Goal: Task Accomplishment & Management: Manage account settings

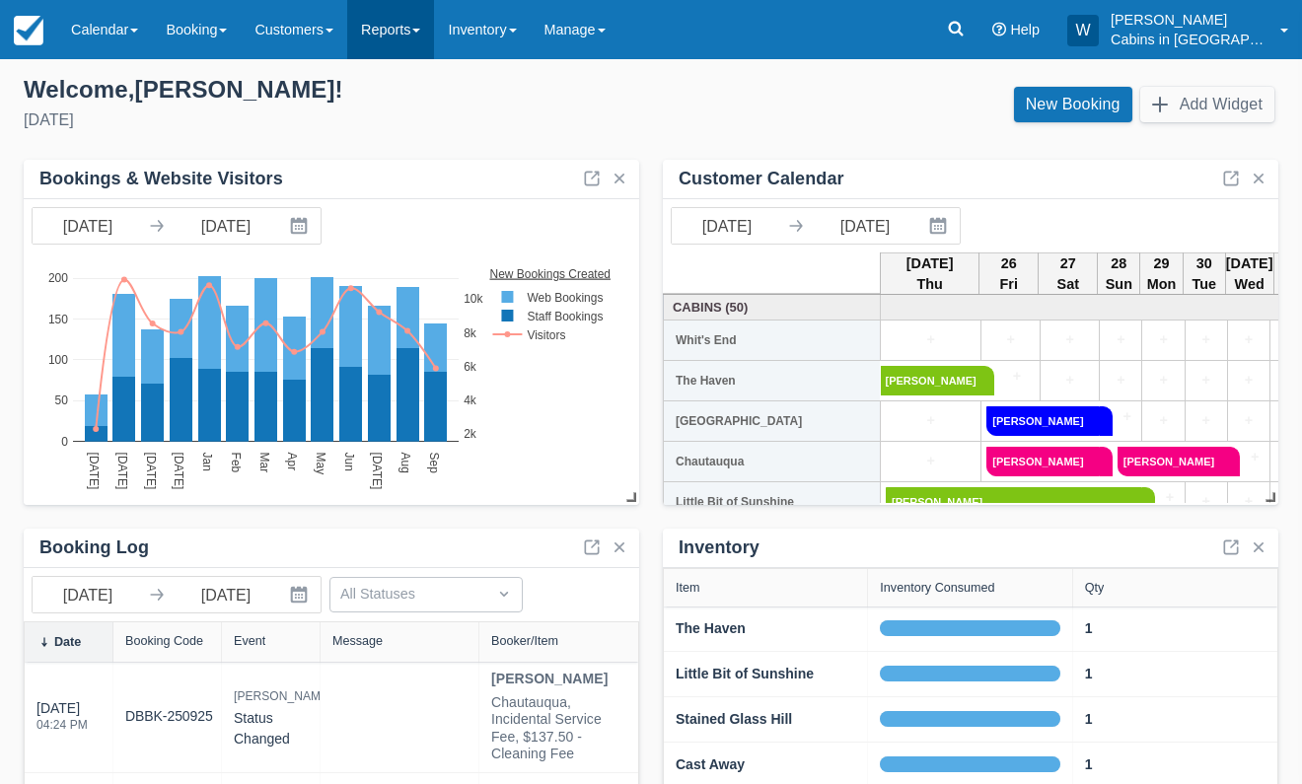
click at [434, 27] on link "Reports" at bounding box center [390, 29] width 87 height 59
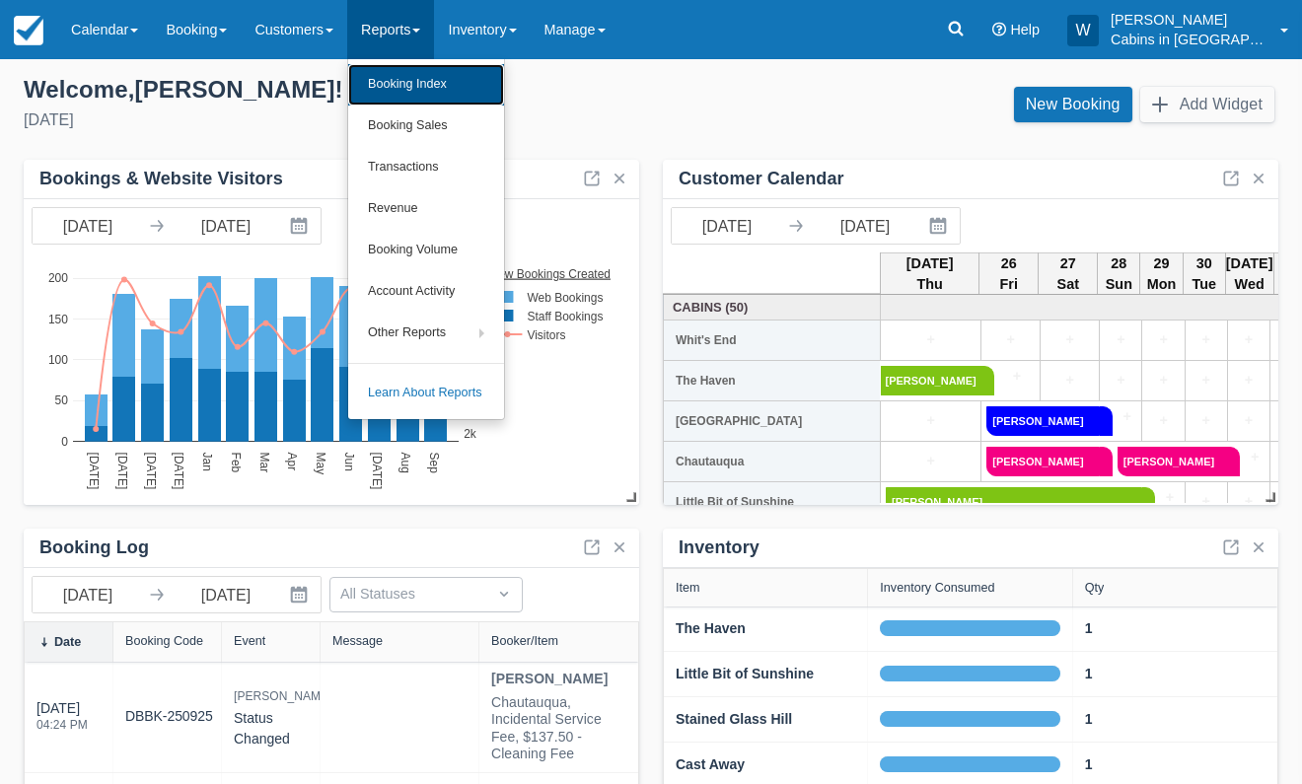
click at [440, 78] on link "Booking Index" at bounding box center [426, 84] width 156 height 41
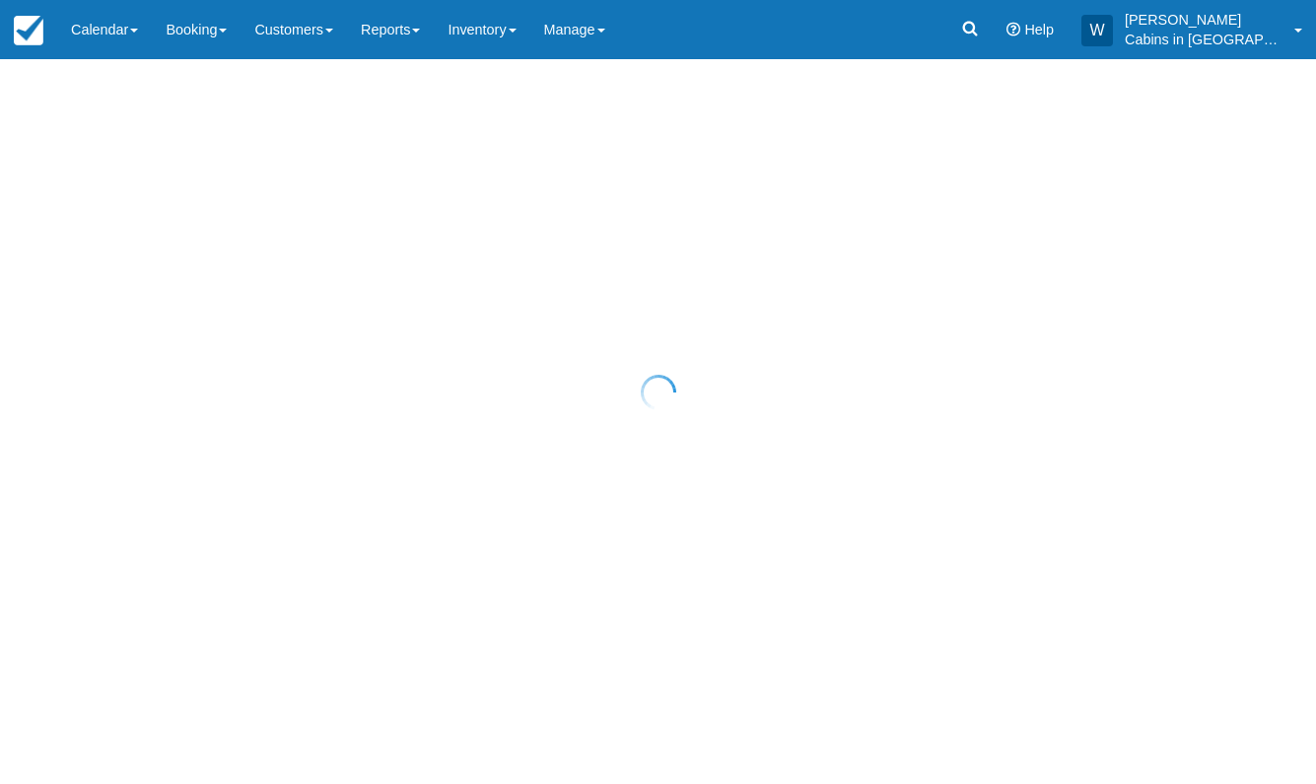
select select "25"
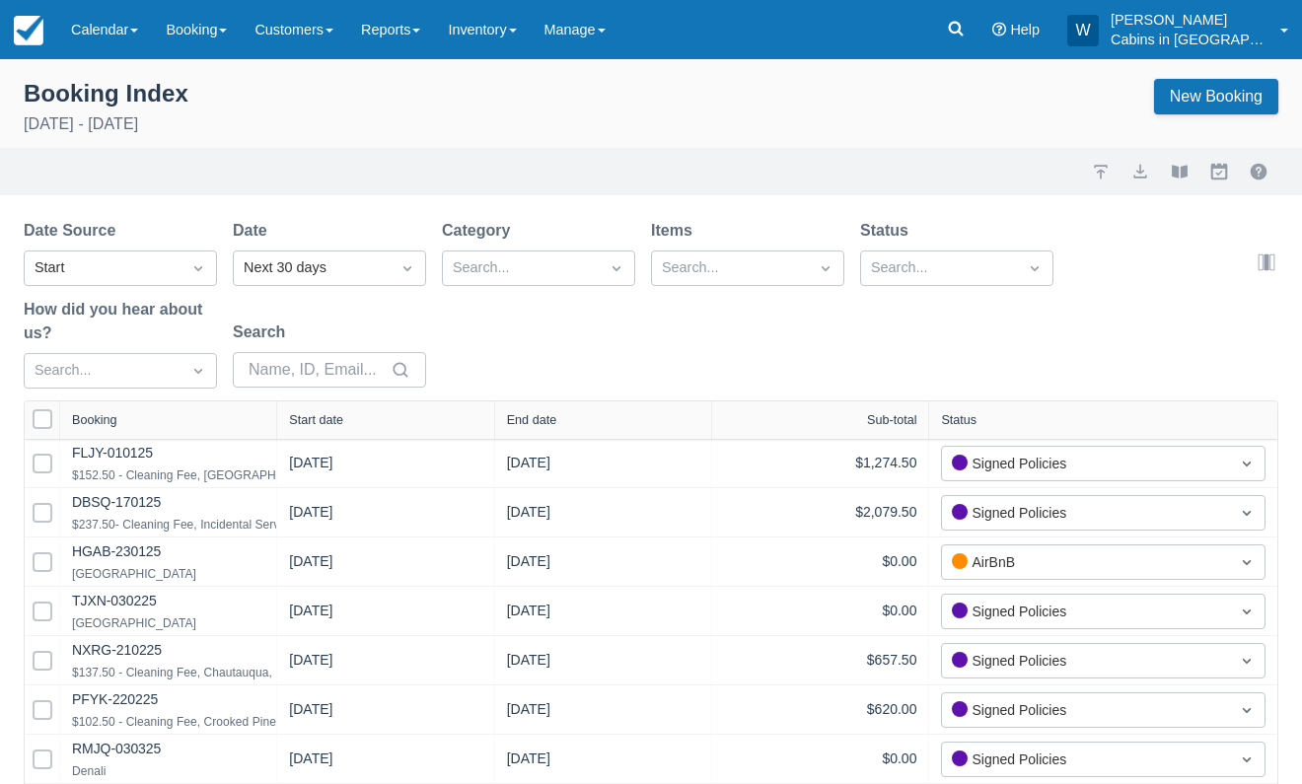
select select "25"
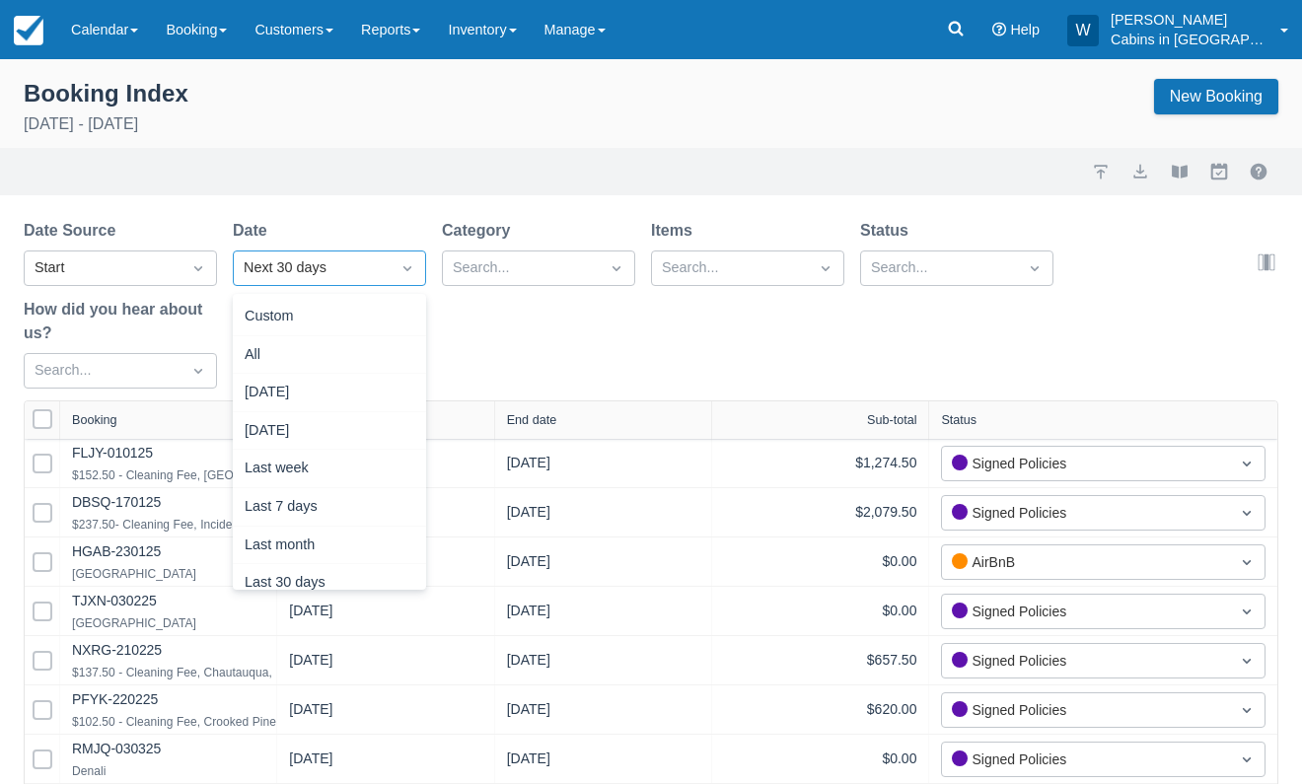
click at [278, 260] on div "Next 30 days" at bounding box center [312, 268] width 136 height 22
click at [295, 315] on div "Custom" at bounding box center [329, 317] width 193 height 38
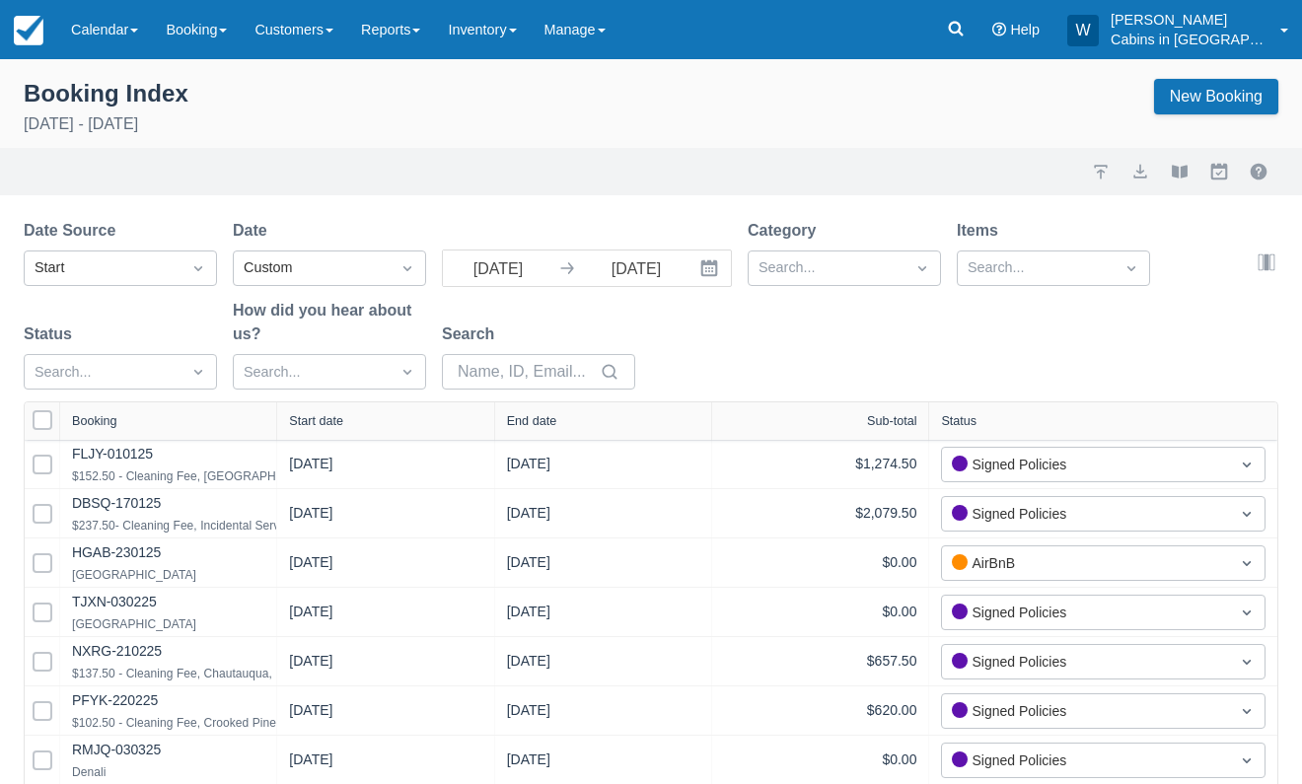
select select "25"
click at [496, 273] on input "[DATE]" at bounding box center [498, 267] width 110 height 35
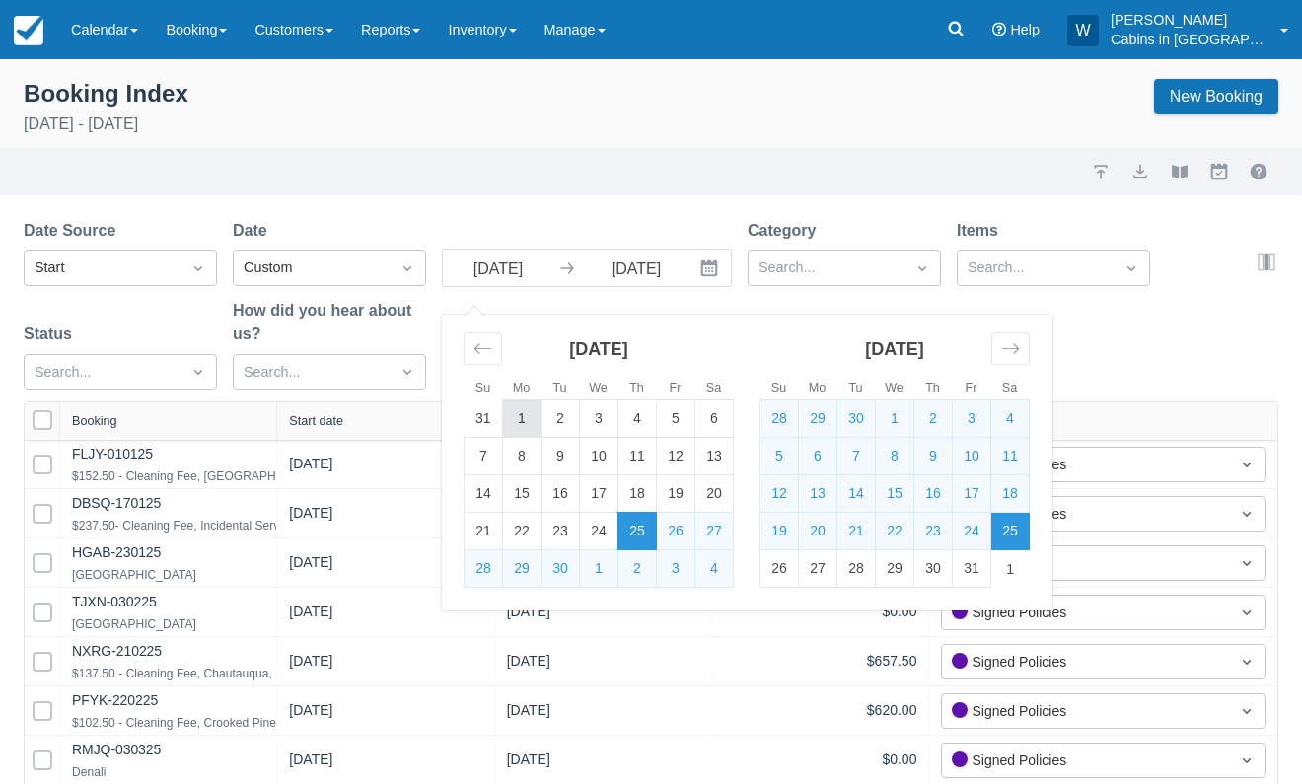
click at [519, 426] on td "1" at bounding box center [522, 418] width 38 height 37
type input "09/01/25"
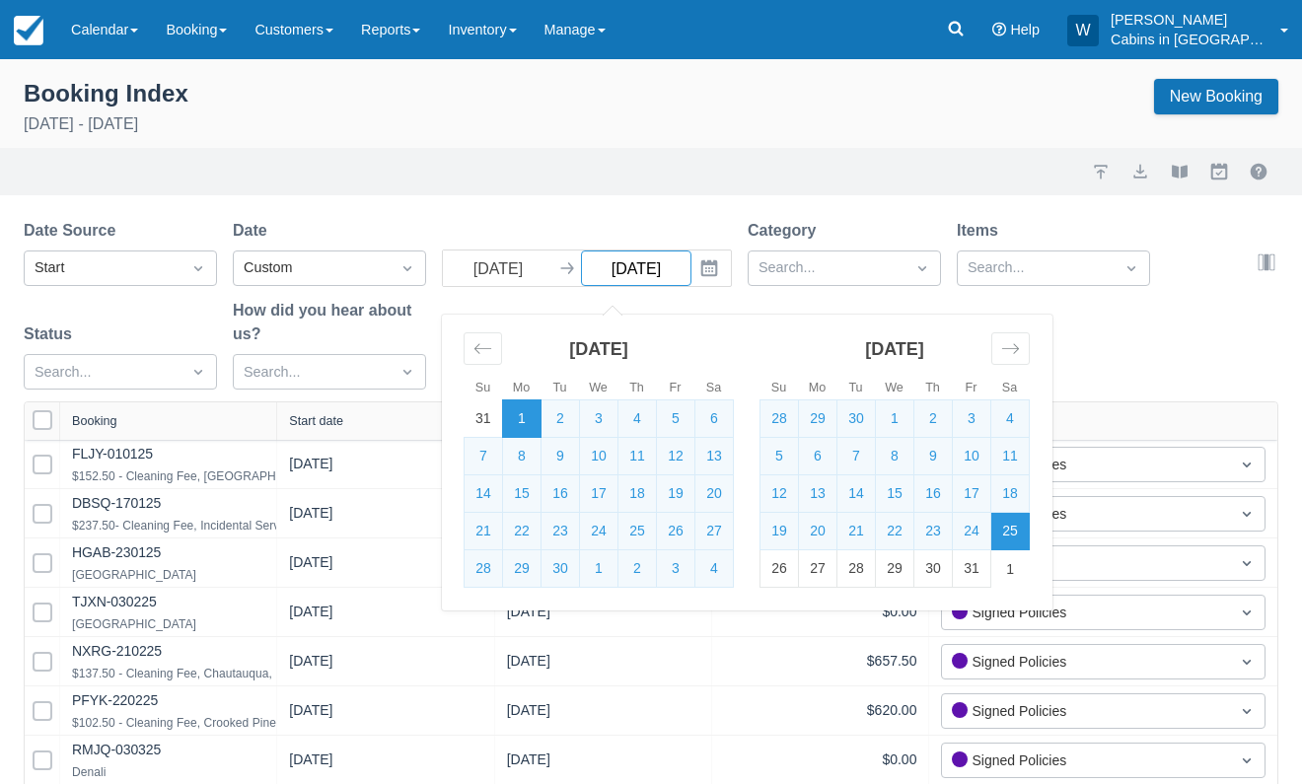
select select "25"
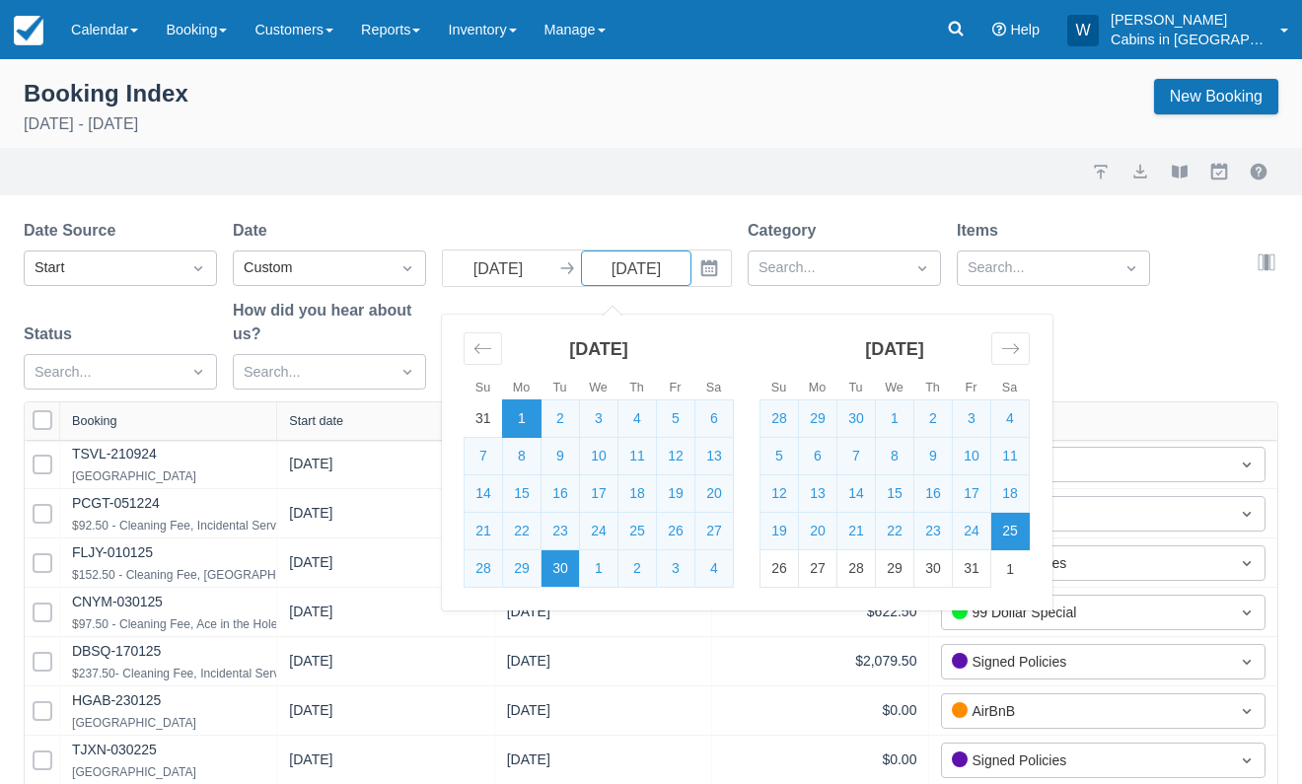
click at [558, 566] on td "30" at bounding box center [560, 568] width 38 height 37
type input "09/30/25"
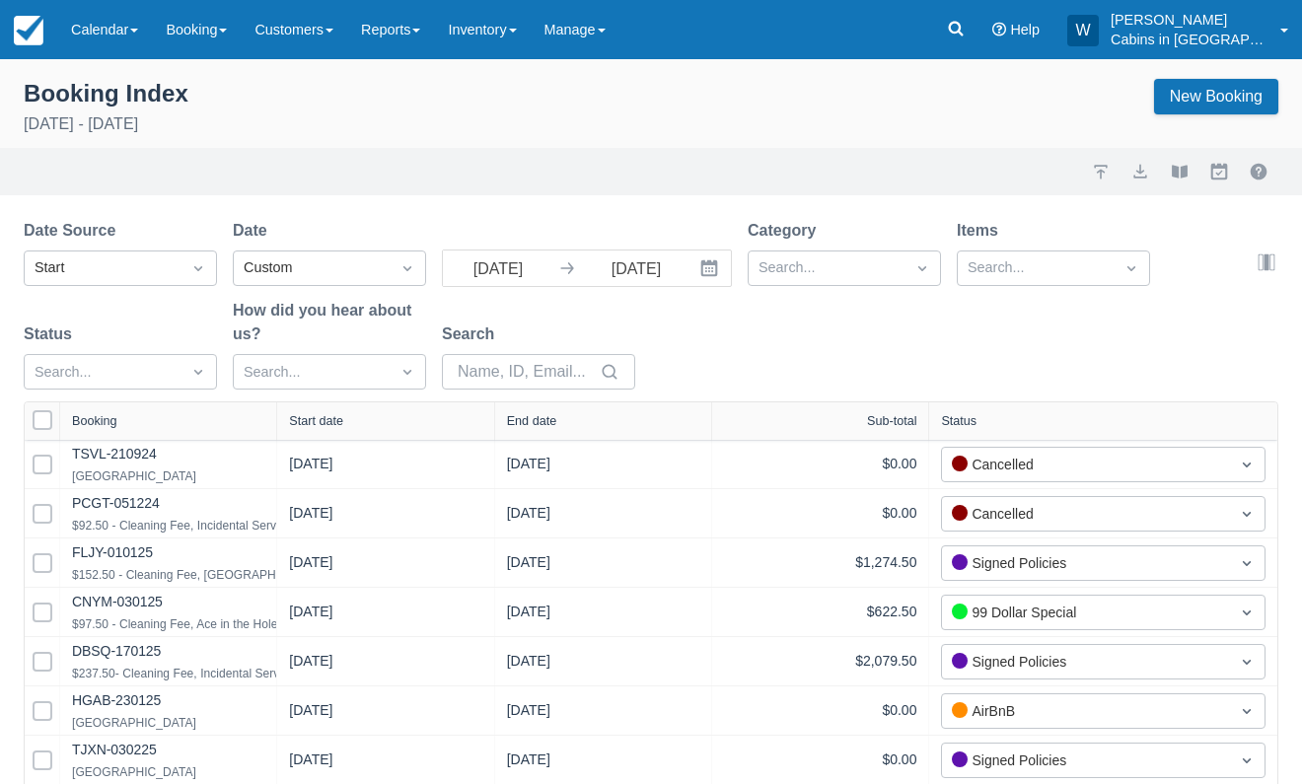
select select "25"
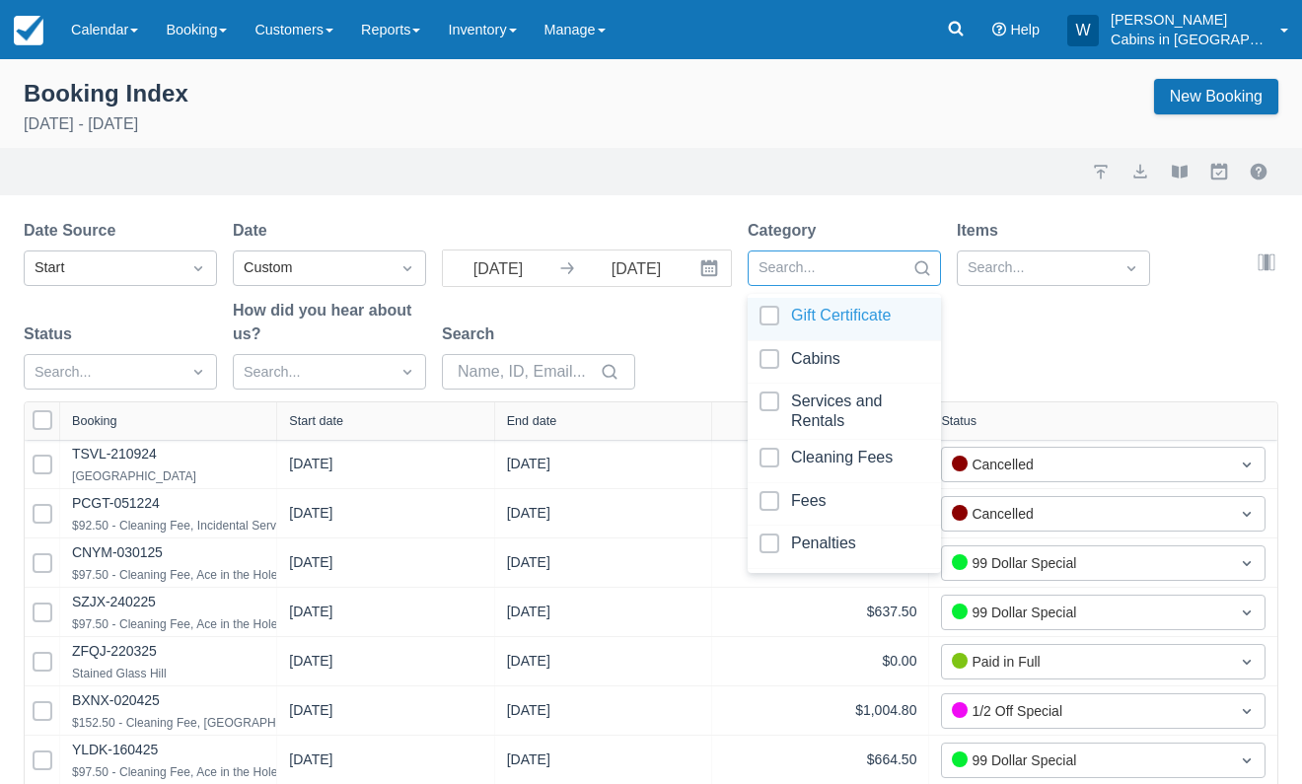
click at [791, 277] on div at bounding box center [826, 268] width 136 height 26
click at [765, 362] on div at bounding box center [844, 362] width 170 height 27
select select "25"
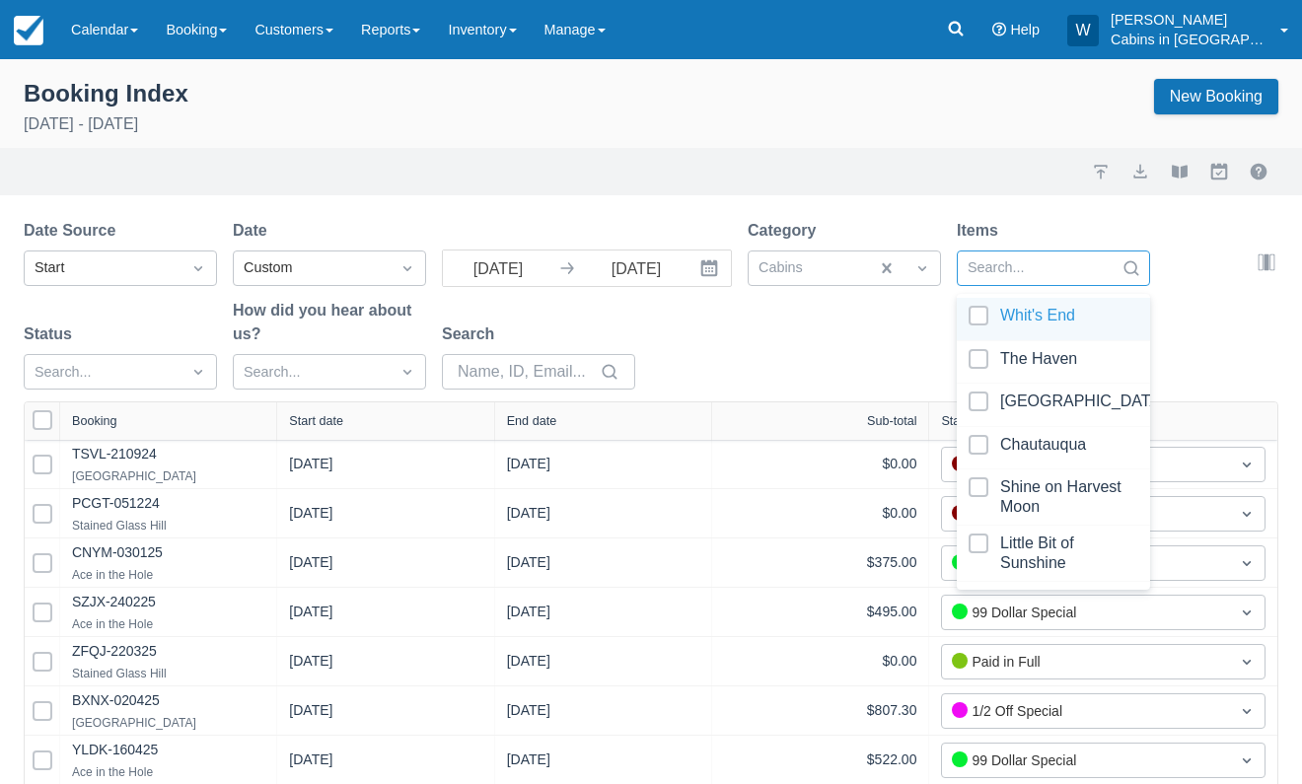
click at [1007, 273] on div at bounding box center [1035, 268] width 136 height 26
click at [972, 310] on div at bounding box center [1053, 319] width 170 height 27
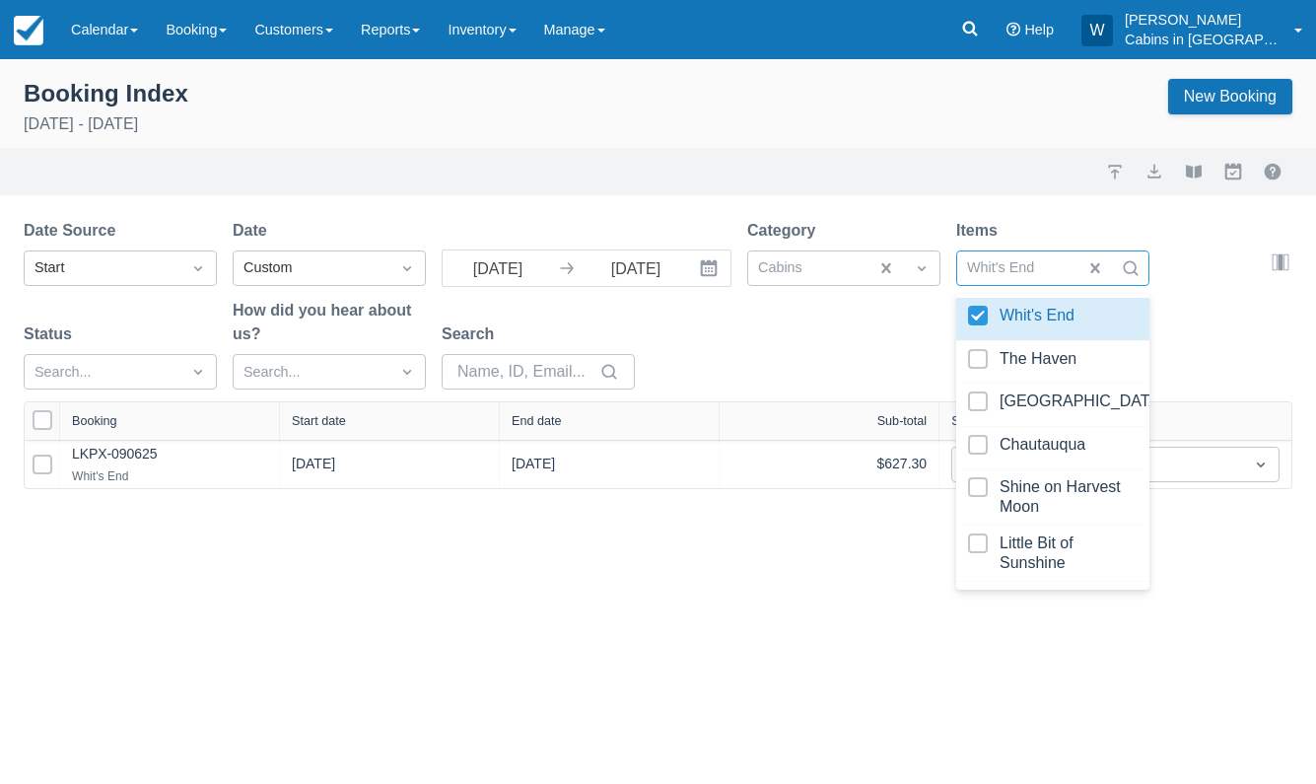
click at [806, 341] on div "Date Source Start Date Custom 09/01/25 Navigate forward to interact with the ca…" at bounding box center [646, 310] width 1245 height 182
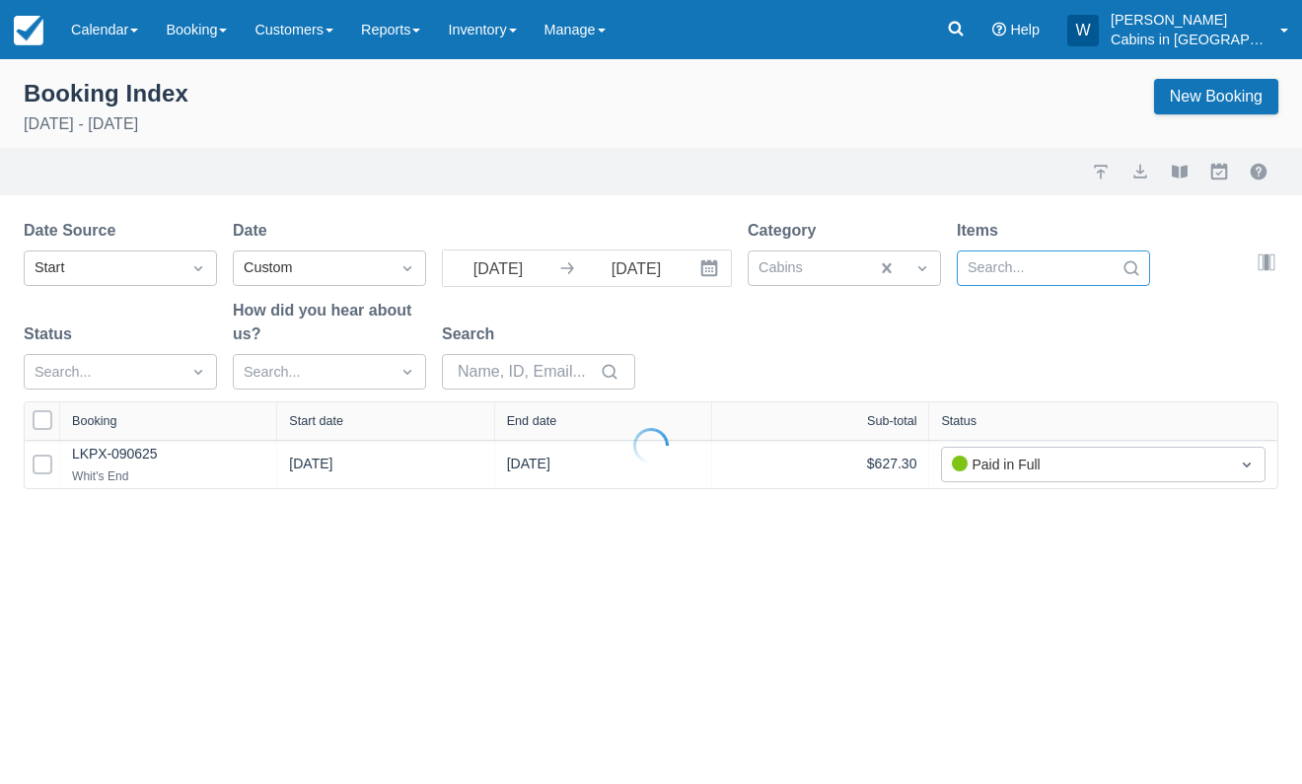
select select "25"
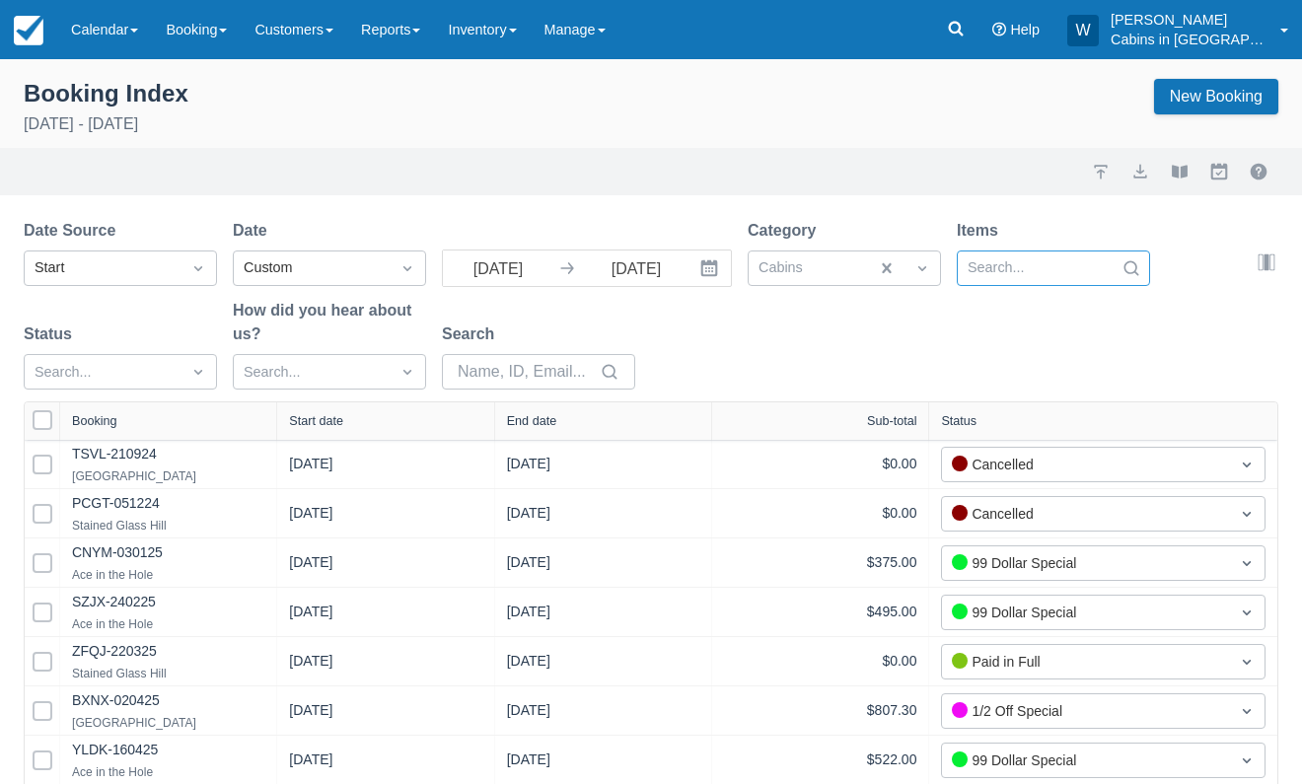
click at [1075, 265] on div at bounding box center [1035, 268] width 136 height 26
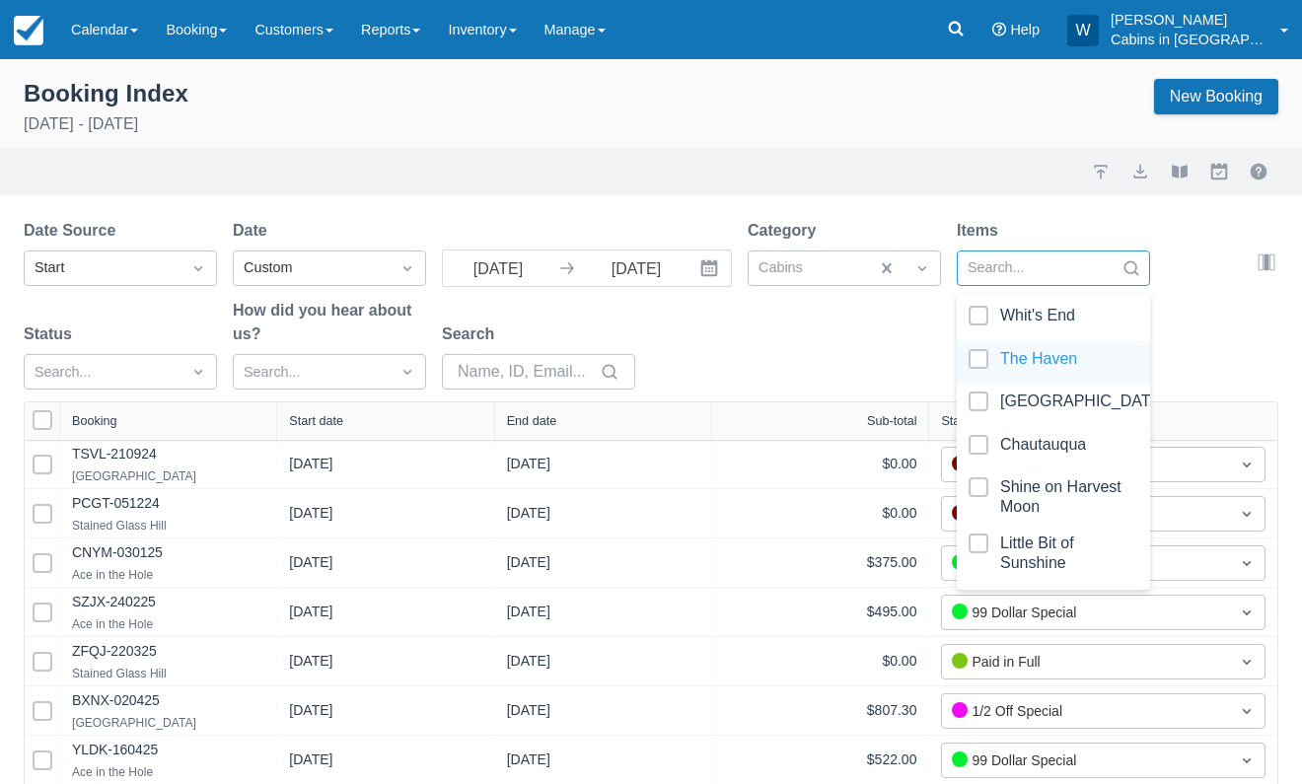
click at [984, 361] on div at bounding box center [1053, 362] width 170 height 27
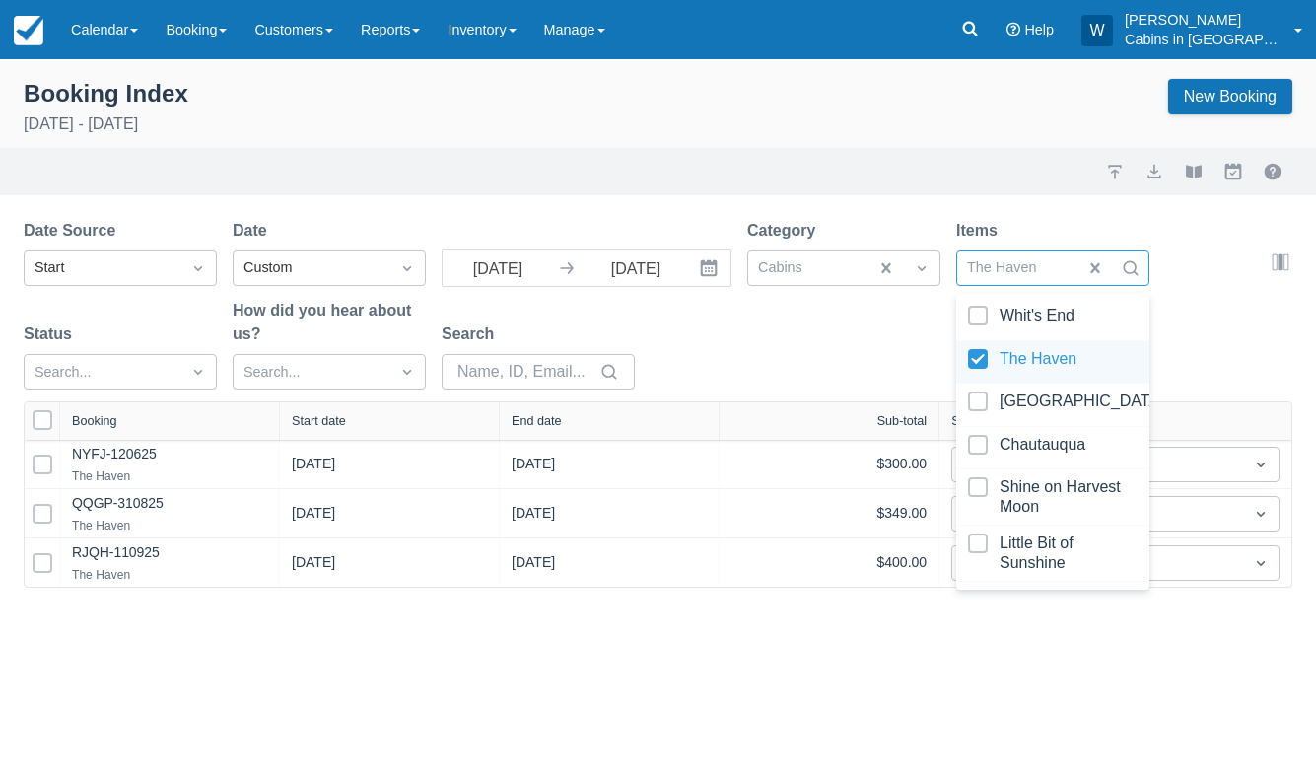
click at [986, 359] on div at bounding box center [1053, 362] width 170 height 27
select select "25"
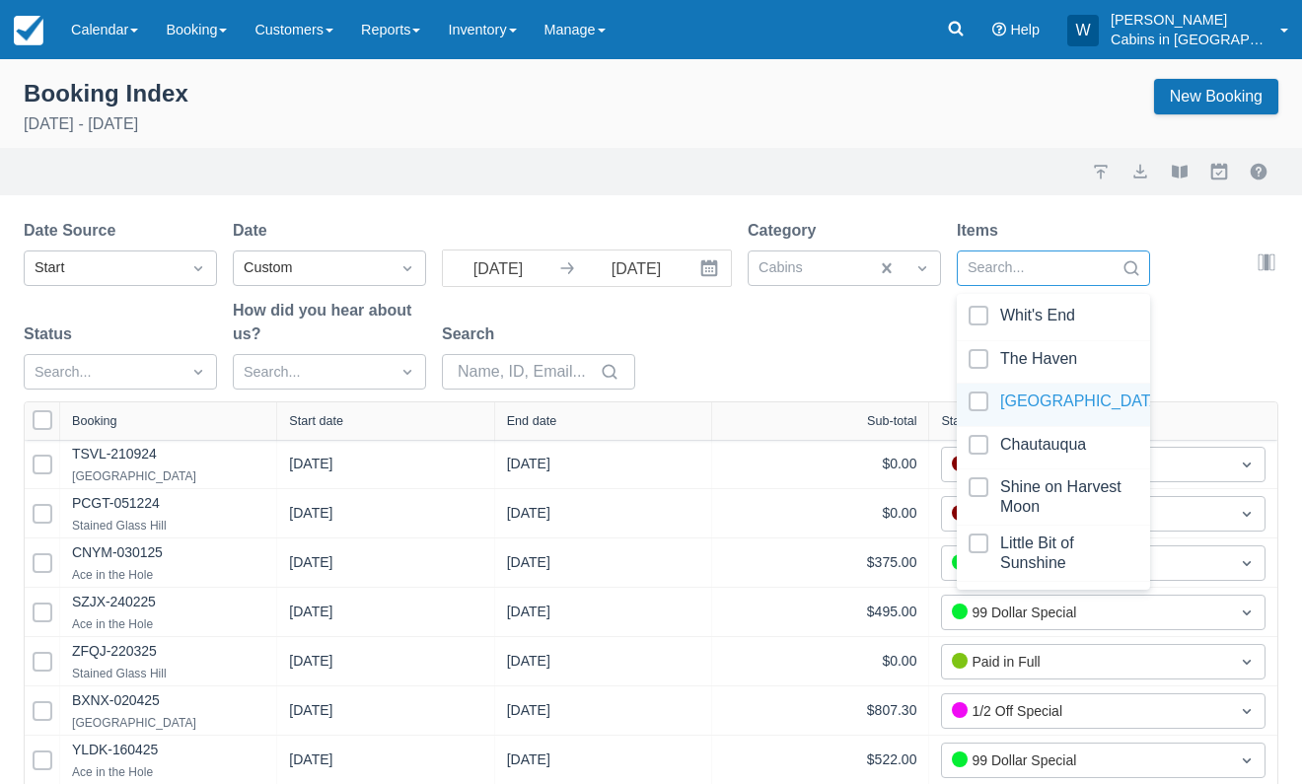
click at [978, 393] on div at bounding box center [1053, 404] width 170 height 27
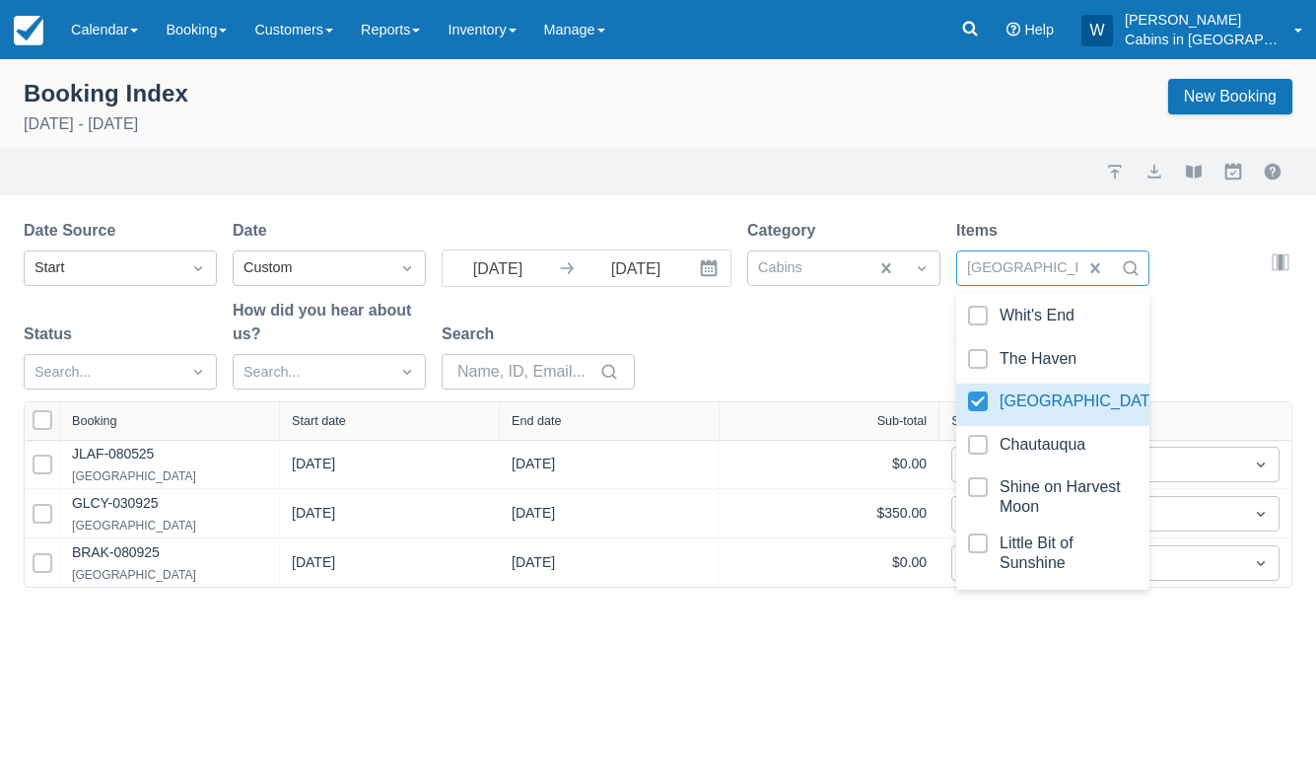
click at [687, 359] on div "Date Source Start Date Custom 09/01/25 Navigate forward to interact with the ca…" at bounding box center [646, 310] width 1245 height 182
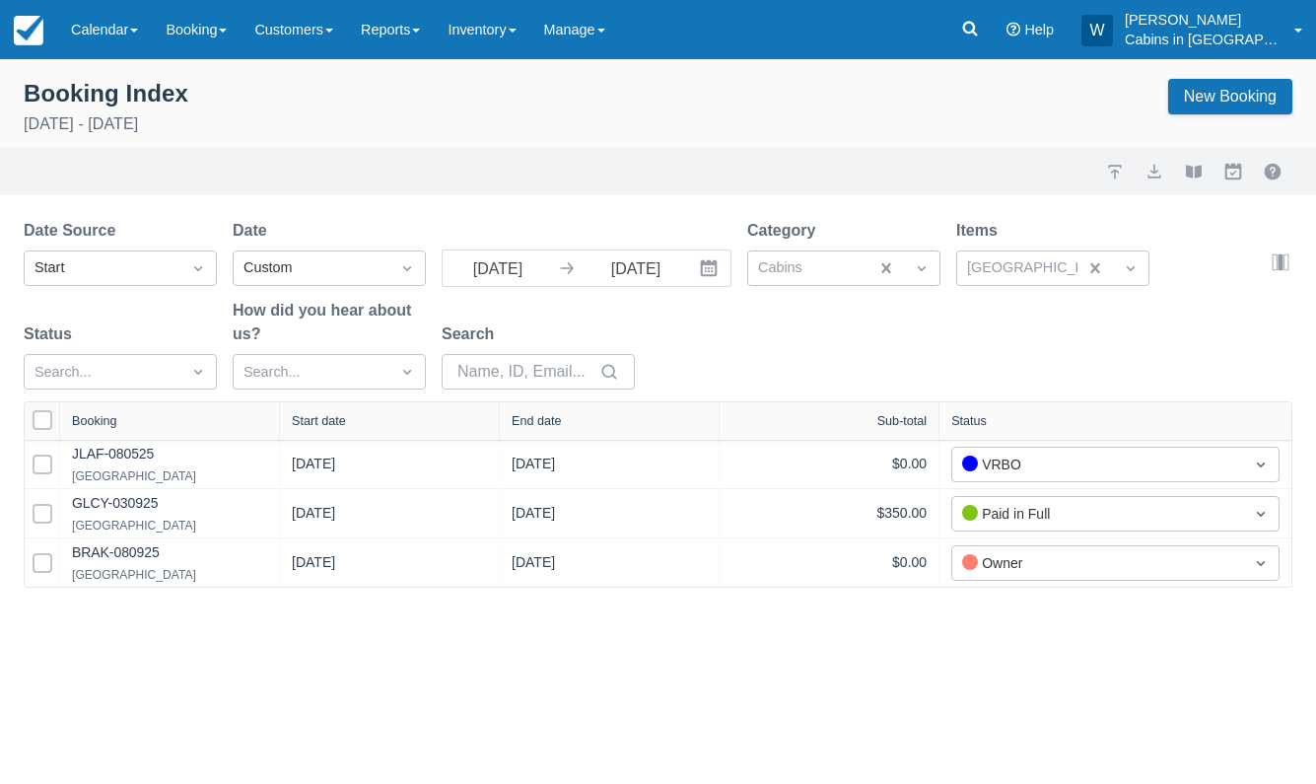
select select "25"
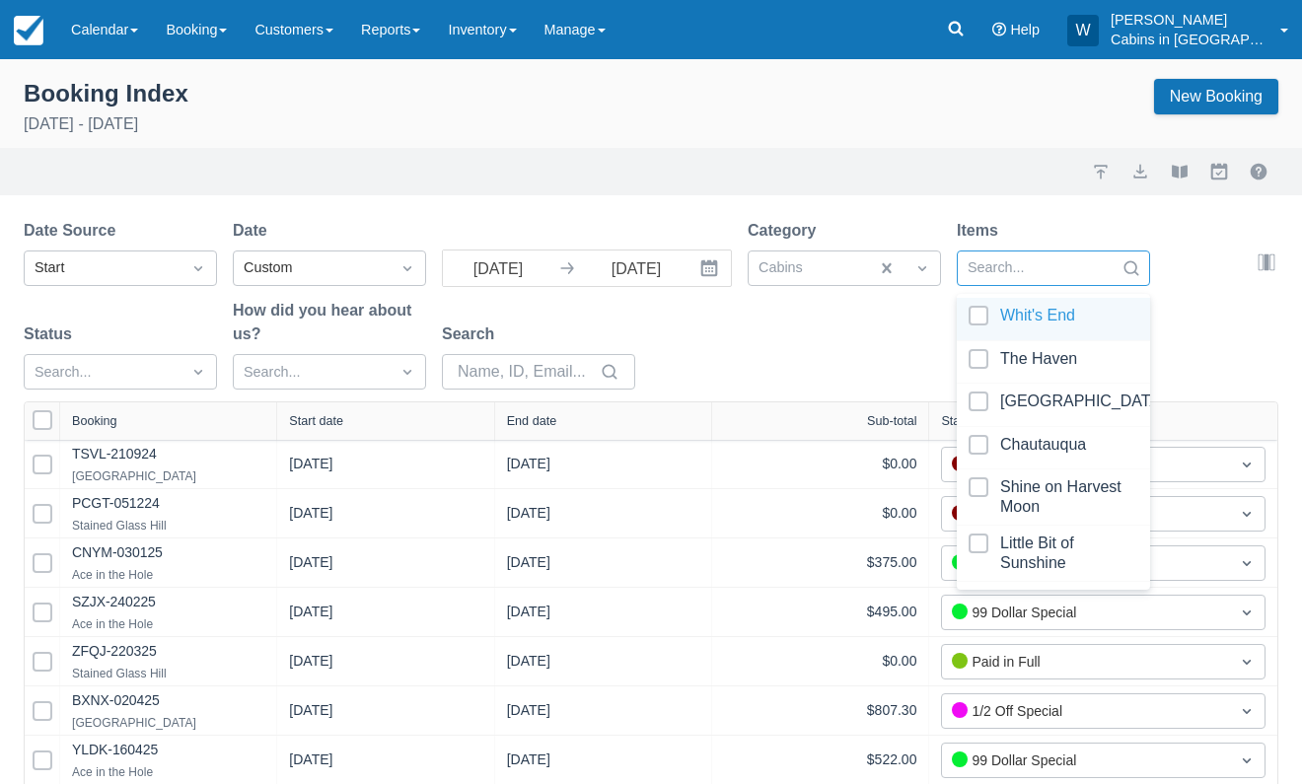
click at [1040, 272] on div at bounding box center [1035, 268] width 136 height 26
click at [981, 445] on div at bounding box center [1053, 448] width 170 height 27
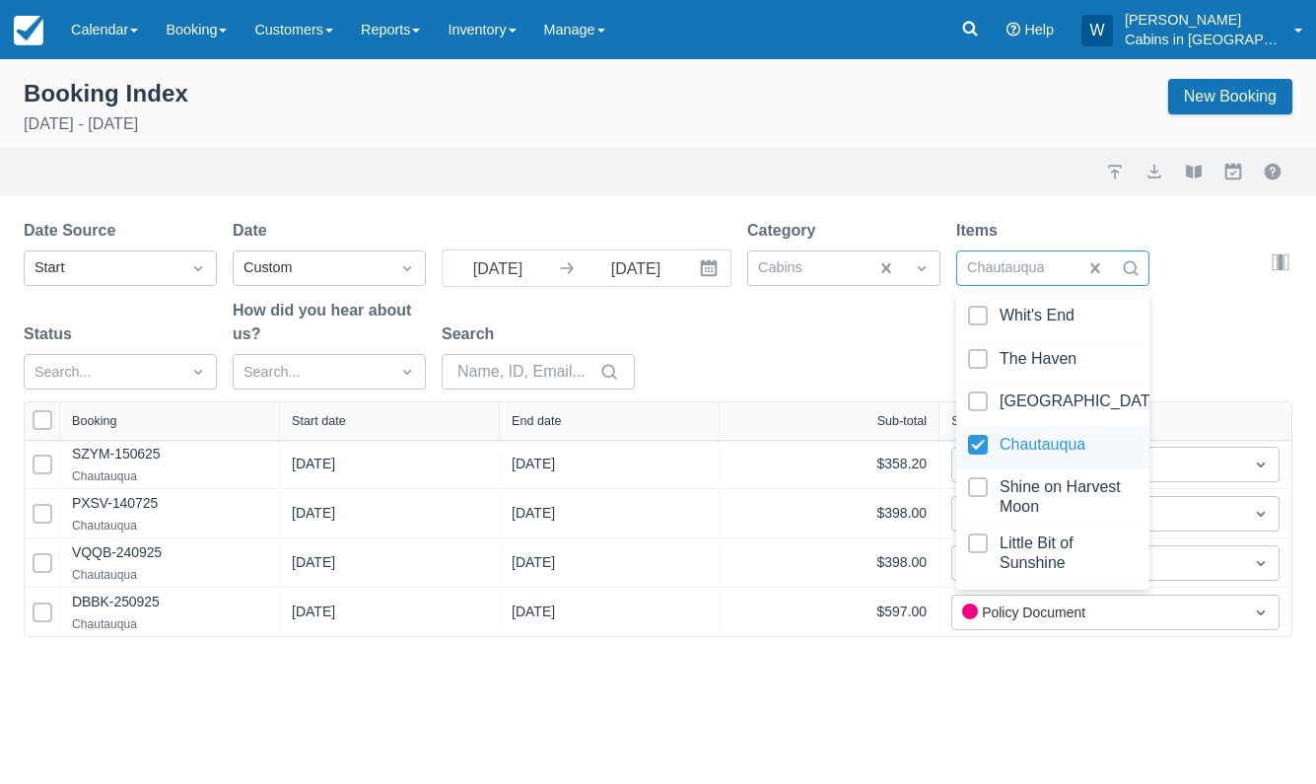
click at [977, 439] on div at bounding box center [1053, 448] width 170 height 27
select select "25"
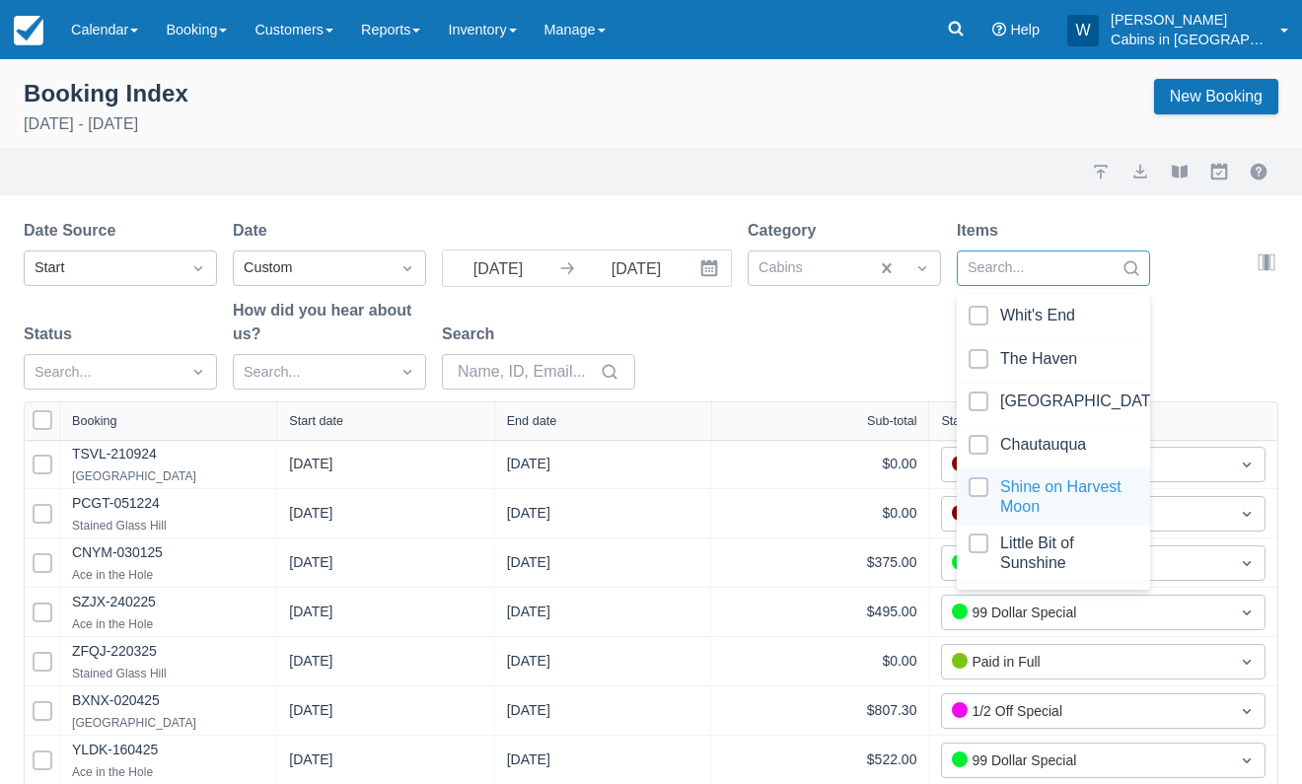
click at [979, 484] on div at bounding box center [1053, 496] width 170 height 39
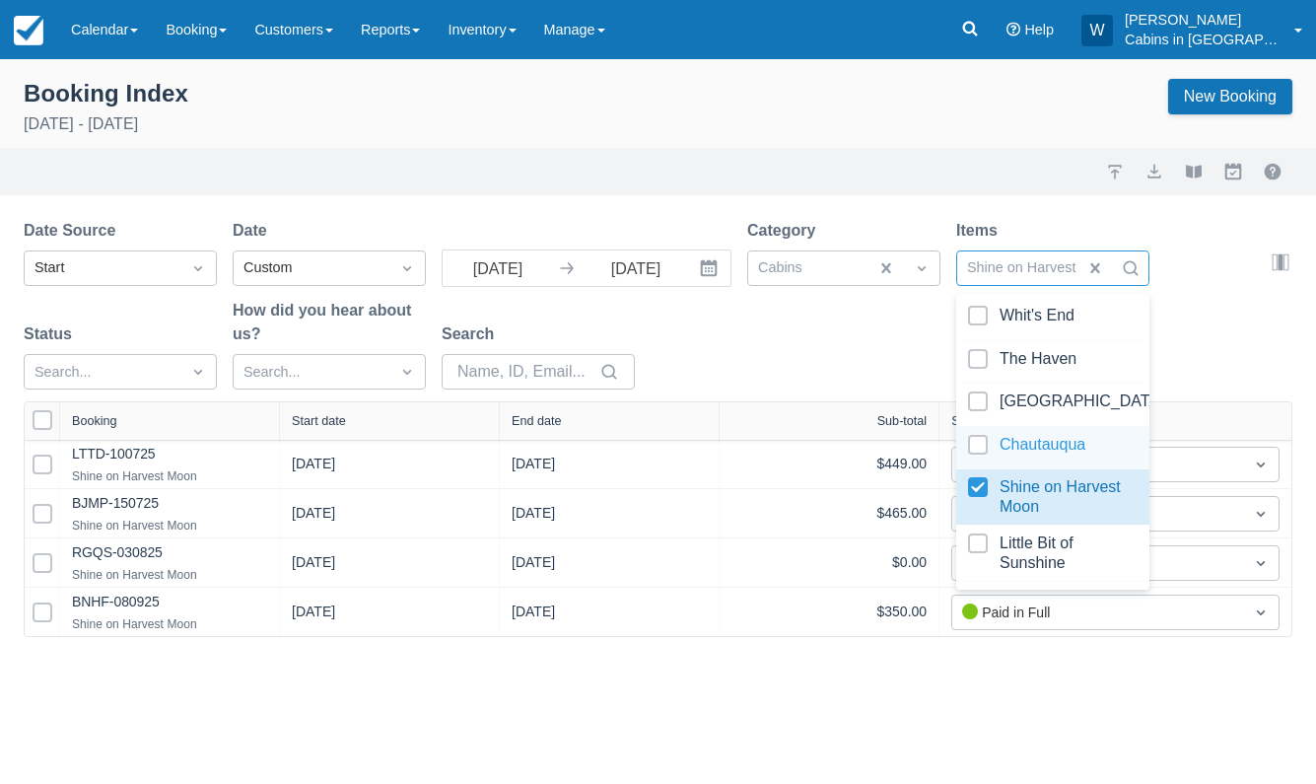
click at [838, 350] on div "Date Source Start Date Custom 09/01/25 Navigate forward to interact with the ca…" at bounding box center [646, 310] width 1245 height 182
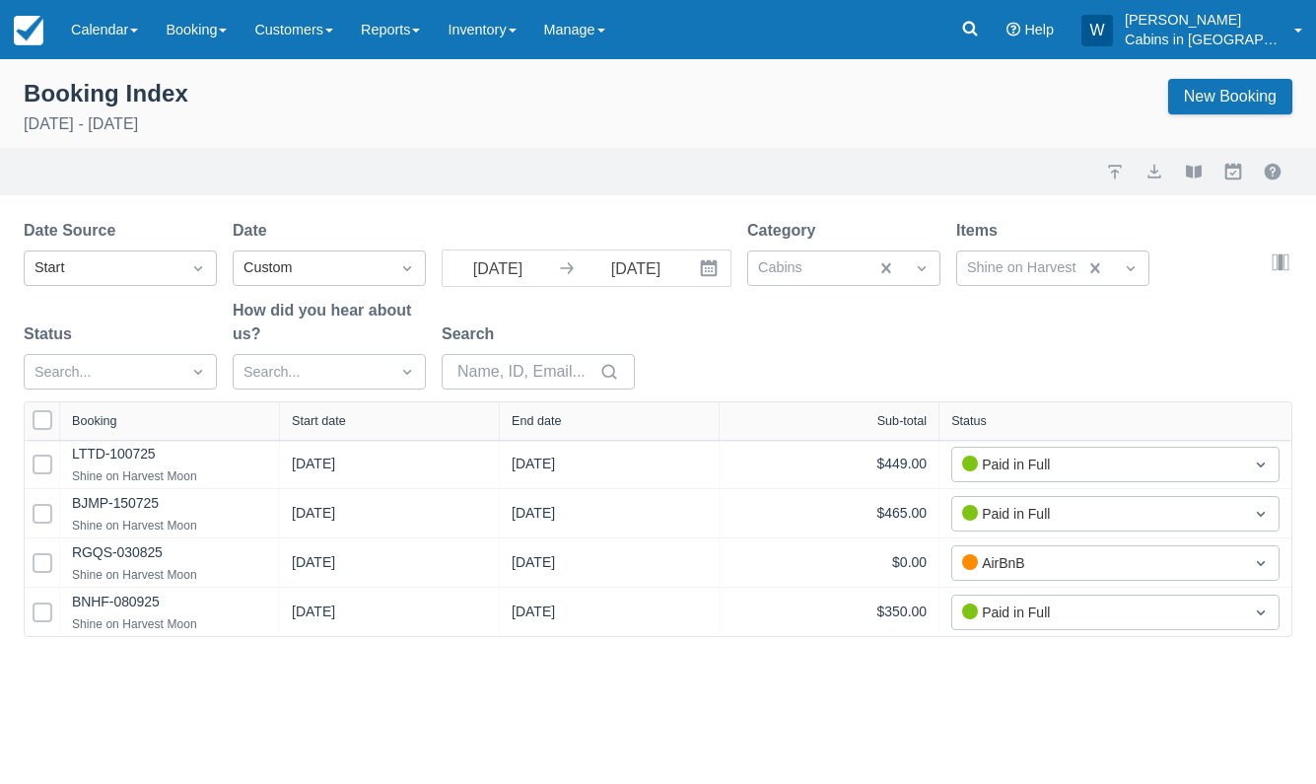
click at [390, 418] on div "Start date" at bounding box center [389, 421] width 195 height 14
select select "25"
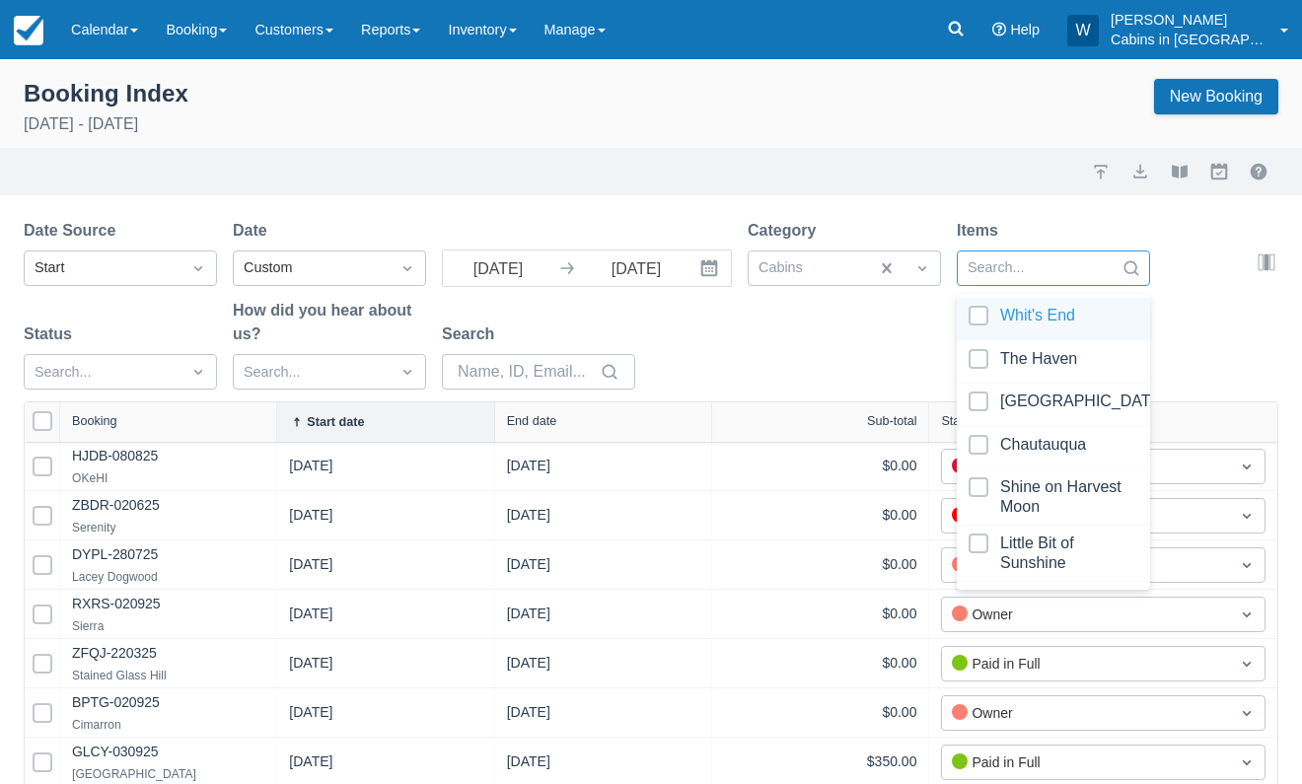
click at [1060, 268] on div at bounding box center [1035, 268] width 136 height 26
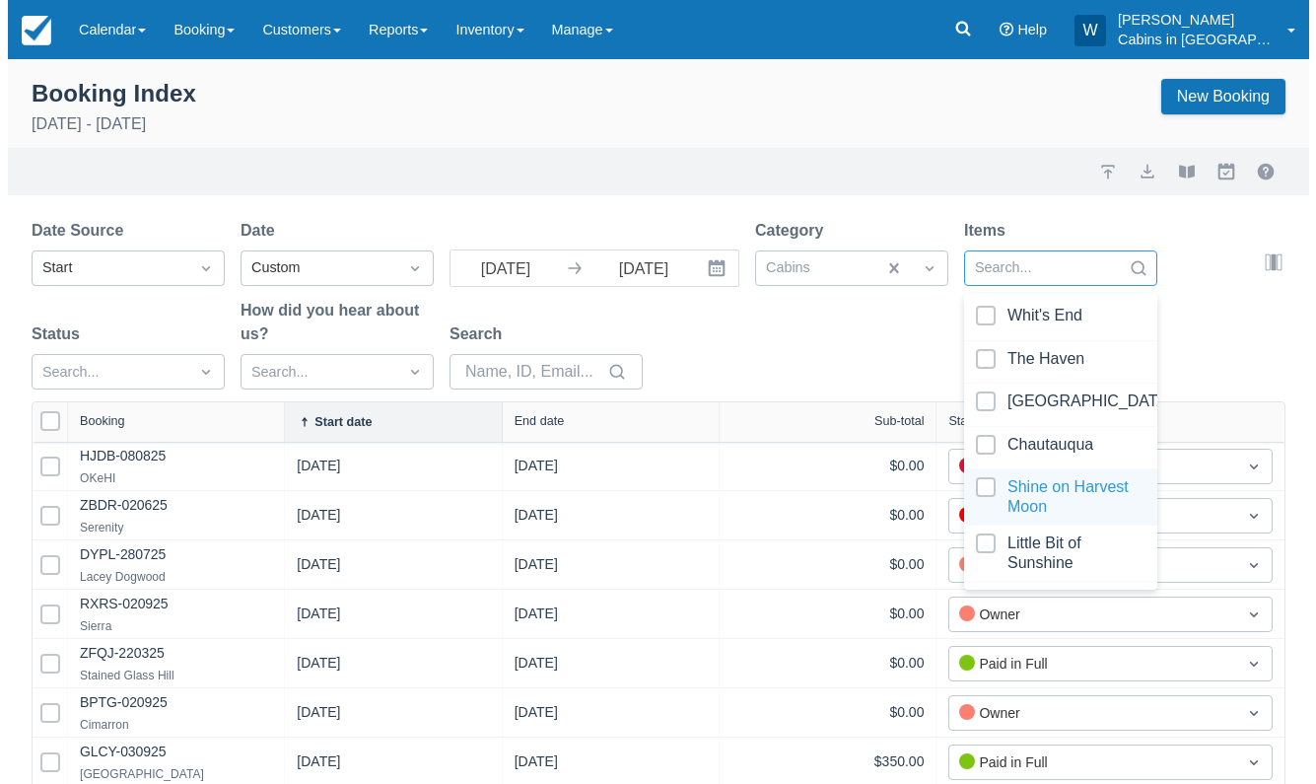
scroll to position [25, 0]
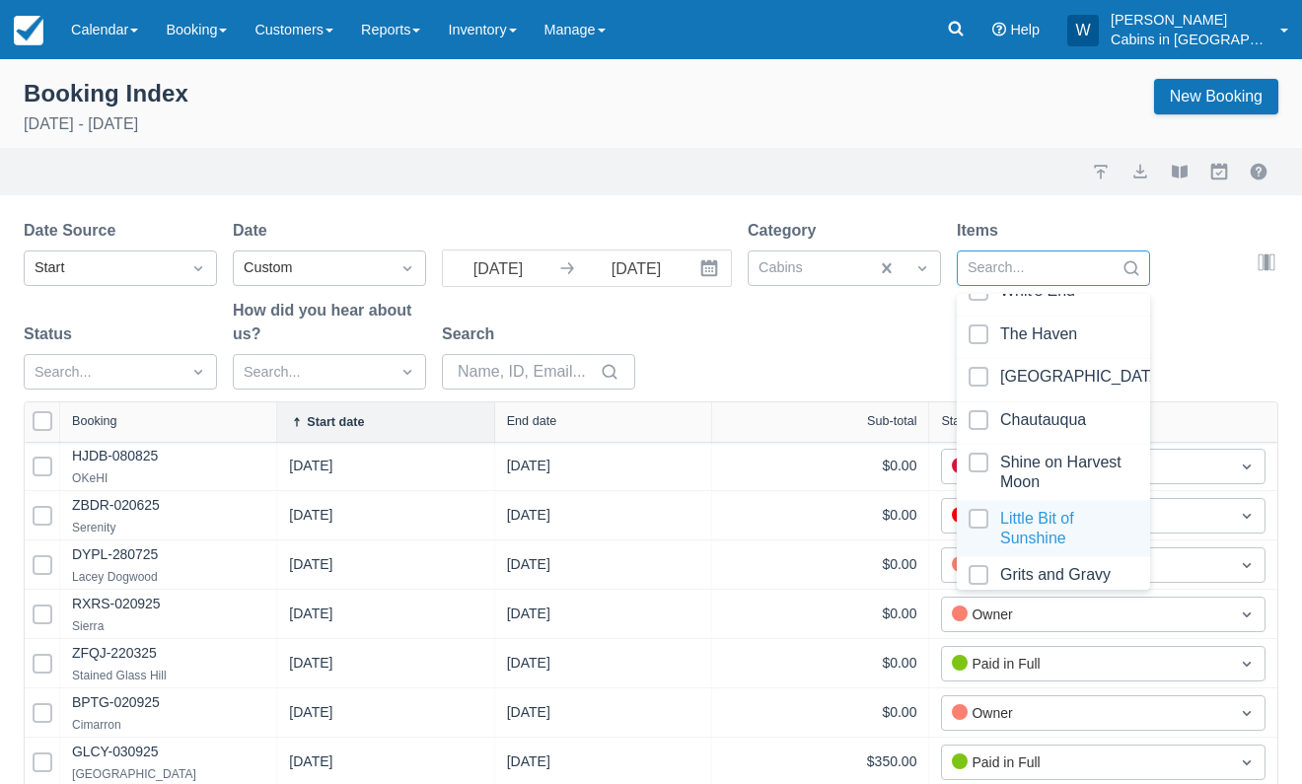
click at [980, 523] on div at bounding box center [1053, 528] width 170 height 39
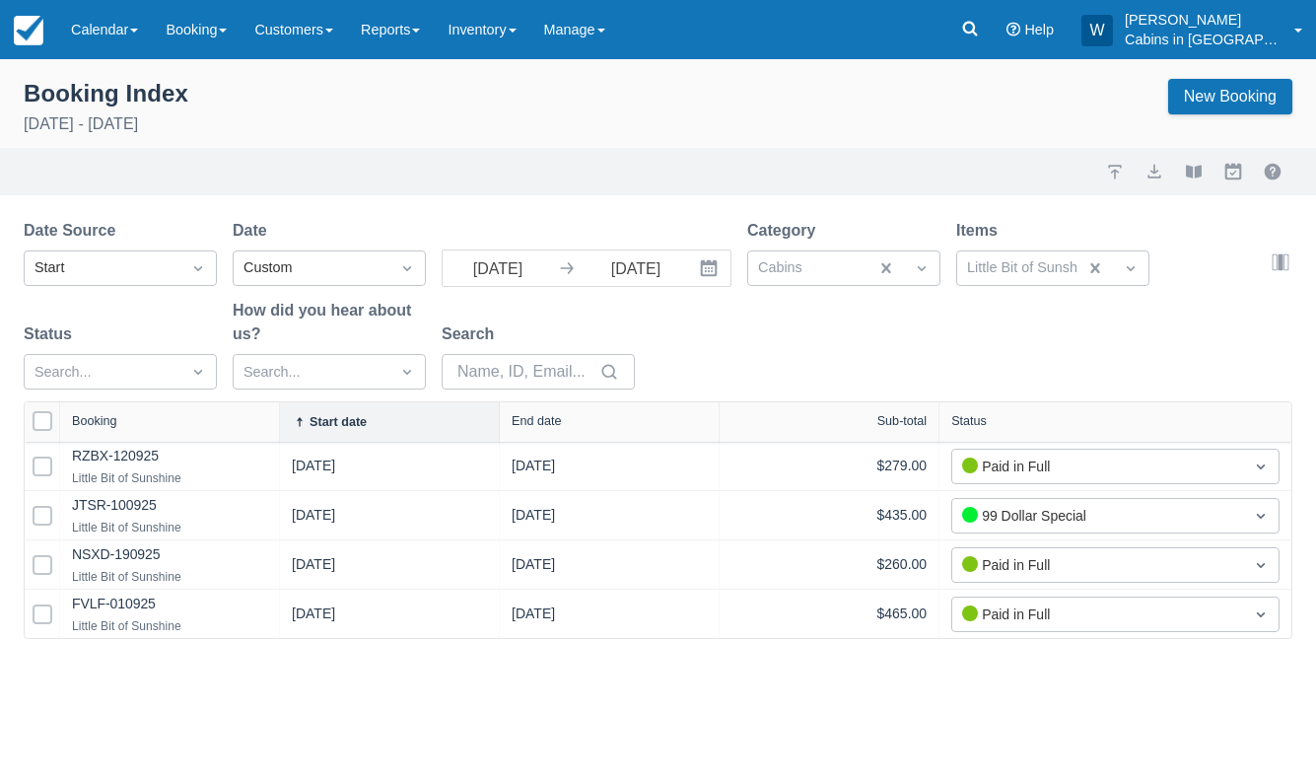
click at [861, 330] on div "Date Source Start Date Custom 09/01/25 Navigate forward to interact with the ca…" at bounding box center [646, 310] width 1245 height 182
click at [434, 22] on link "Reports" at bounding box center [390, 29] width 87 height 59
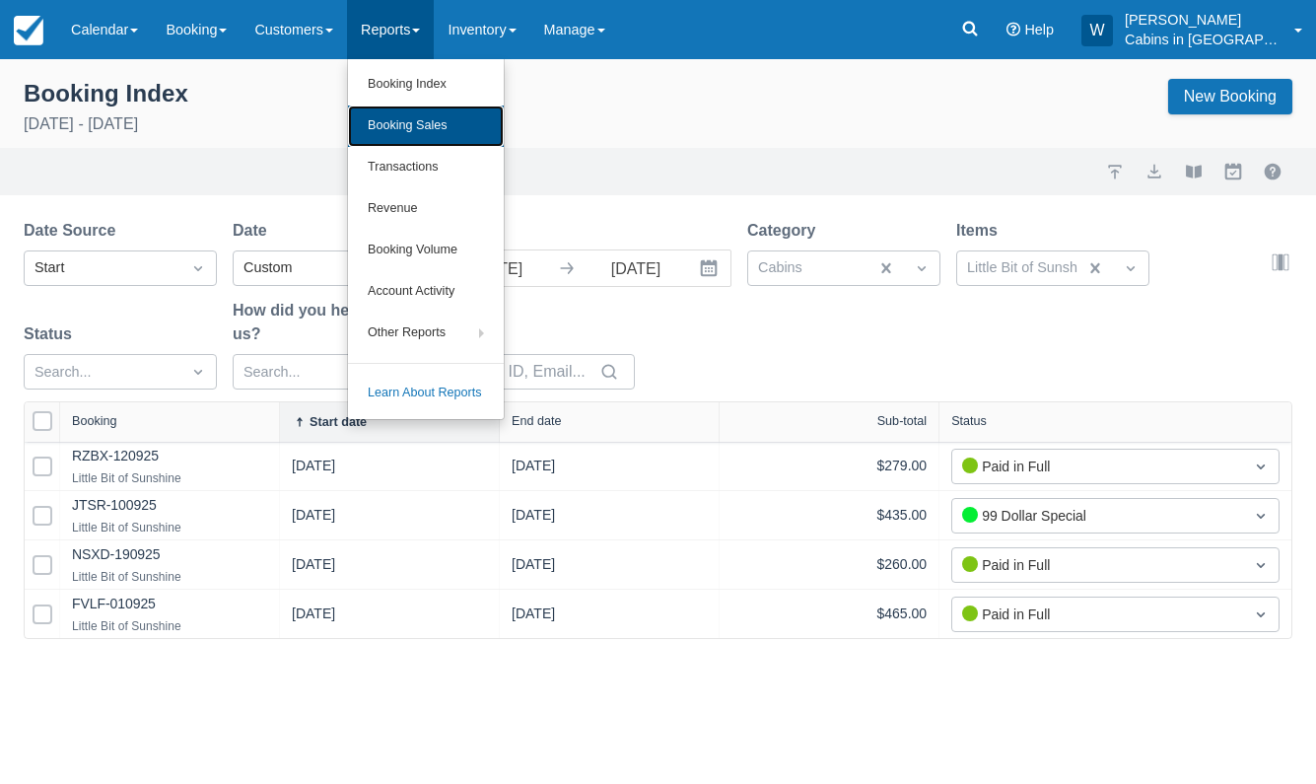
click at [447, 117] on link "Booking Sales" at bounding box center [426, 126] width 156 height 41
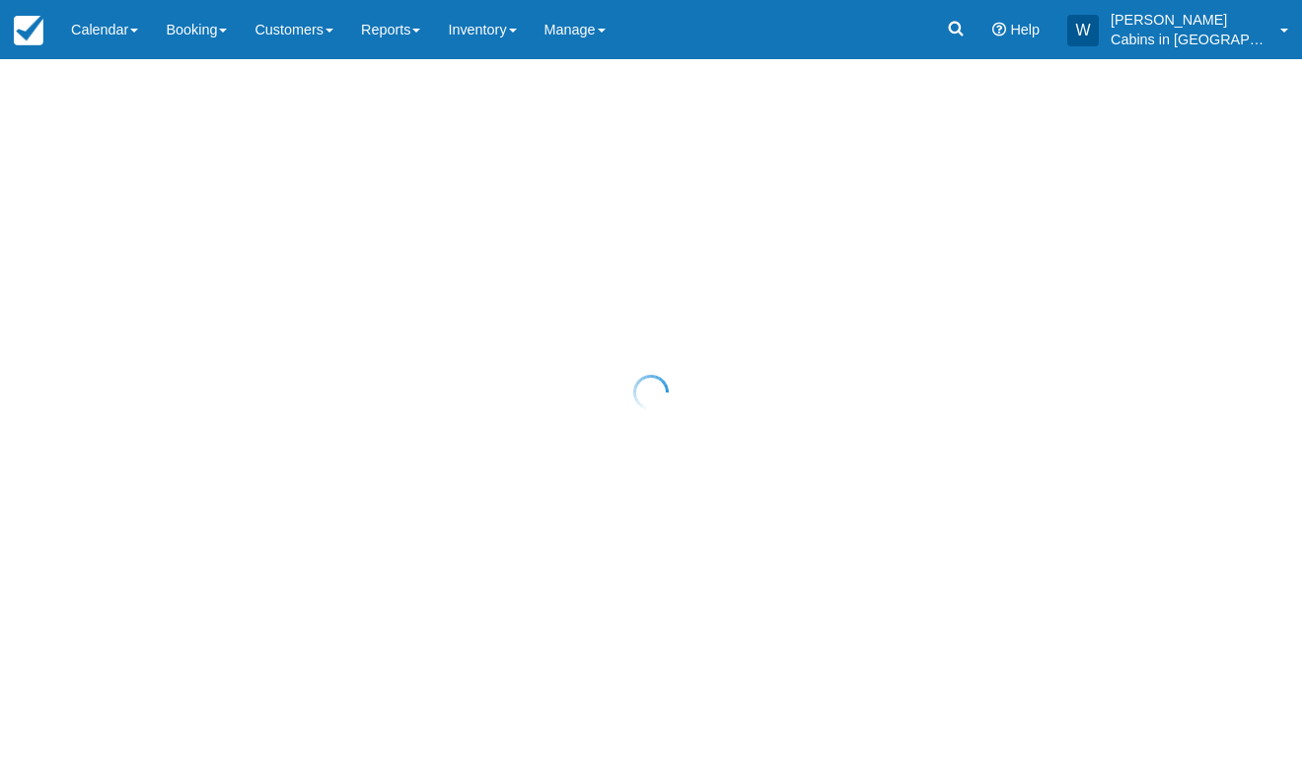
select select "20"
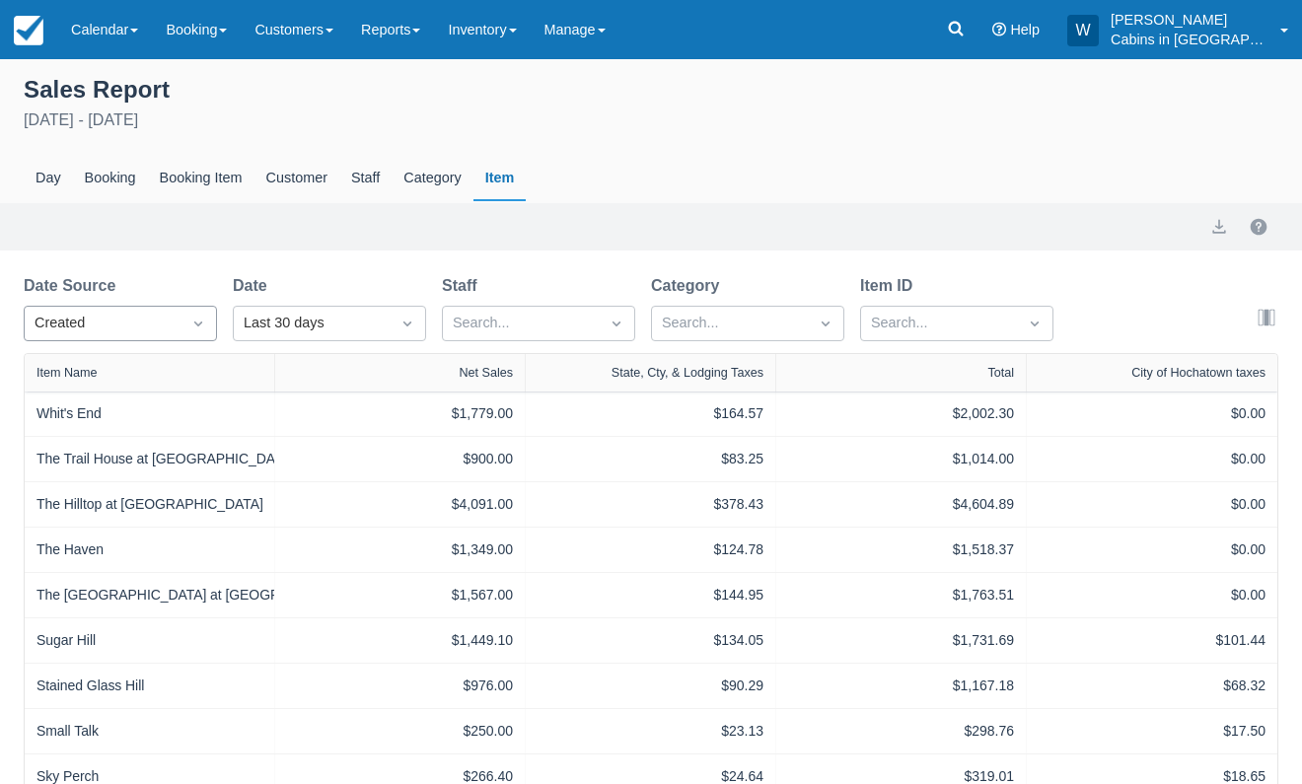
click at [139, 317] on div "Created" at bounding box center [103, 324] width 136 height 22
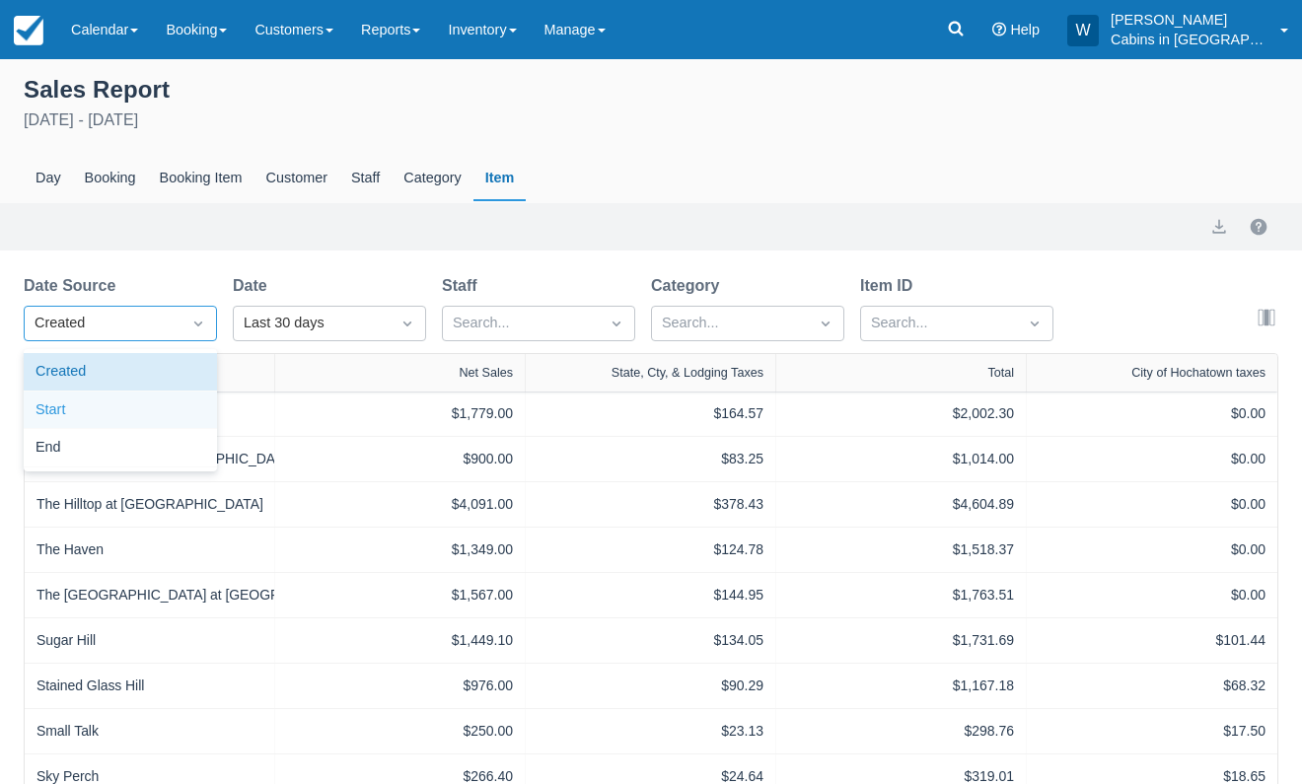
click at [145, 392] on div "Start" at bounding box center [120, 410] width 193 height 38
select select "20"
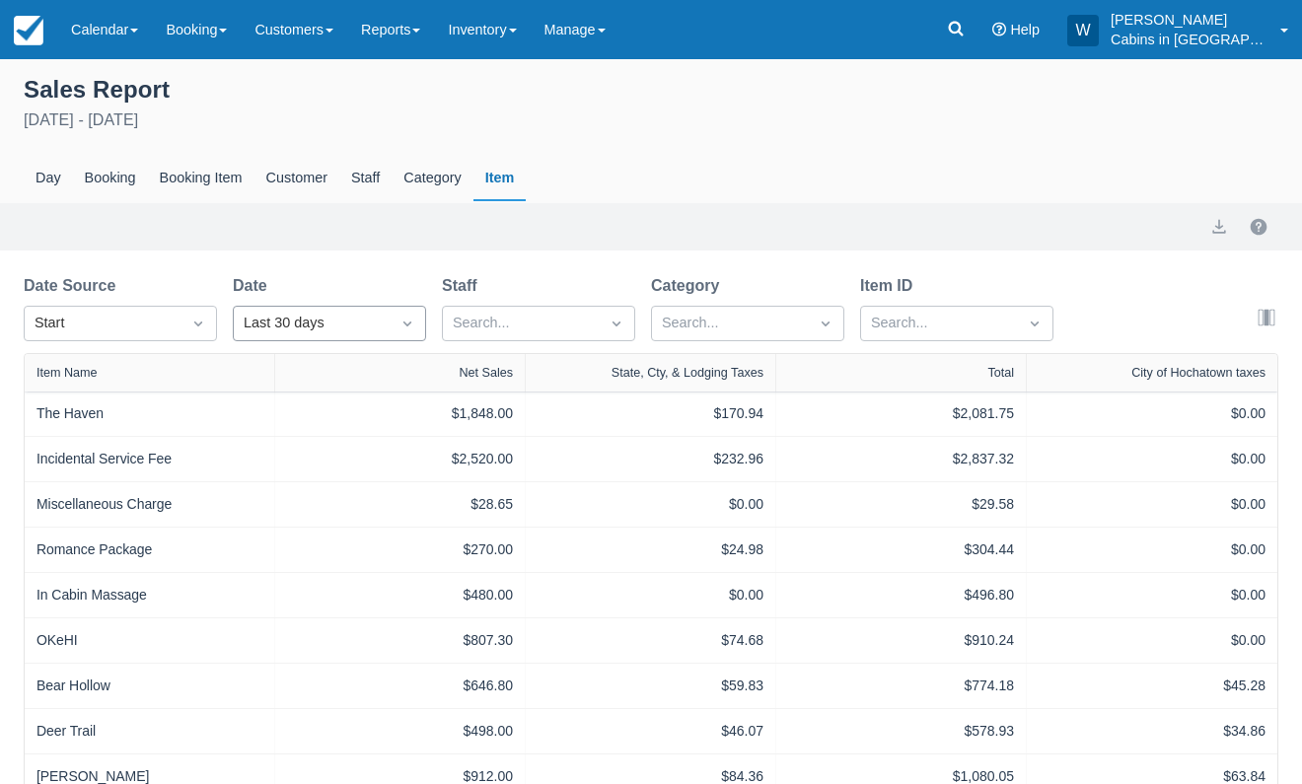
click at [323, 320] on div "Last 30 days" at bounding box center [312, 324] width 136 height 22
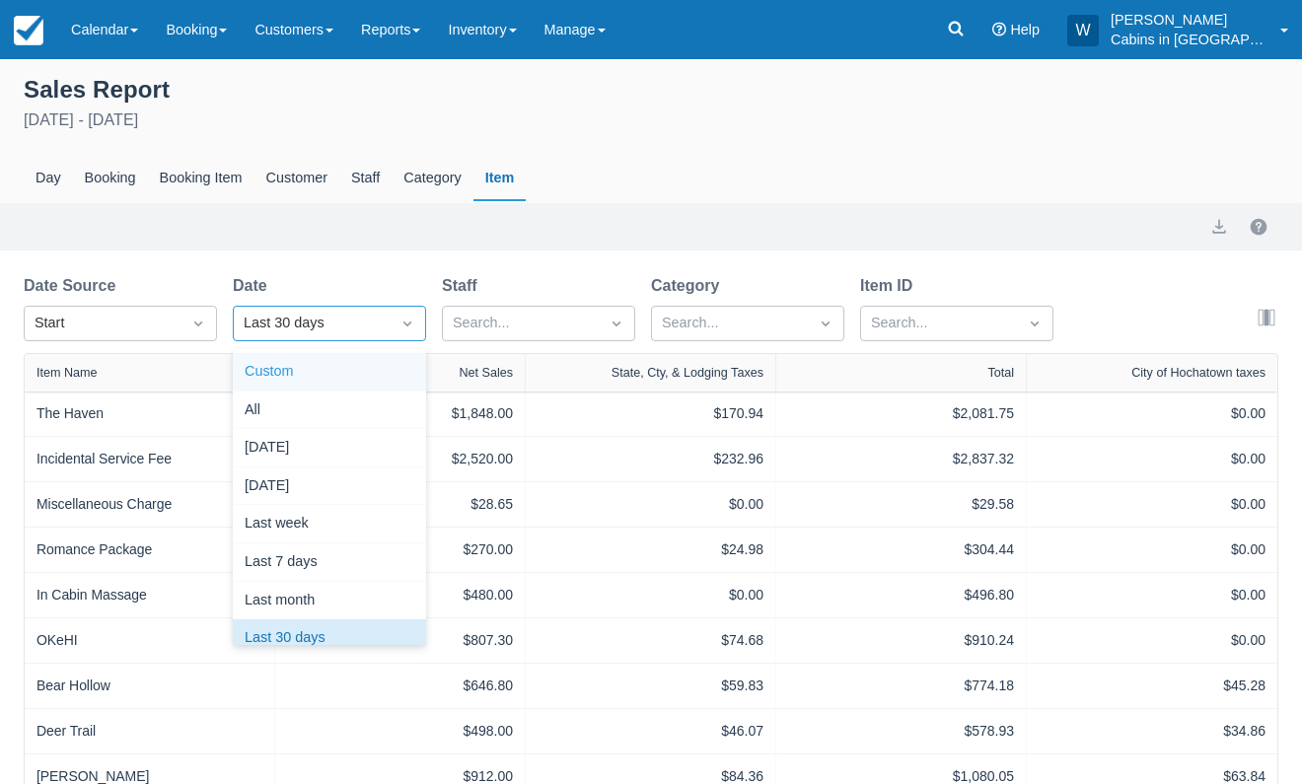
click at [324, 366] on div "Custom" at bounding box center [329, 372] width 193 height 38
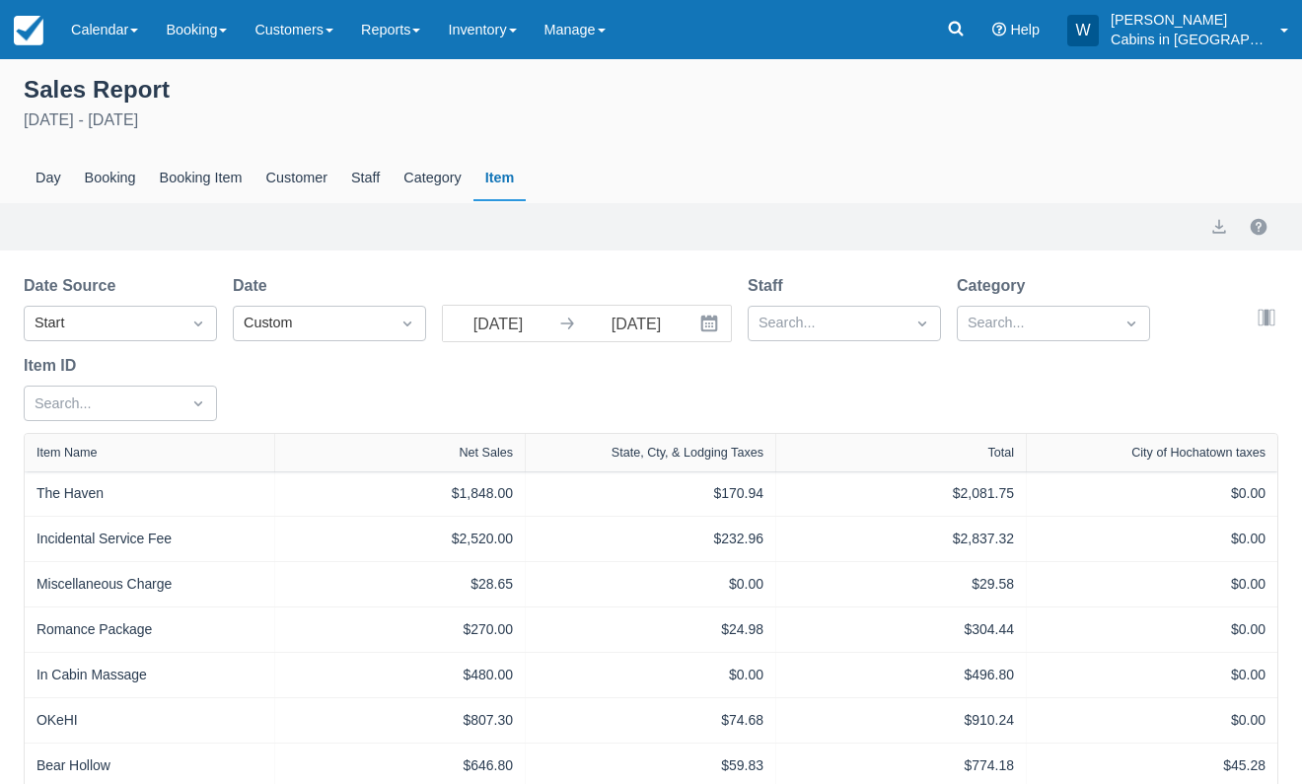
select select "20"
click at [507, 324] on input "08/26/25" at bounding box center [498, 323] width 110 height 35
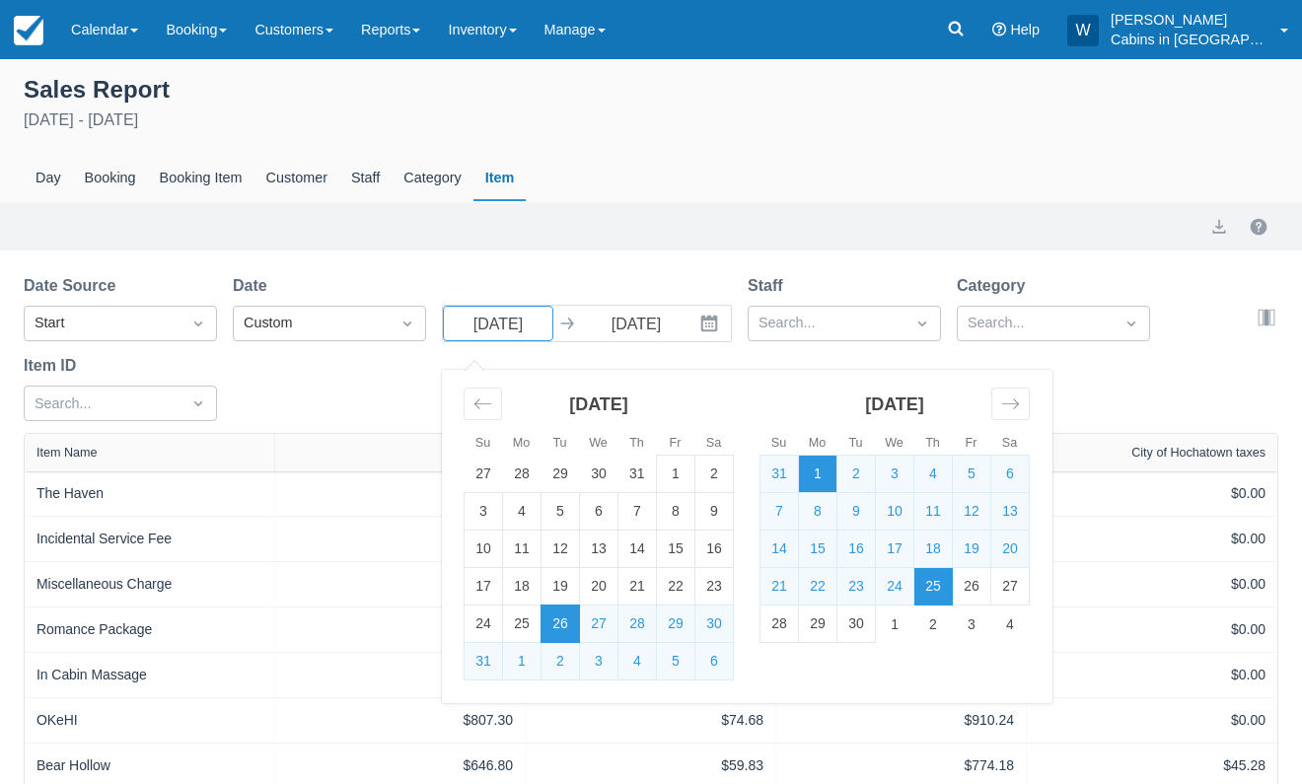
click at [827, 477] on td "1" at bounding box center [818, 474] width 38 height 37
type input "09/01/25"
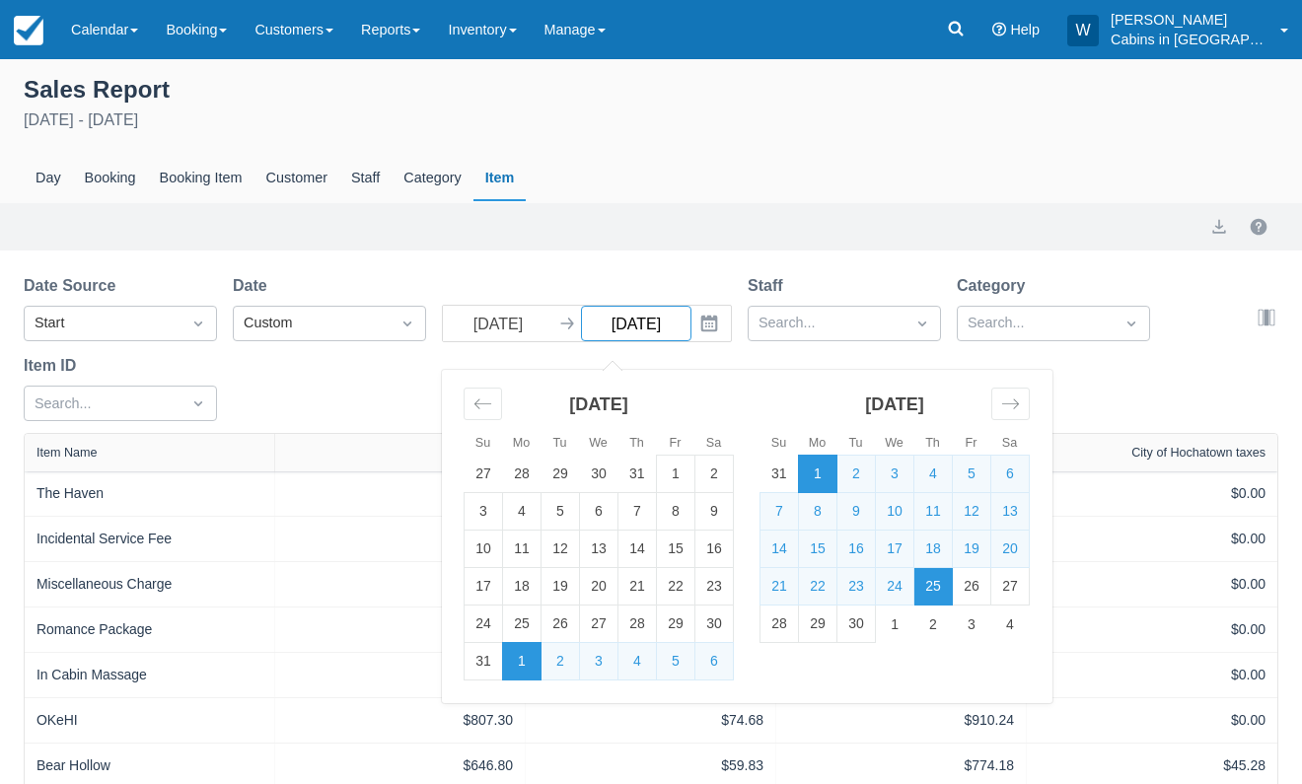
select select "20"
click at [846, 624] on td "30" at bounding box center [856, 623] width 38 height 37
type input "09/30/25"
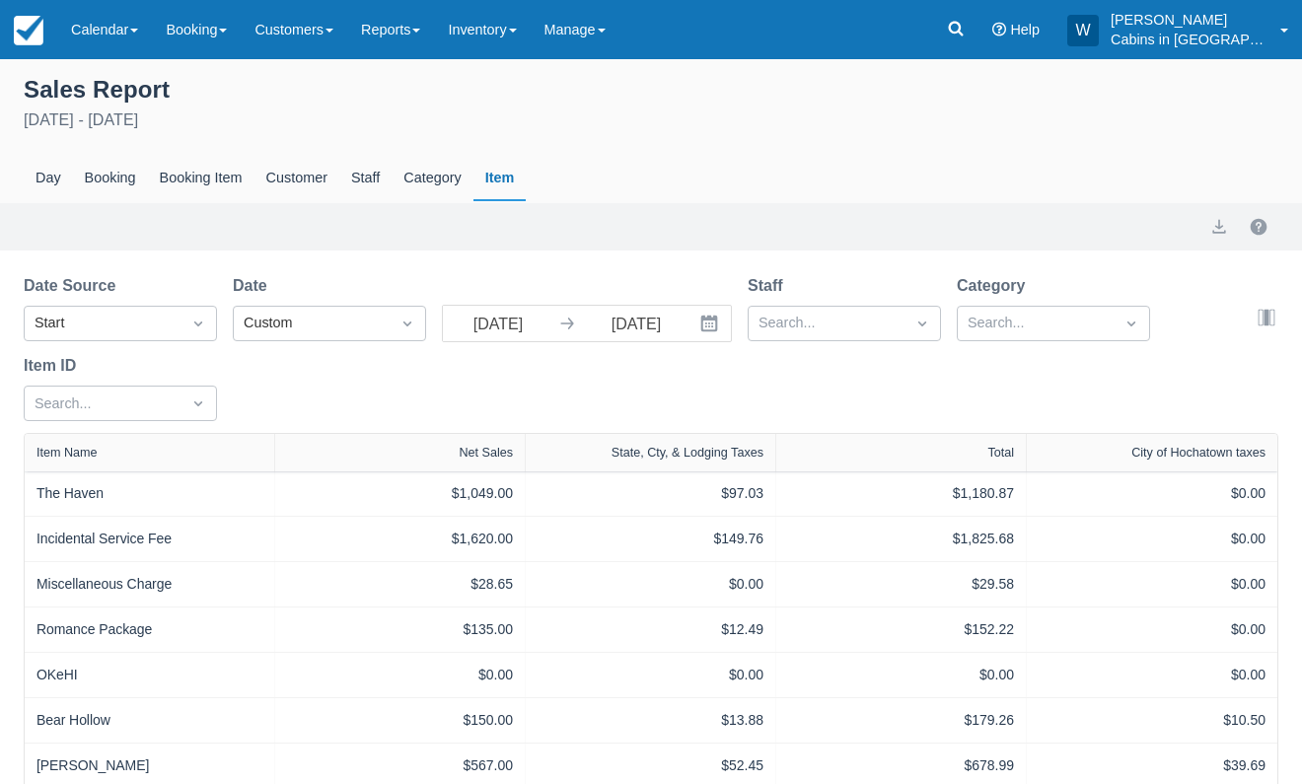
select select "20"
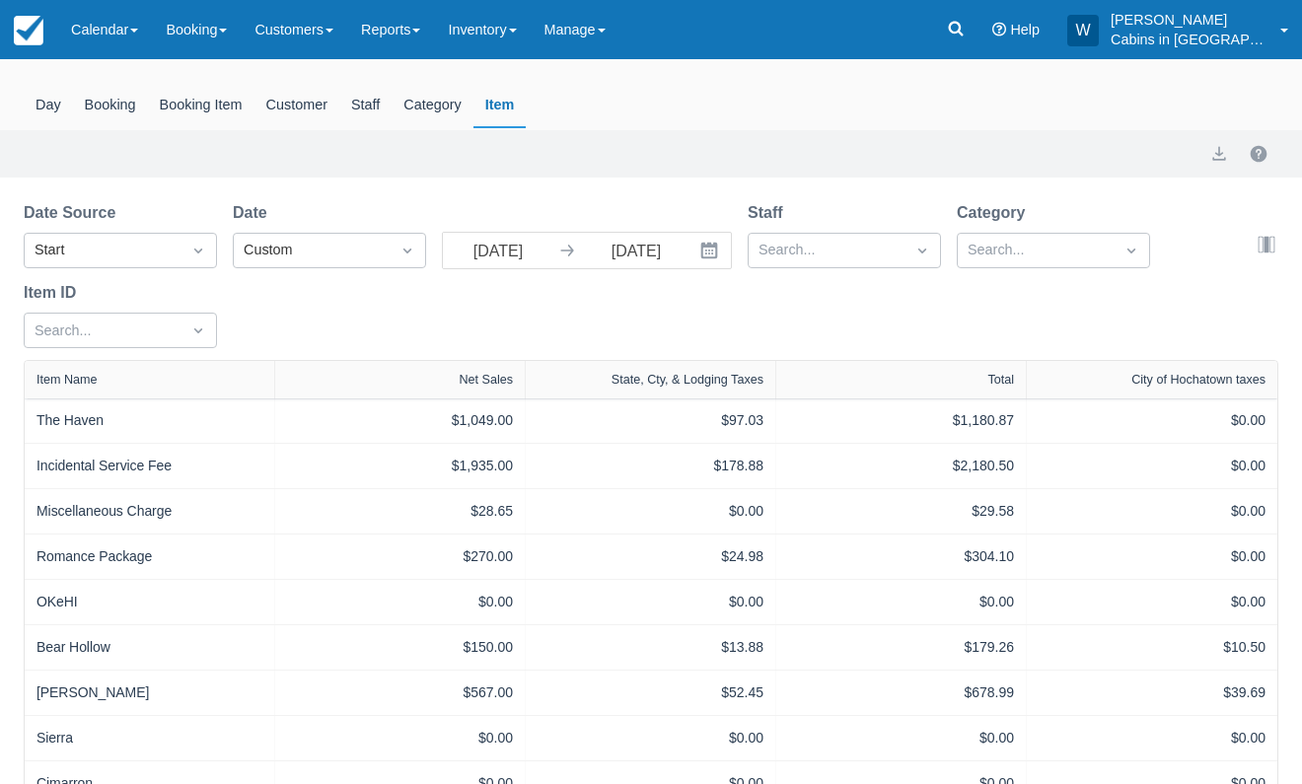
scroll to position [74, 0]
click at [993, 248] on div at bounding box center [1035, 250] width 136 height 26
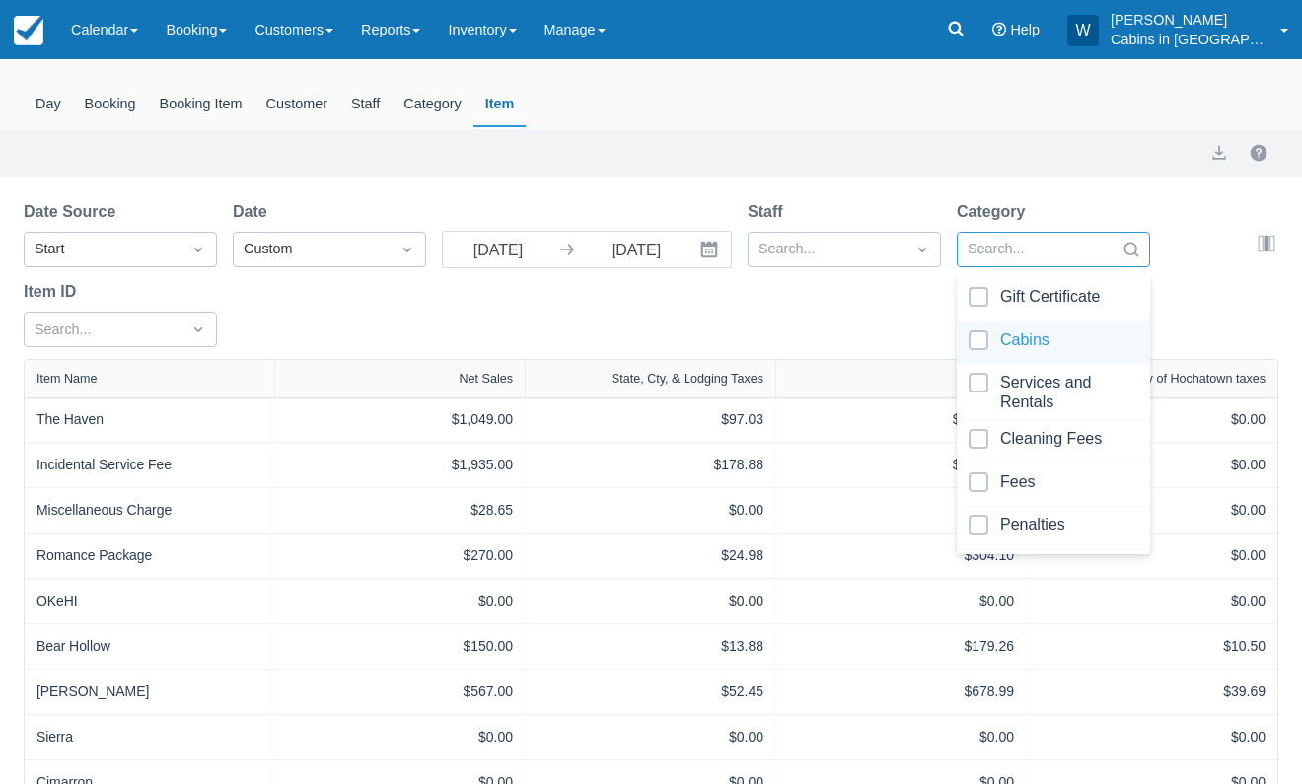
click at [973, 352] on div at bounding box center [1053, 343] width 170 height 27
select select "20"
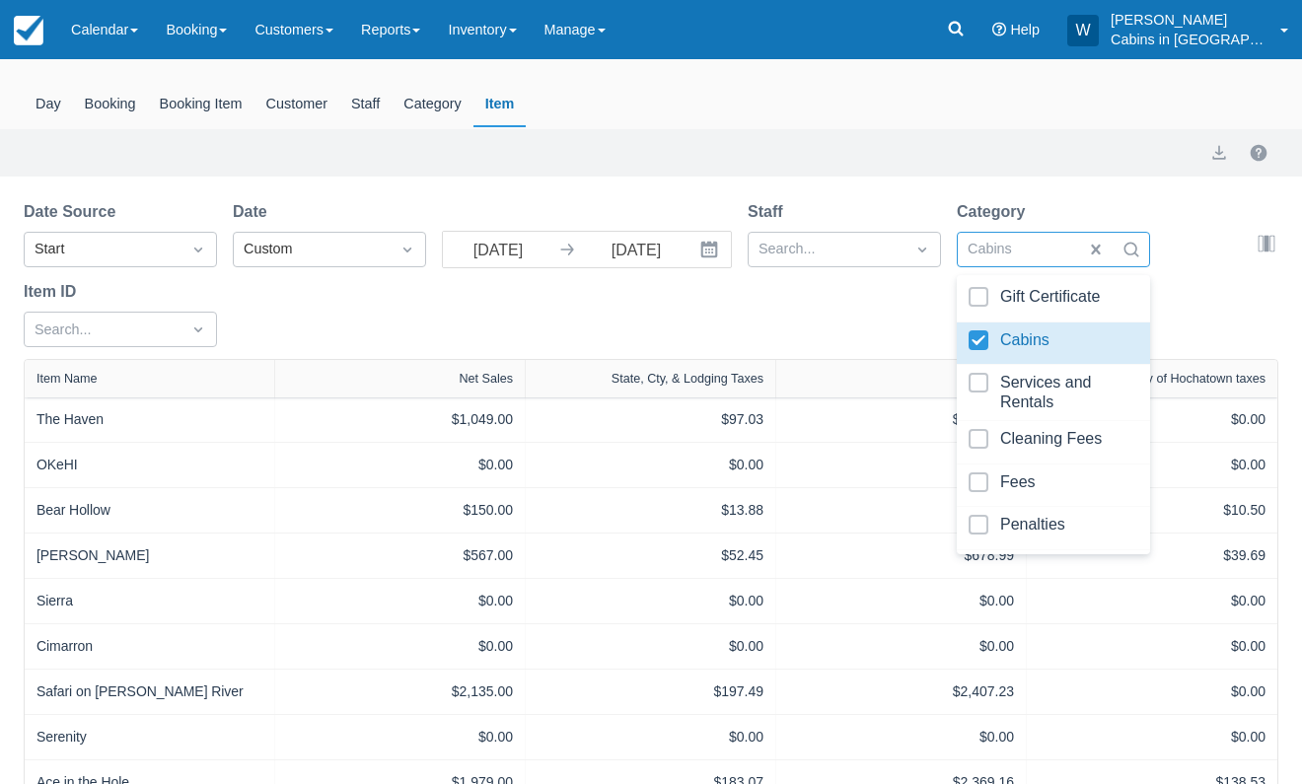
click at [827, 318] on div "Date Source Start Date Custom 09/01/25 Navigate forward to interact with the ca…" at bounding box center [639, 279] width 1231 height 159
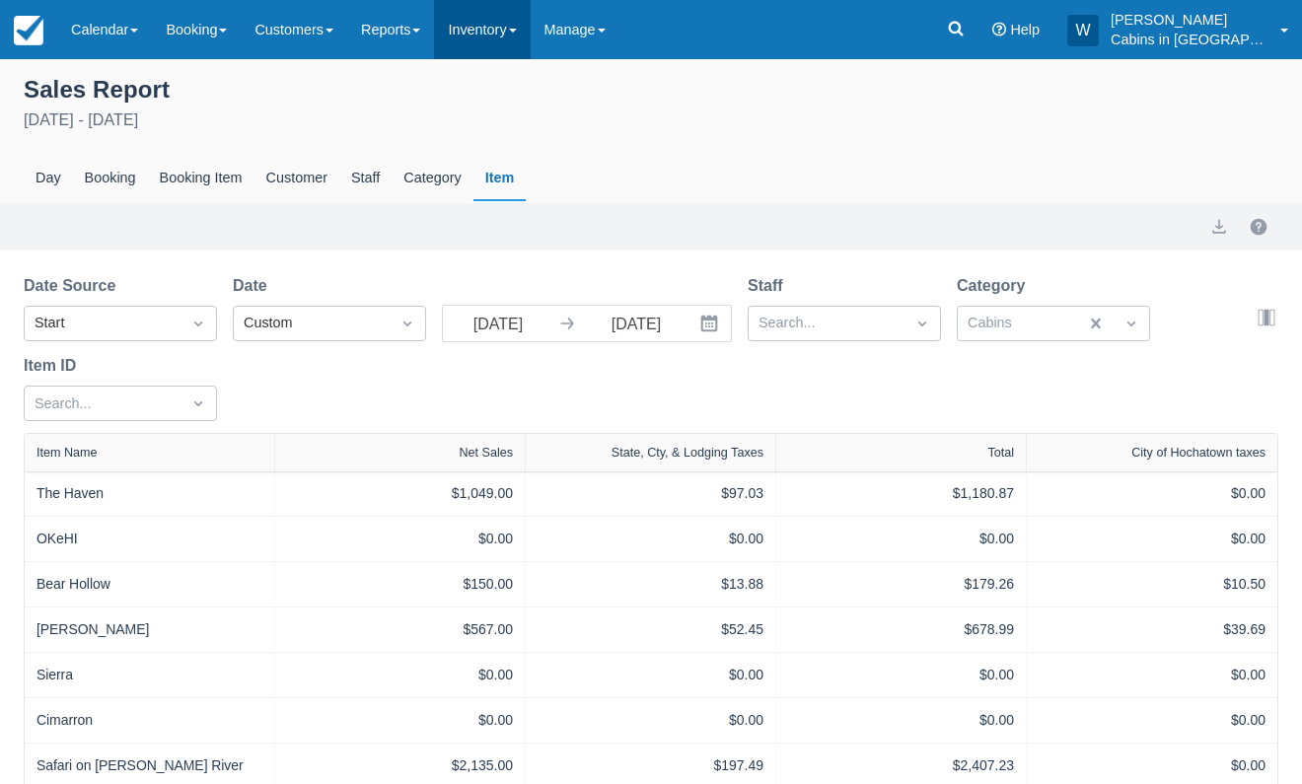
click at [529, 30] on link "Inventory" at bounding box center [482, 29] width 96 height 59
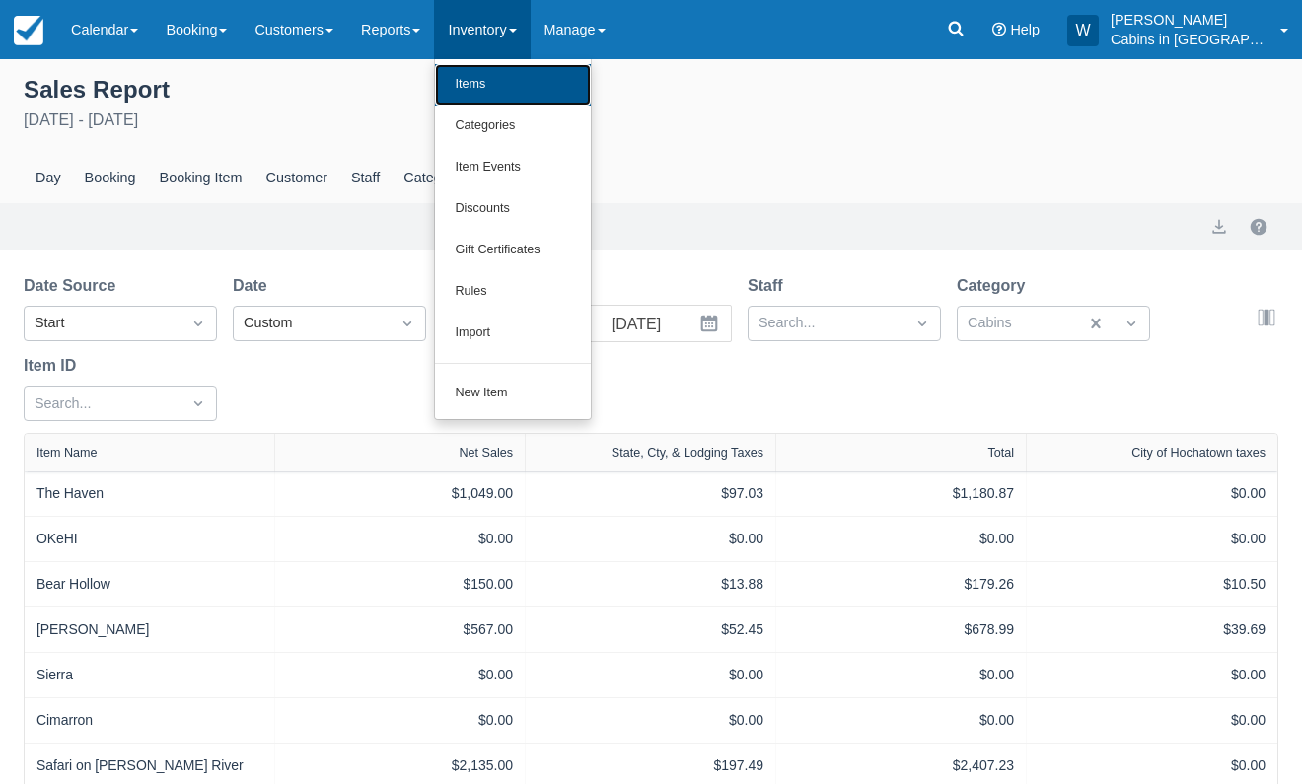
click at [517, 93] on link "Items" at bounding box center [513, 84] width 156 height 41
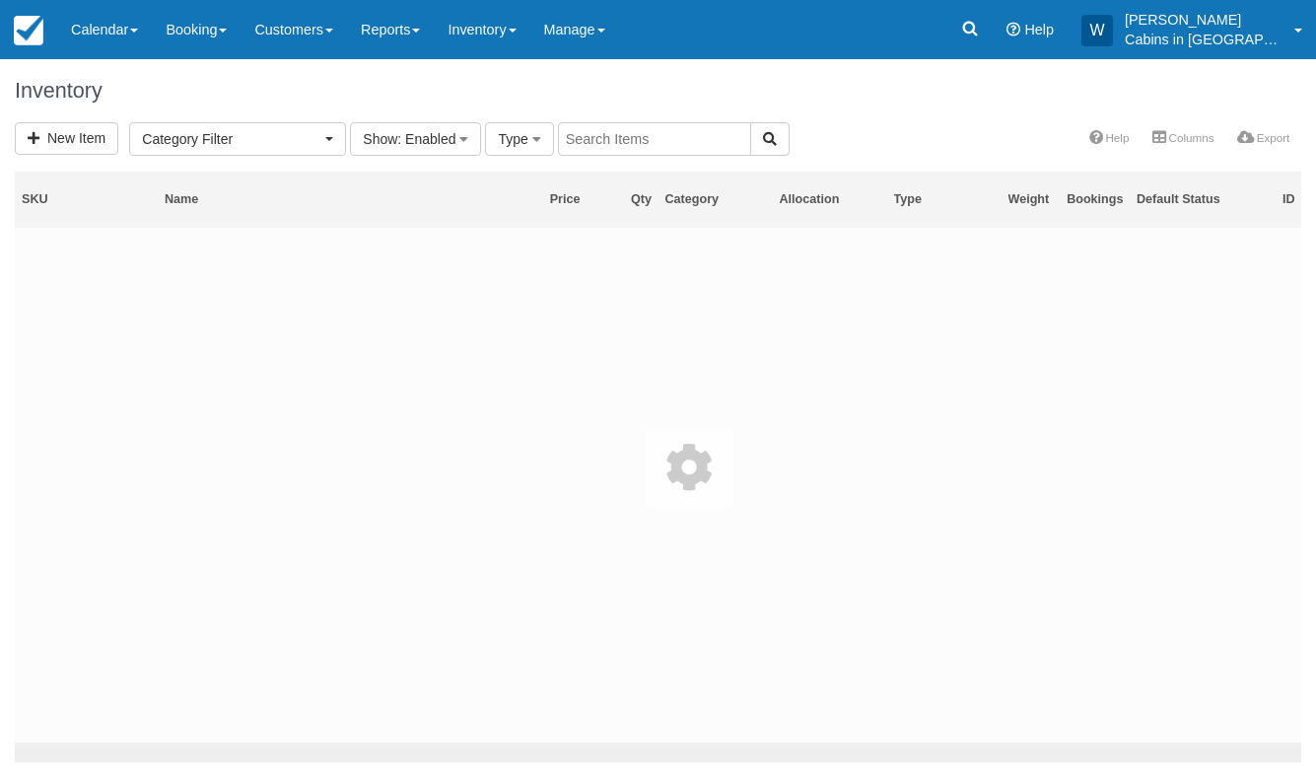
select select
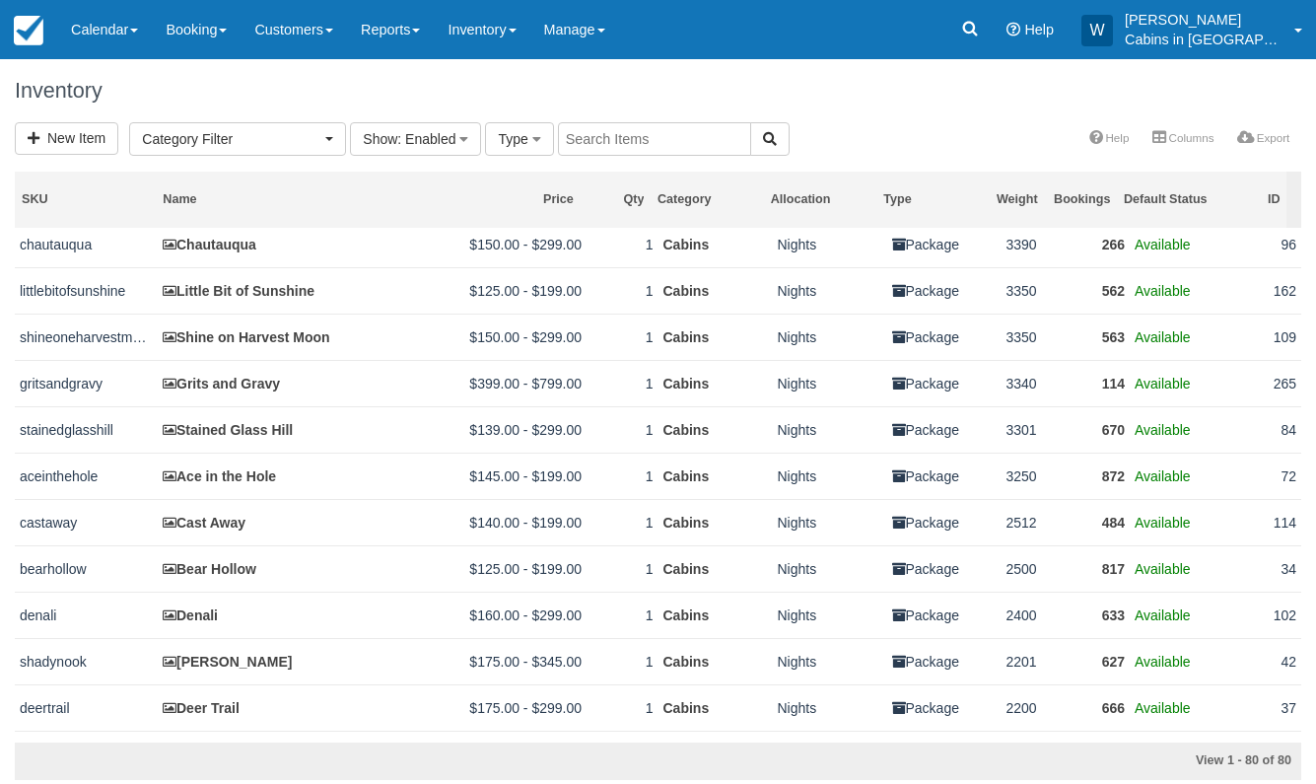
scroll to position [119, 0]
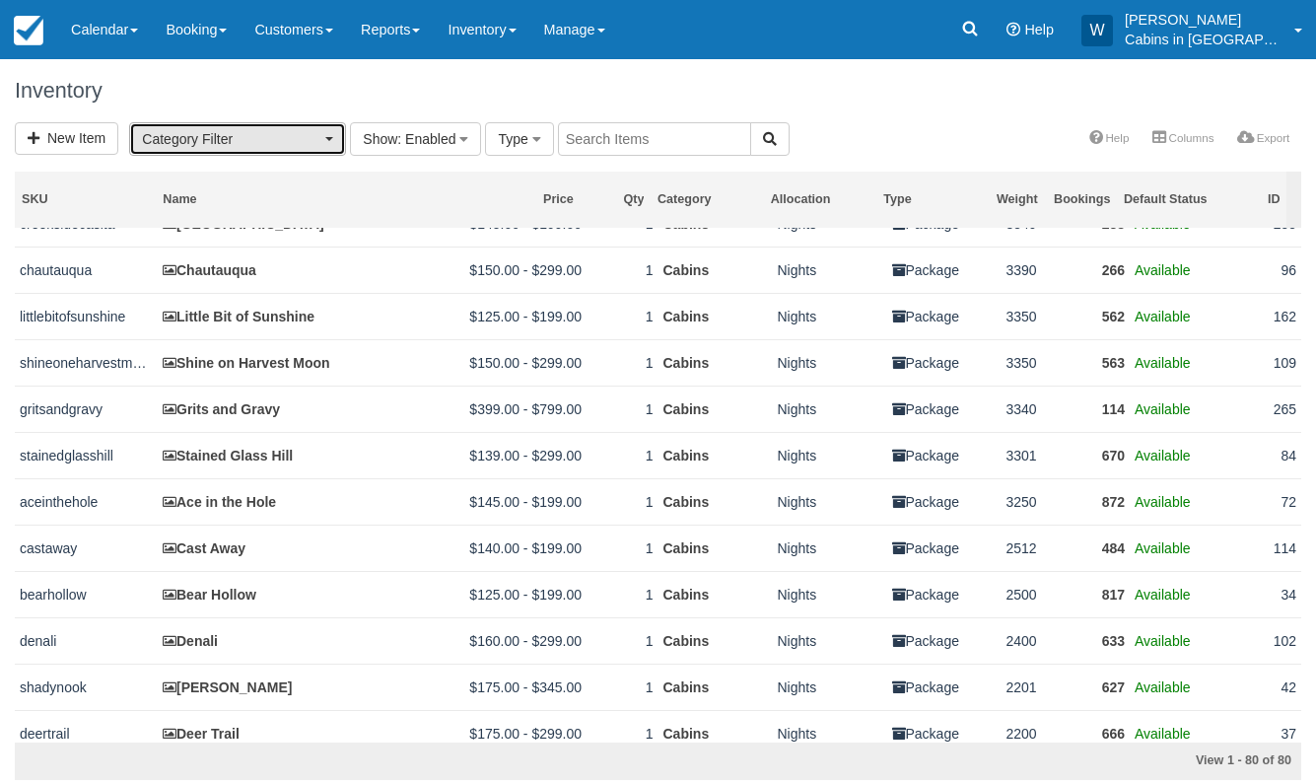
click at [322, 141] on button "Category Filter" at bounding box center [237, 139] width 217 height 34
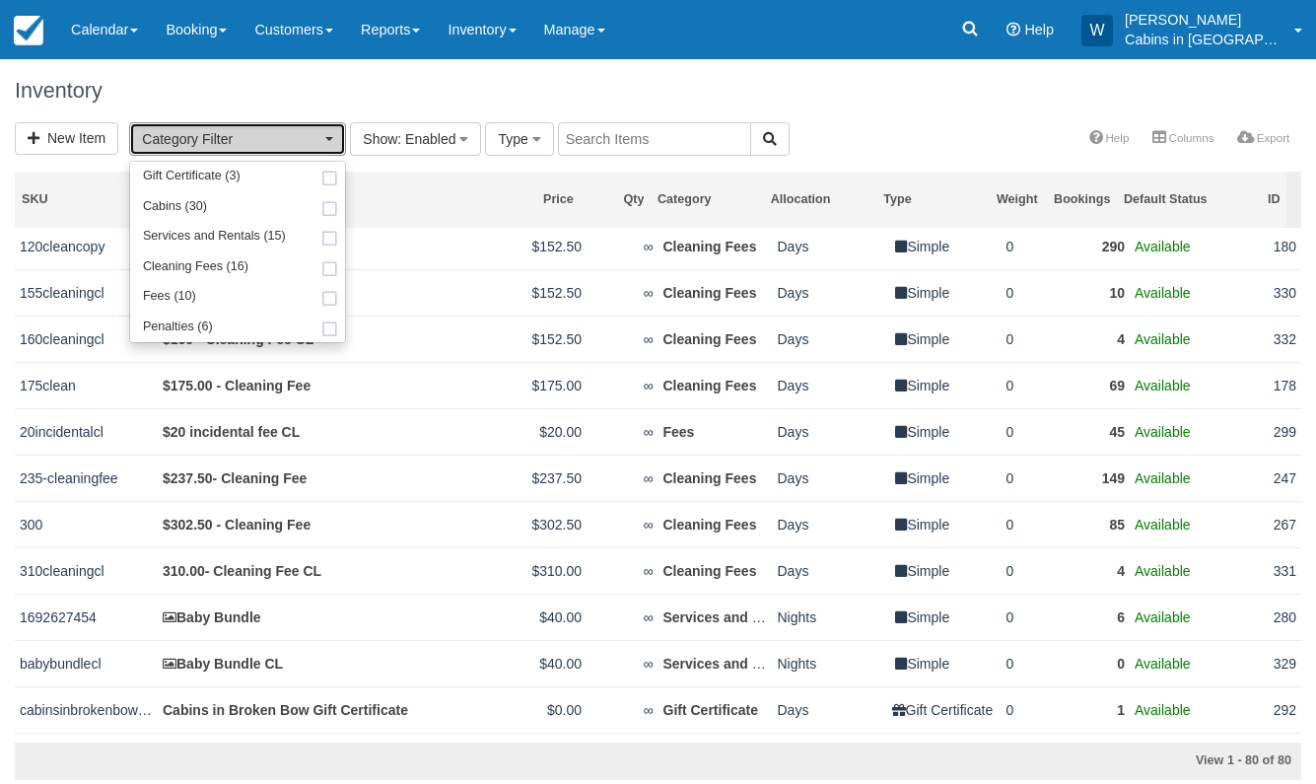
scroll to position [2179, 0]
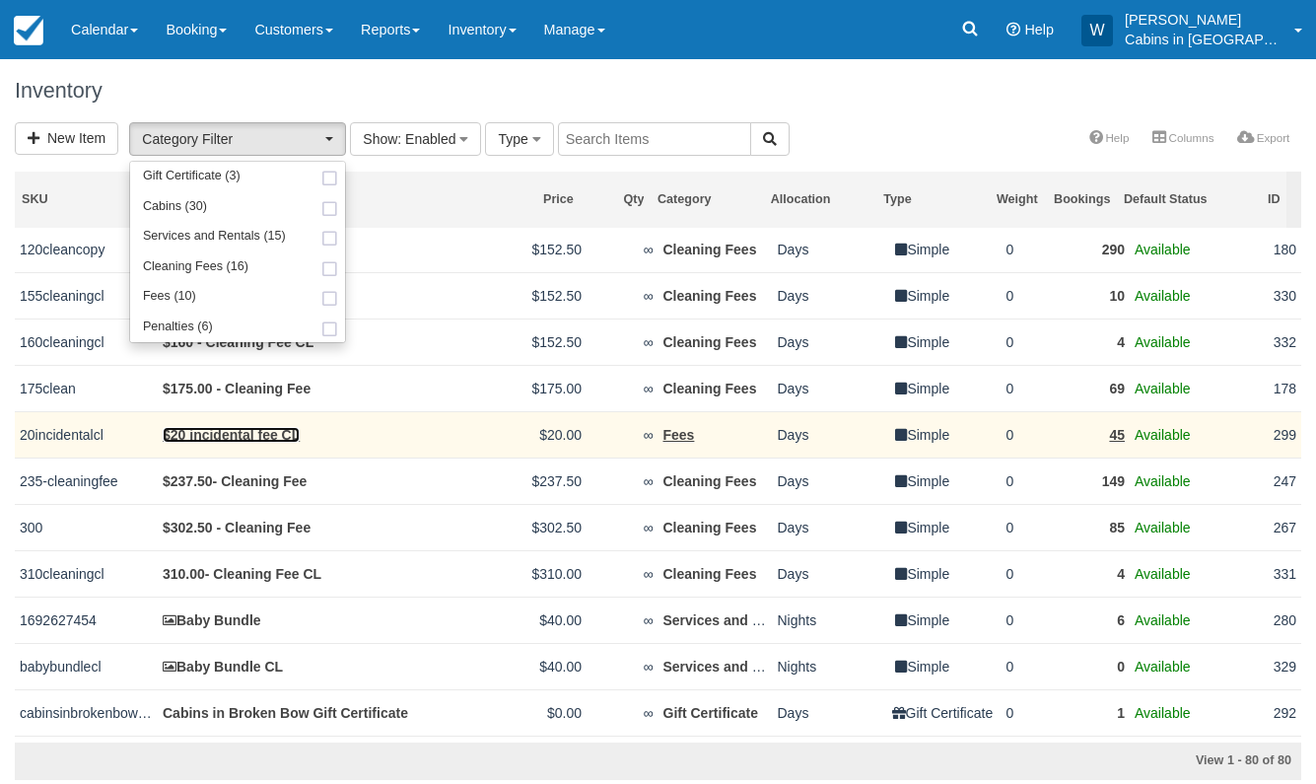
click at [194, 443] on link "$20 incidental fee CL" at bounding box center [231, 435] width 137 height 16
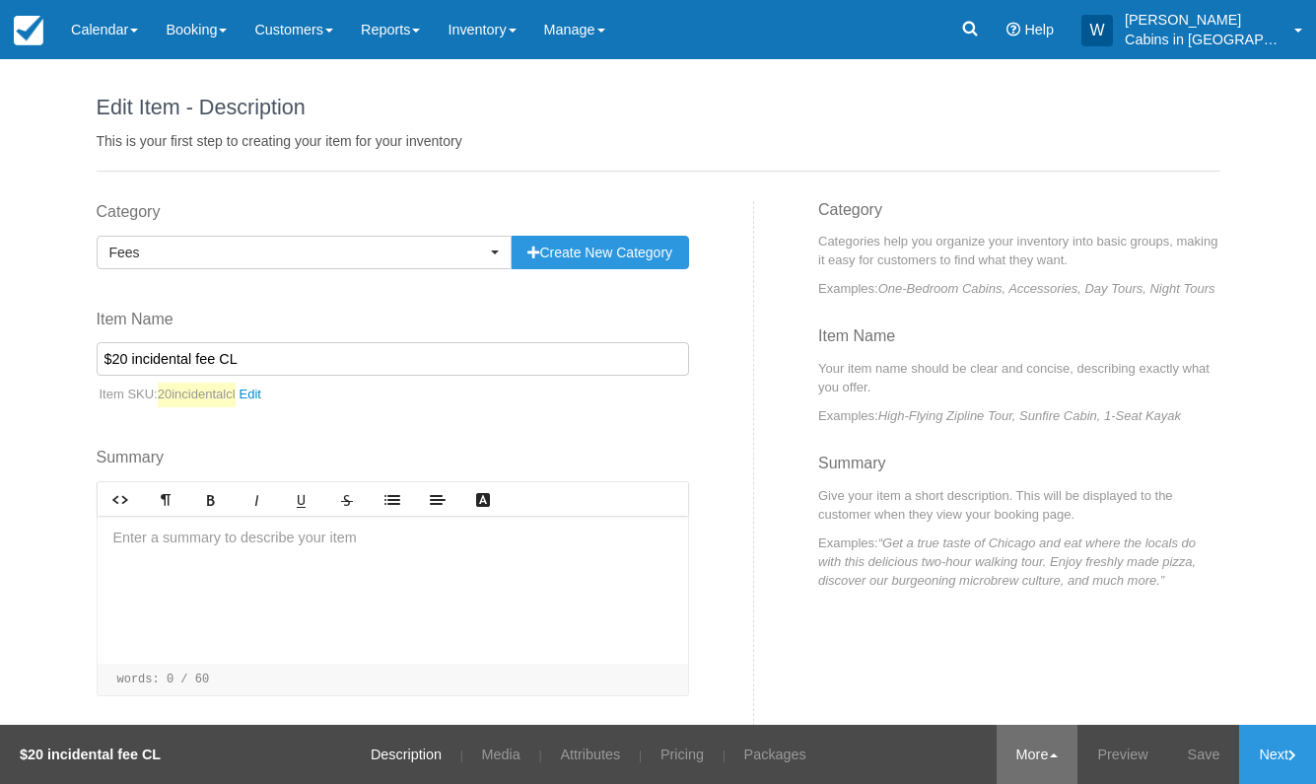
click at [1059, 748] on link "More" at bounding box center [1038, 754] width 82 height 59
click at [1023, 697] on link "Archive" at bounding box center [1000, 698] width 156 height 41
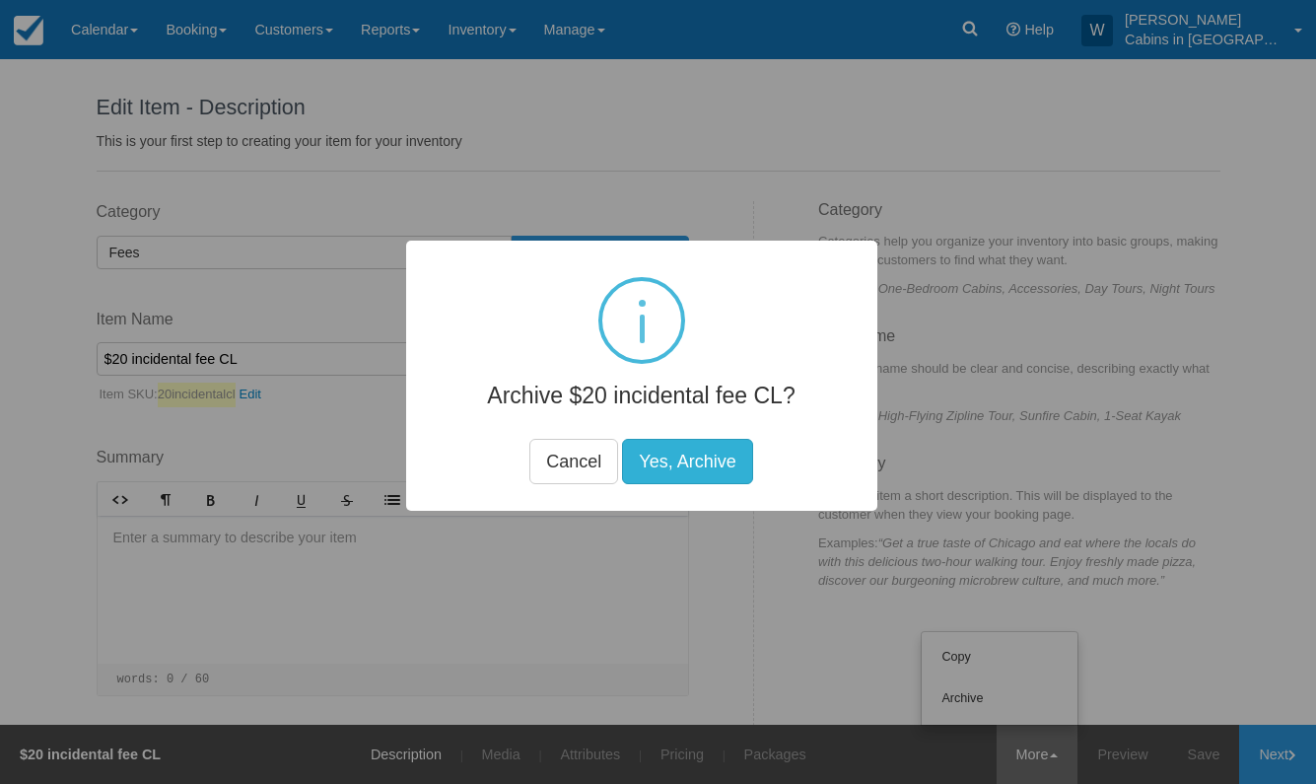
click at [676, 460] on button "Yes, Archive" at bounding box center [687, 461] width 130 height 45
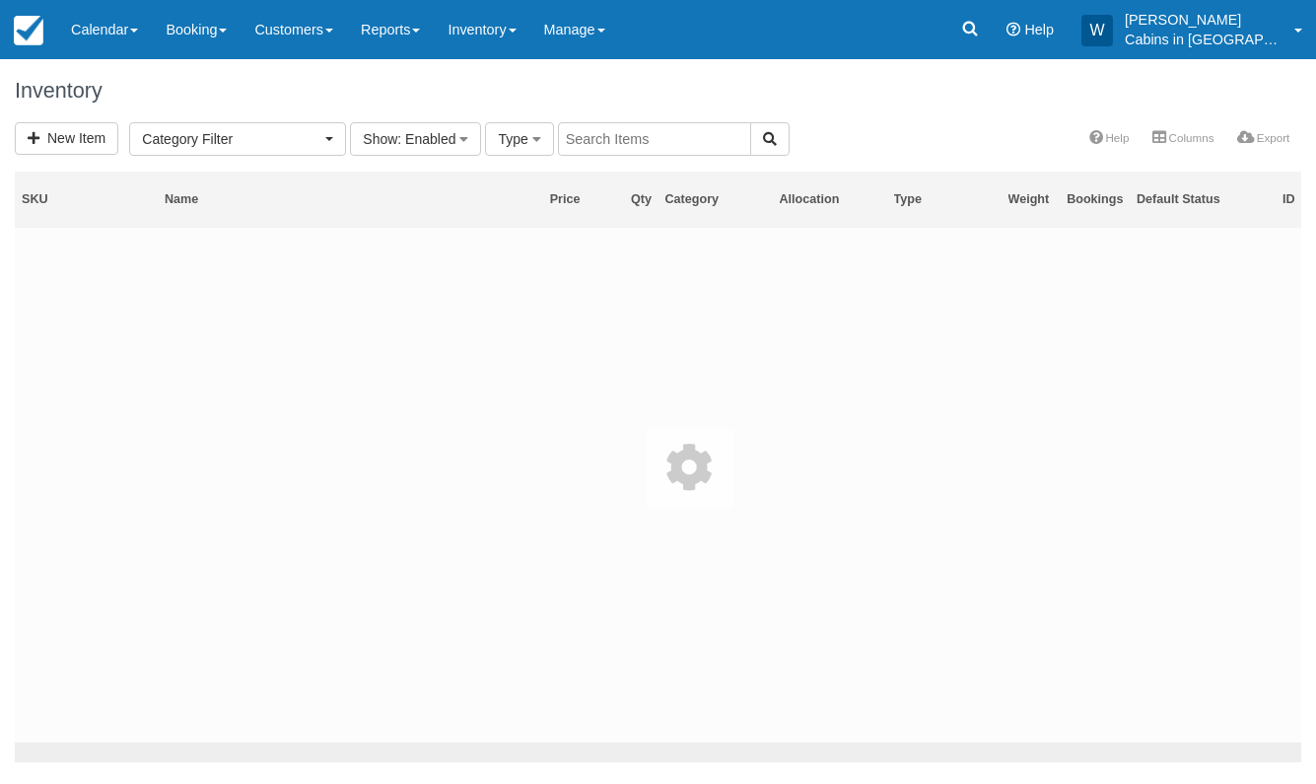
select select
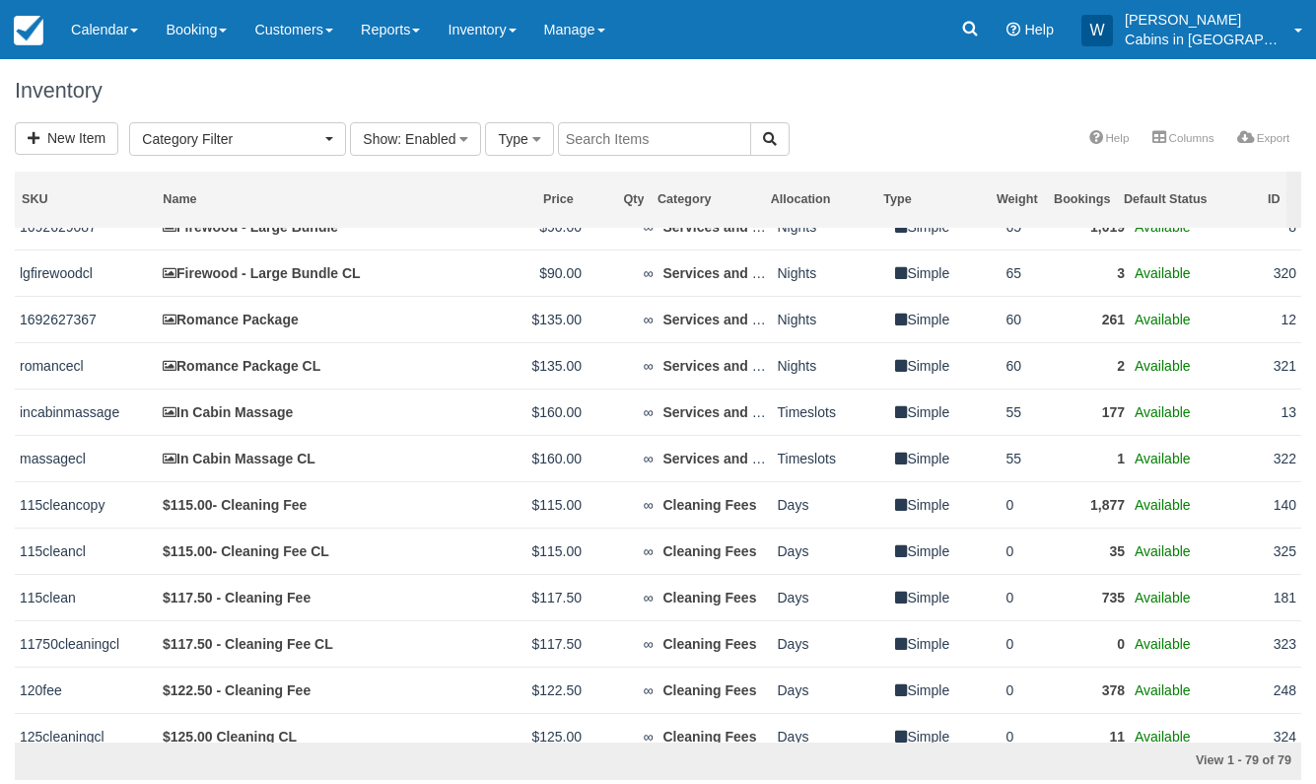
scroll to position [1576, 0]
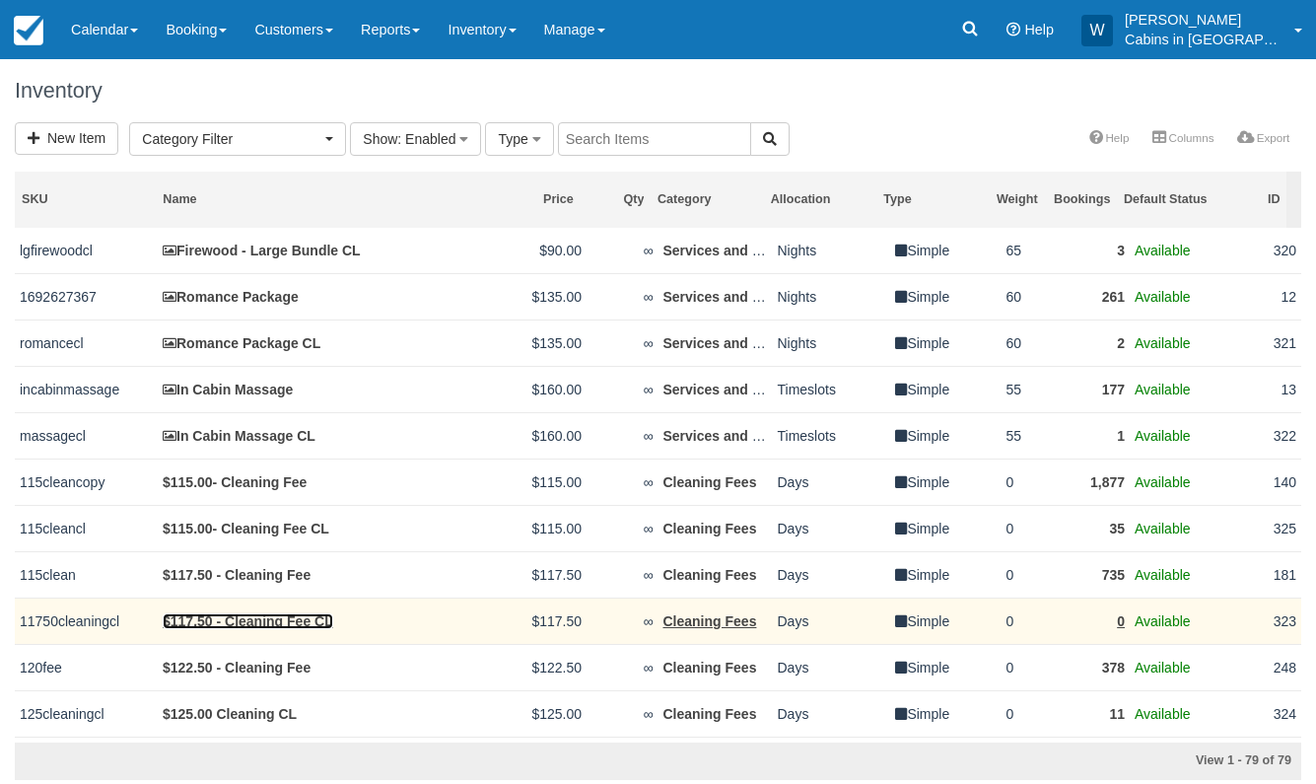
click at [271, 629] on link "$117.50 - Cleaning Fee CL" at bounding box center [248, 621] width 171 height 16
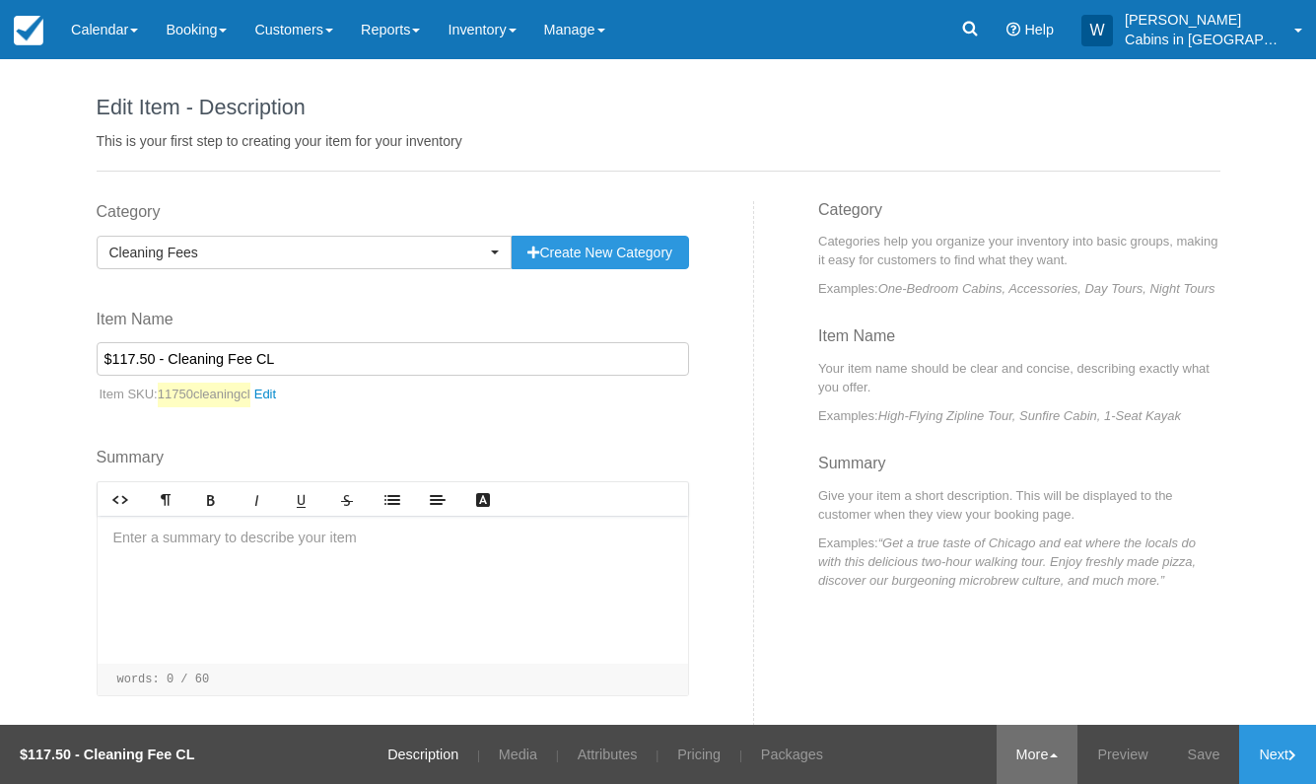
click at [1033, 761] on link "More" at bounding box center [1038, 754] width 82 height 59
click at [1032, 710] on link "Archive" at bounding box center [1000, 698] width 156 height 41
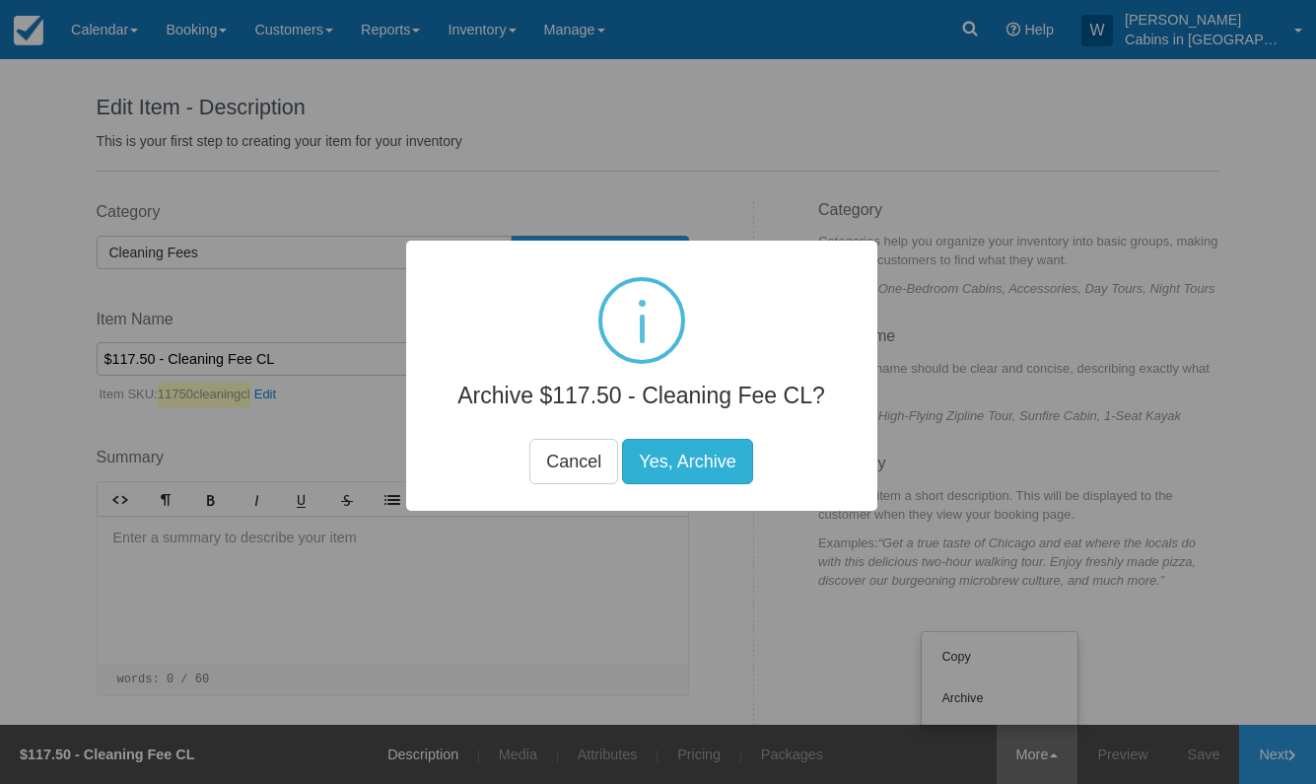
click at [714, 464] on button "Yes, Archive" at bounding box center [687, 461] width 130 height 45
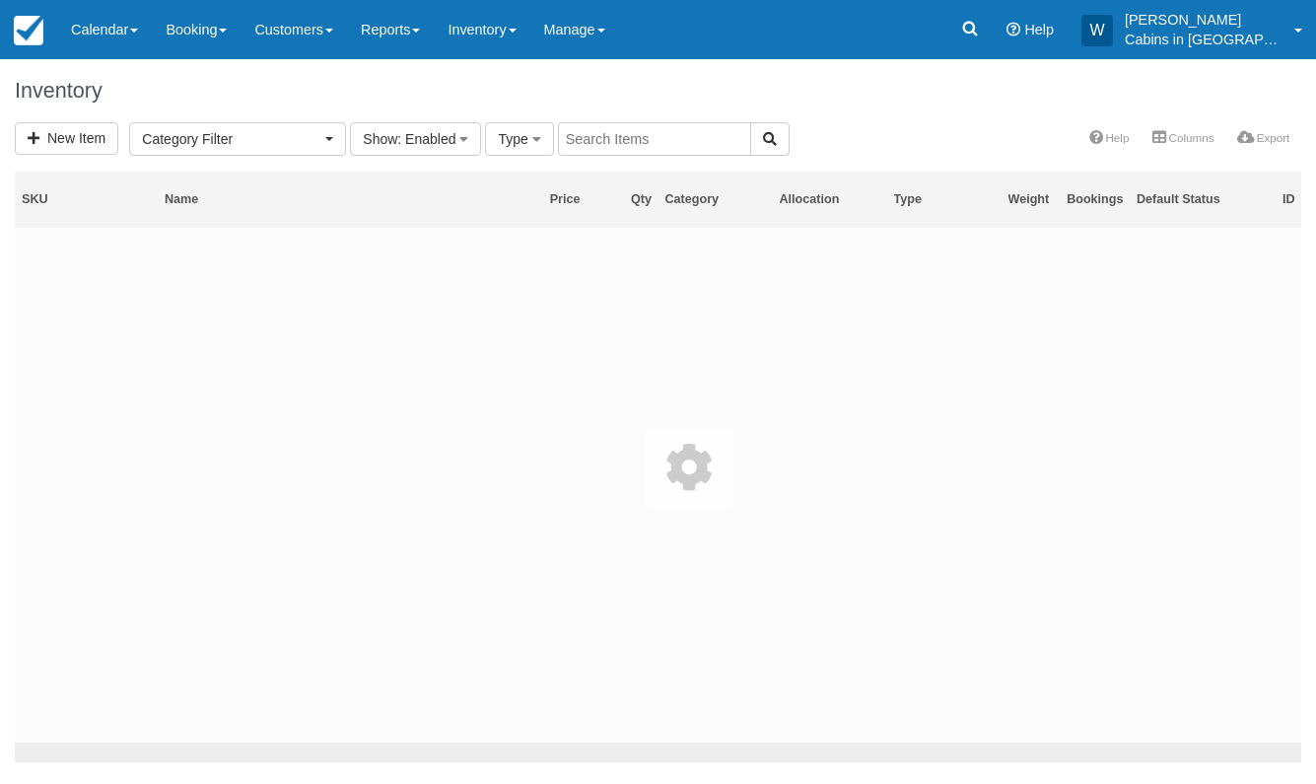
select select
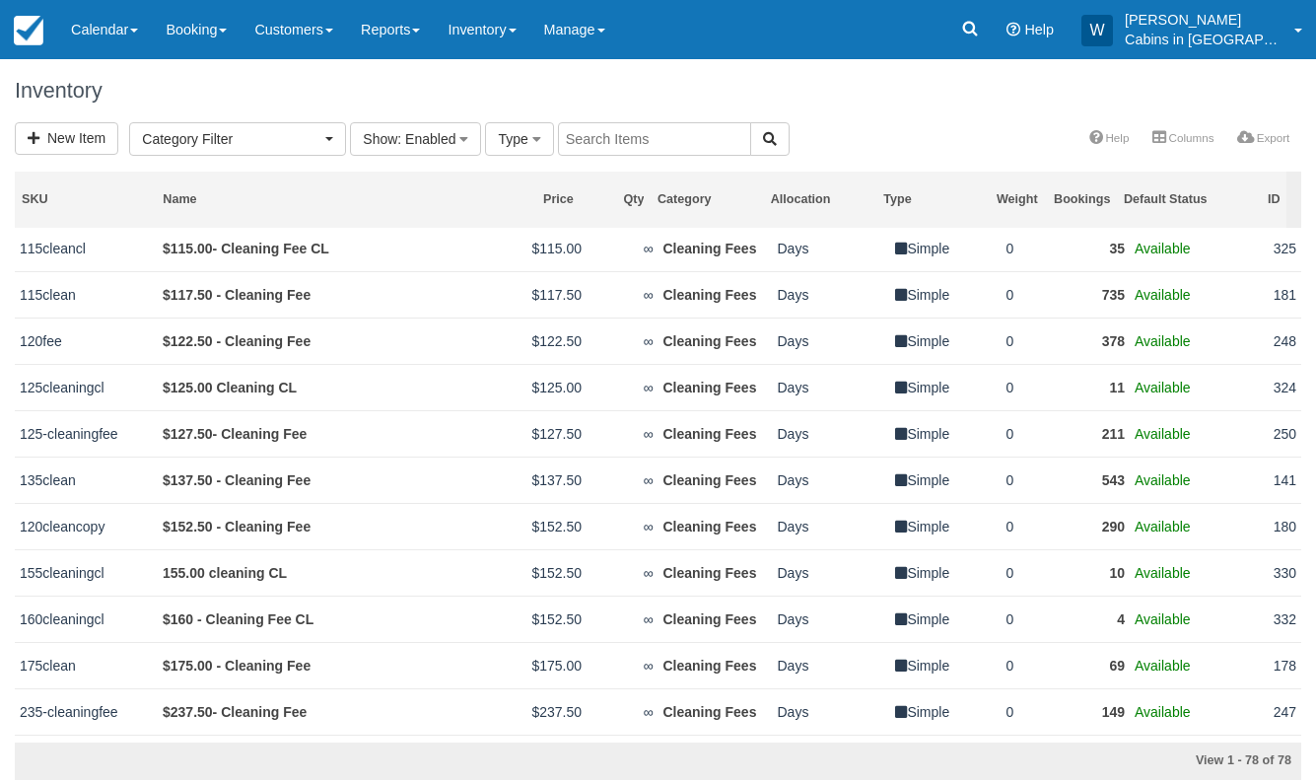
scroll to position [1859, 0]
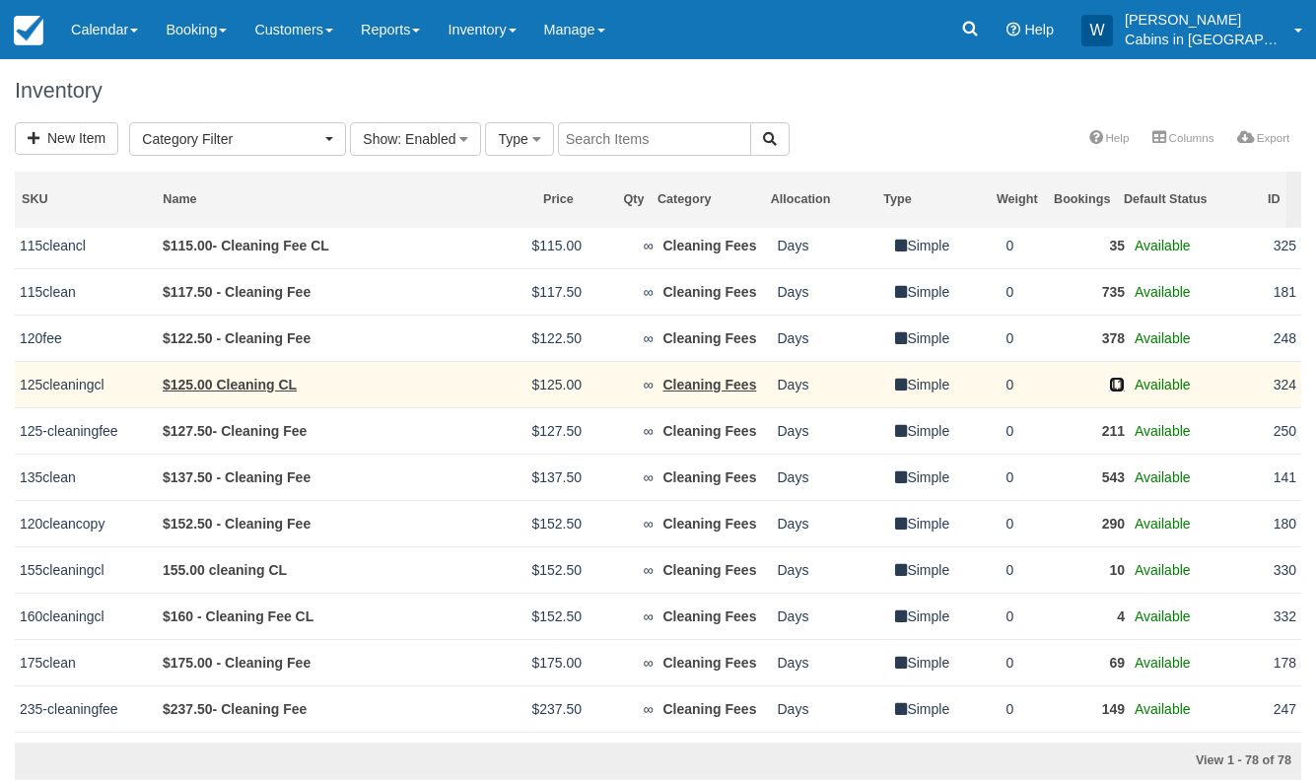
click at [1109, 392] on link "11" at bounding box center [1117, 385] width 16 height 16
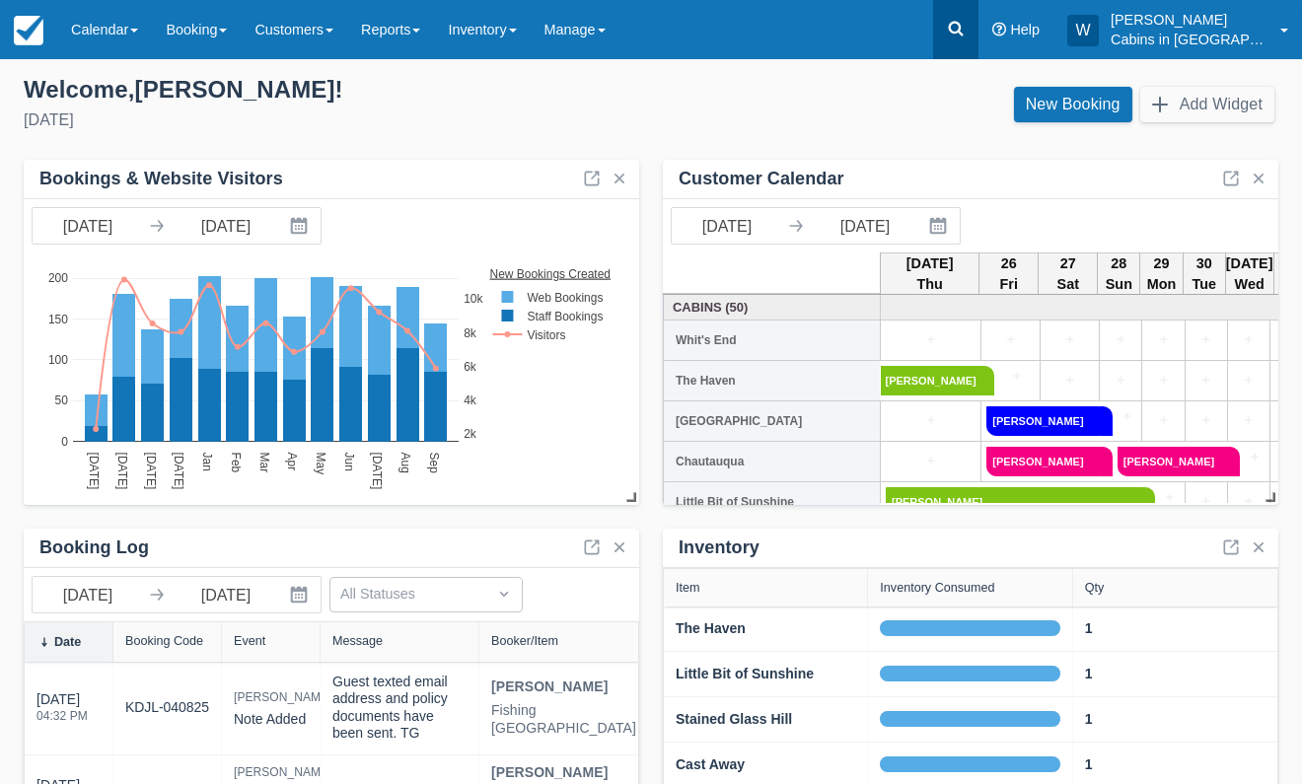
click at [959, 27] on link at bounding box center [955, 29] width 45 height 59
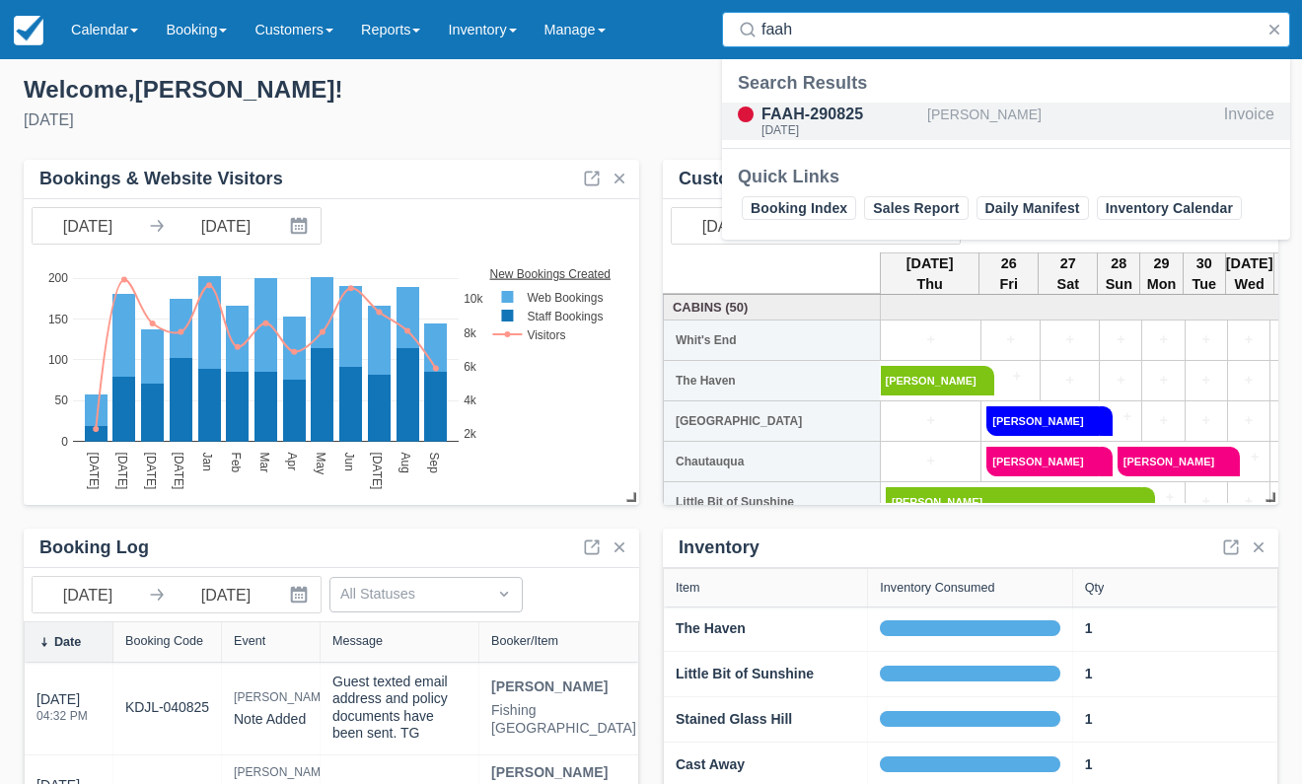
type input "faah"
click at [893, 117] on div "FAAH-290825" at bounding box center [840, 115] width 158 height 24
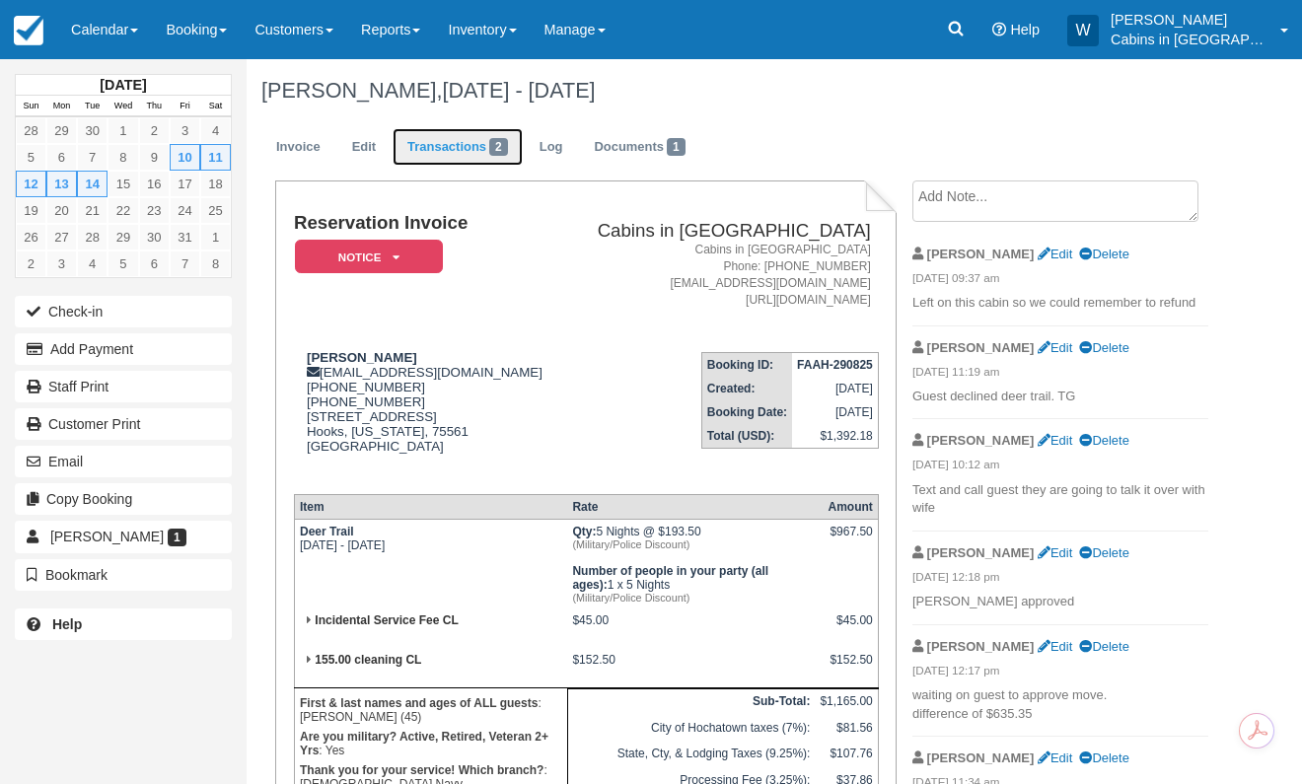
click at [446, 148] on link "Transactions 2" at bounding box center [457, 147] width 130 height 38
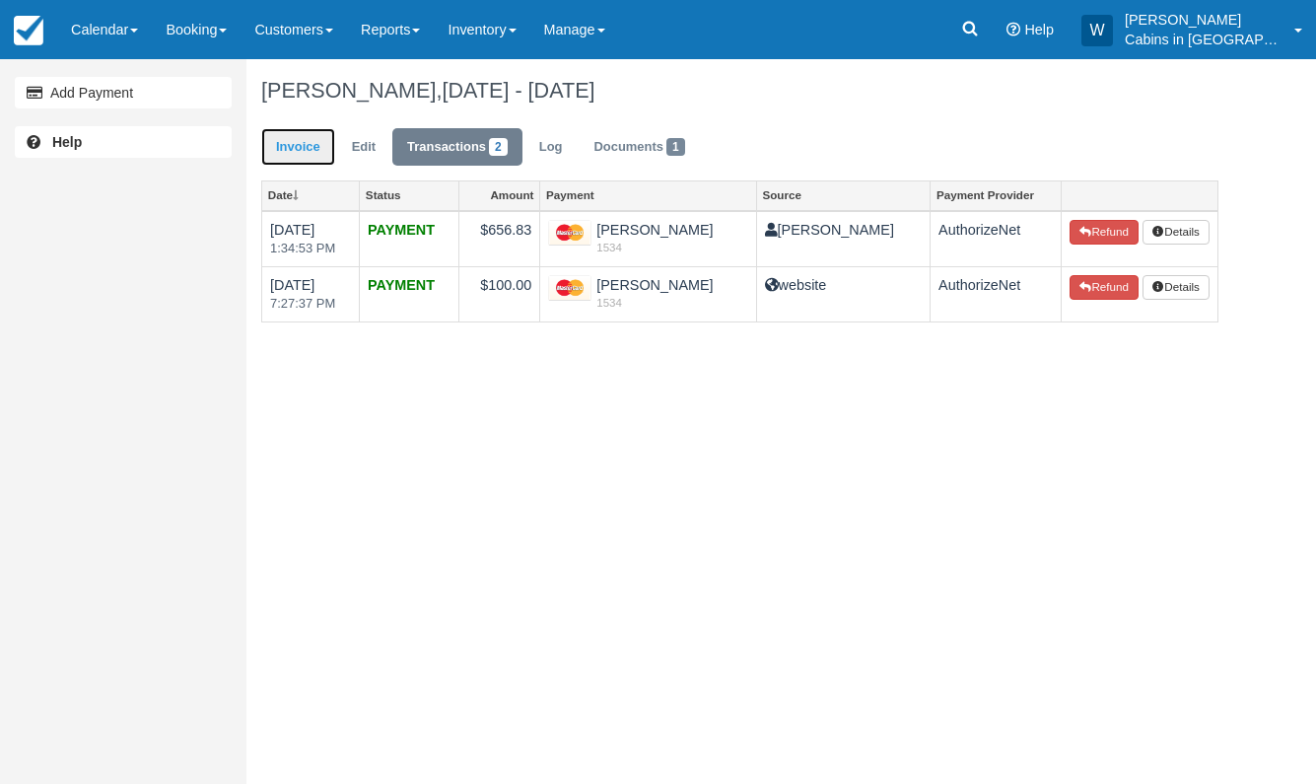
click at [285, 149] on link "Invoice" at bounding box center [298, 147] width 74 height 38
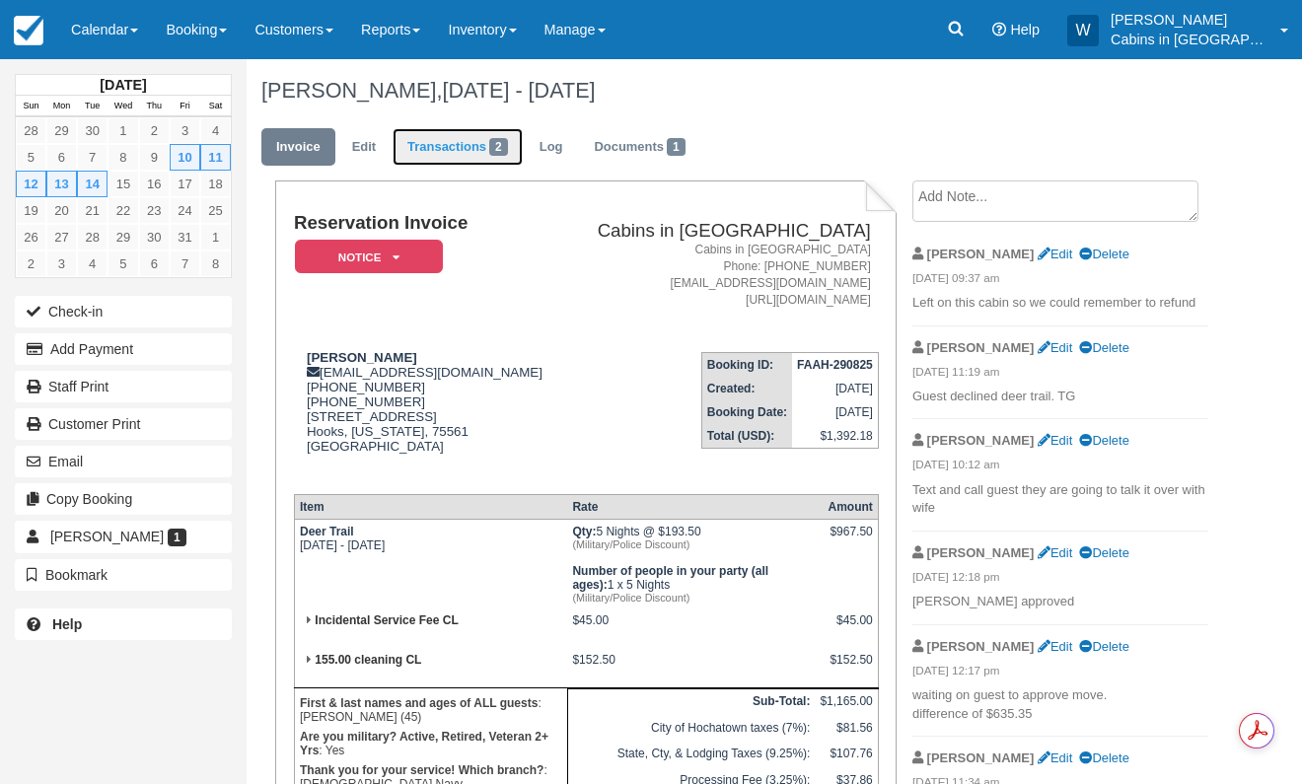
click at [465, 147] on link "Transactions 2" at bounding box center [457, 147] width 130 height 38
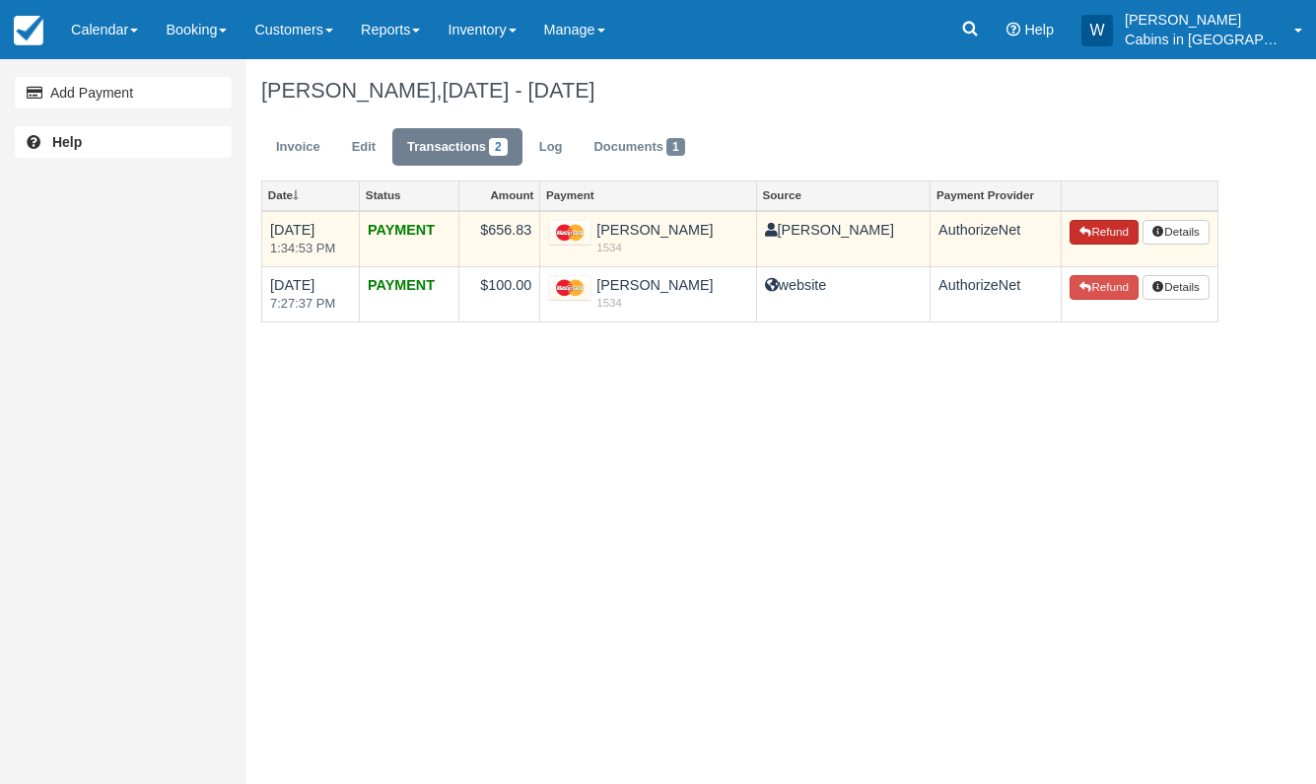
click at [1099, 227] on button "Refund" at bounding box center [1104, 233] width 69 height 26
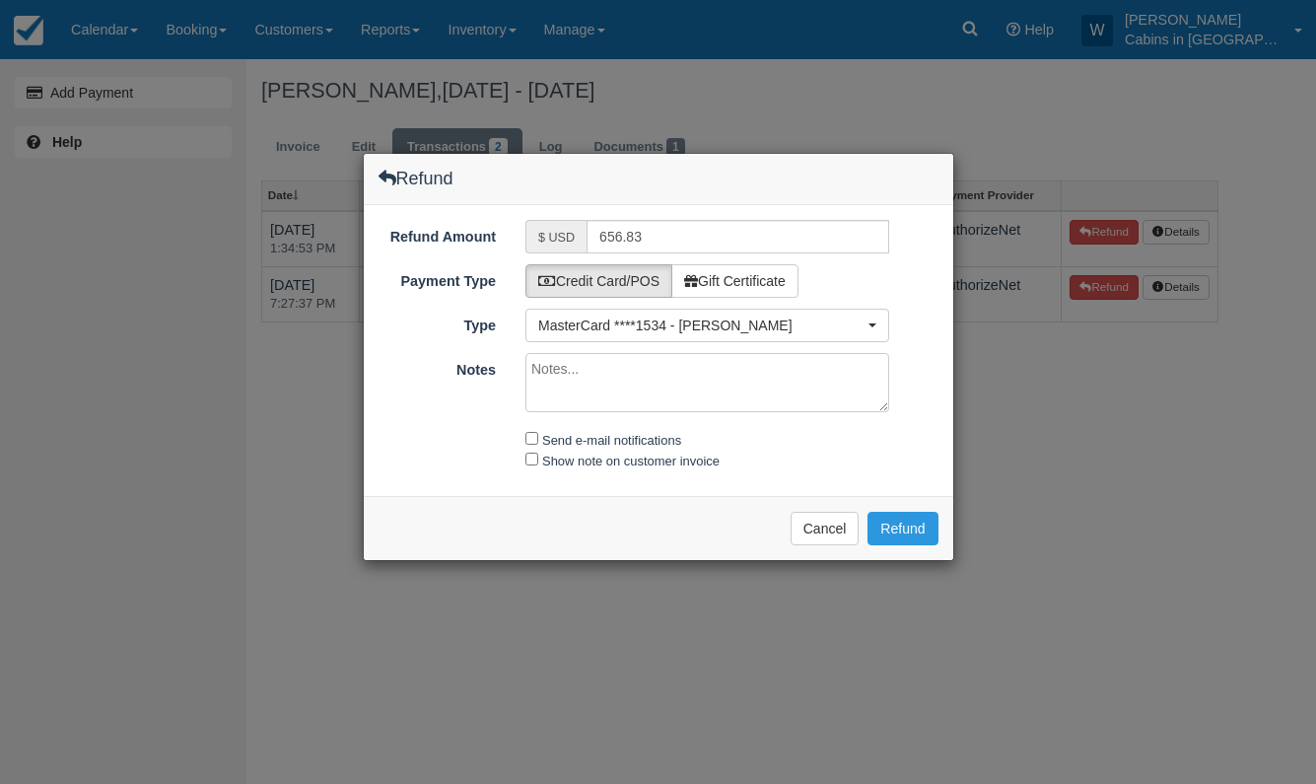
click at [560, 371] on textarea "Notes" at bounding box center [708, 382] width 364 height 59
click at [529, 434] on input "Send e-mail notifications" at bounding box center [532, 438] width 13 height 13
checkbox input "true"
click at [529, 458] on input "Show note on customer invoice" at bounding box center [532, 459] width 13 height 13
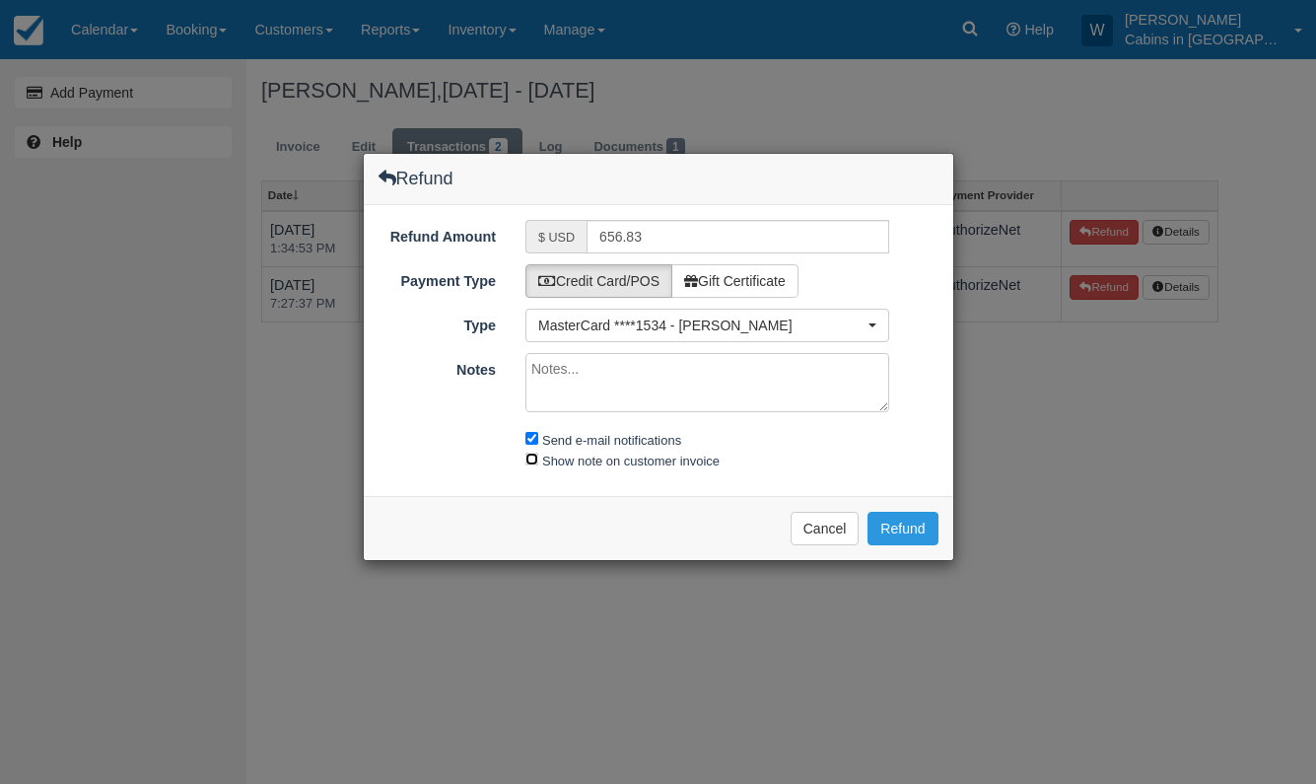
click at [528, 460] on input "Show note on customer invoice" at bounding box center [532, 459] width 13 height 13
checkbox input "true"
click at [570, 364] on textarea "Notes" at bounding box center [708, 382] width 364 height 59
type textarea "B"
type textarea "No longer a rental with CIBB"
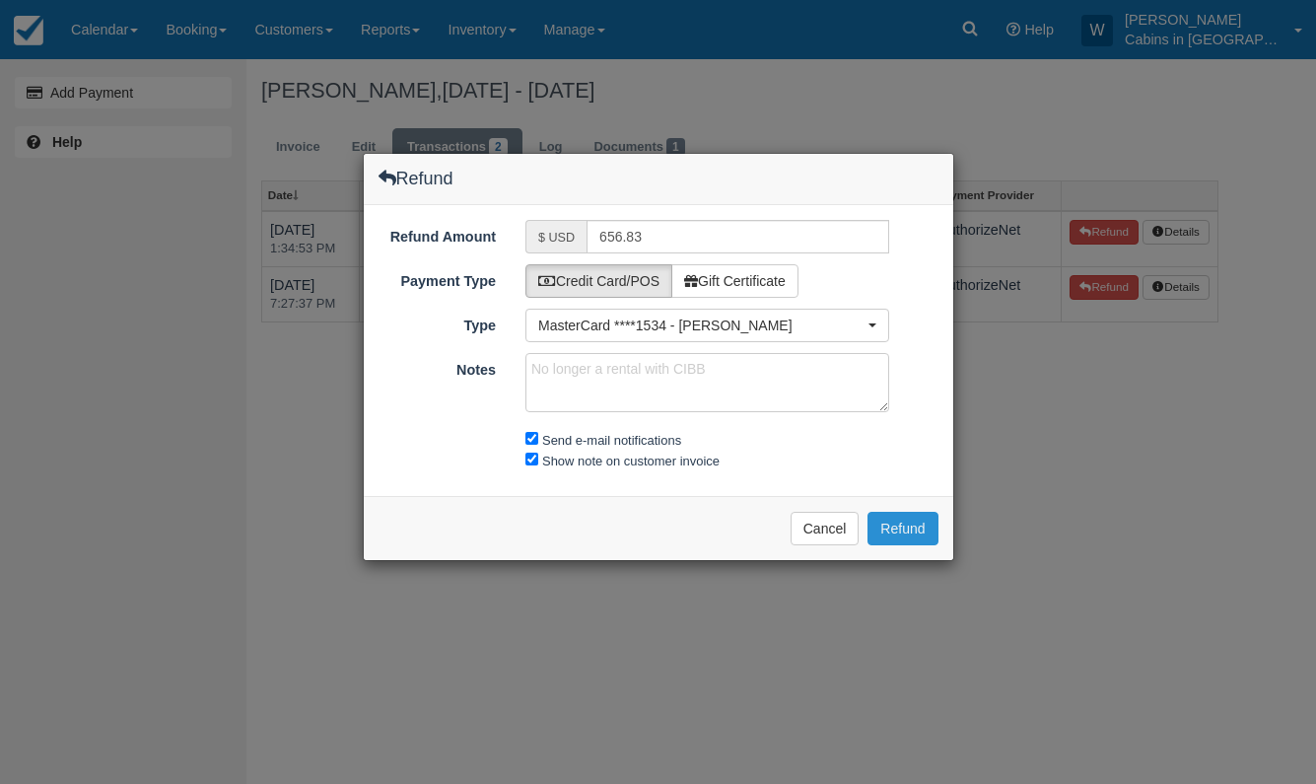
click at [896, 523] on button "Refund" at bounding box center [903, 529] width 70 height 34
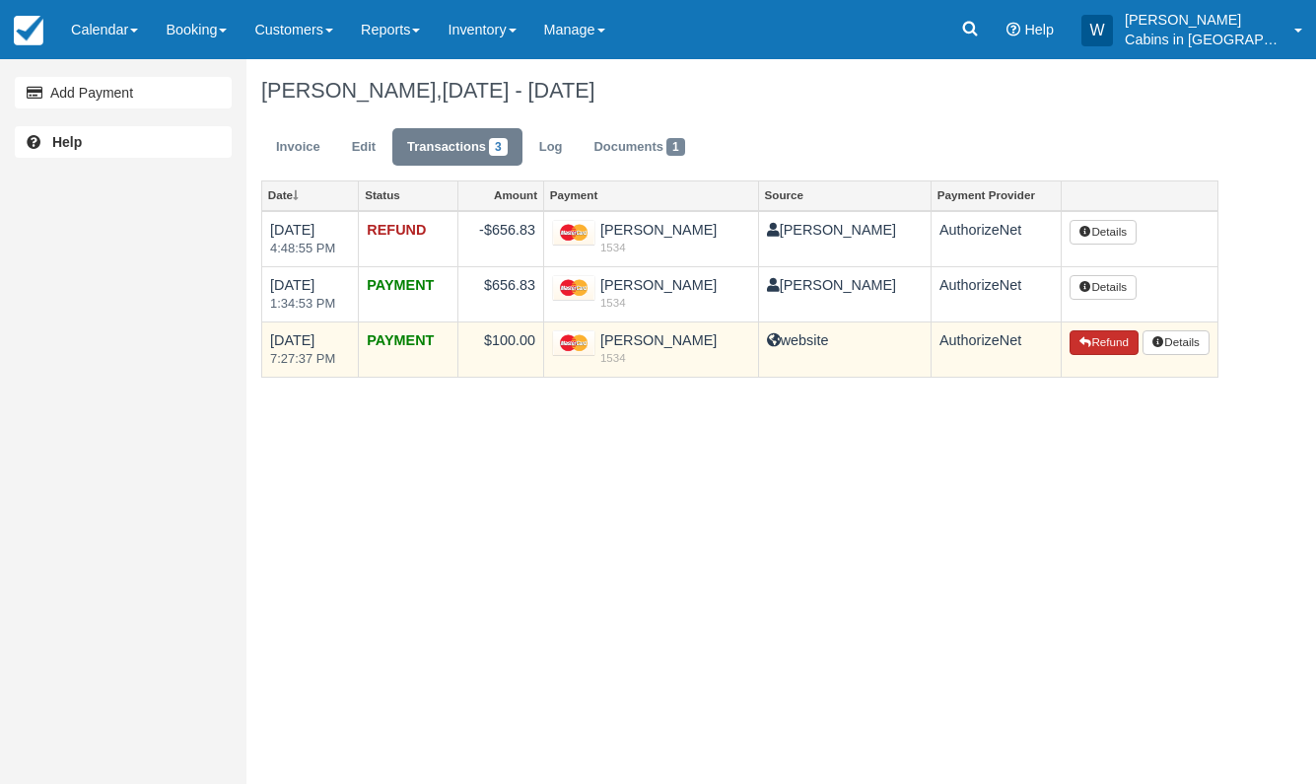
click at [1097, 343] on button "Refund" at bounding box center [1104, 343] width 69 height 26
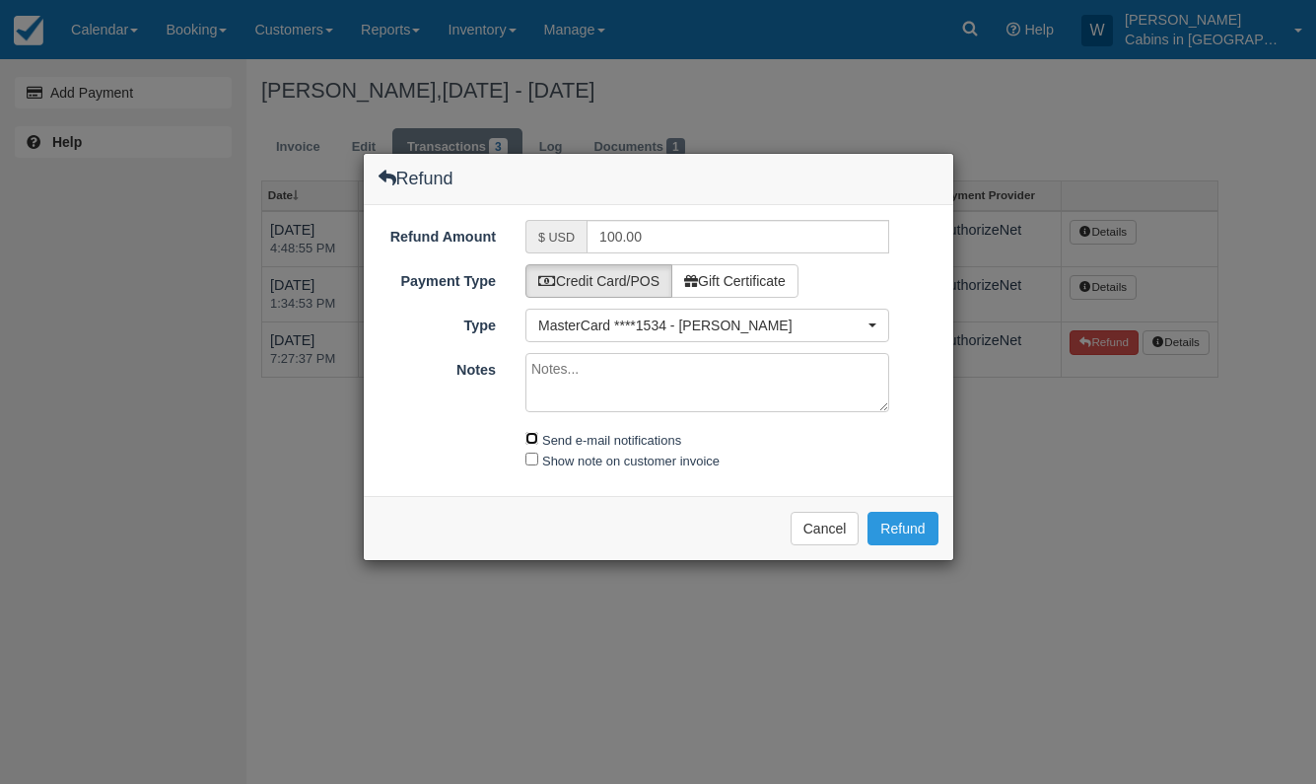
click at [534, 442] on input "Send e-mail notifications" at bounding box center [532, 438] width 13 height 13
checkbox input "true"
click at [532, 459] on input "Show note on customer invoice" at bounding box center [532, 459] width 13 height 13
checkbox input "true"
click at [570, 366] on textarea "Notes" at bounding box center [708, 382] width 364 height 59
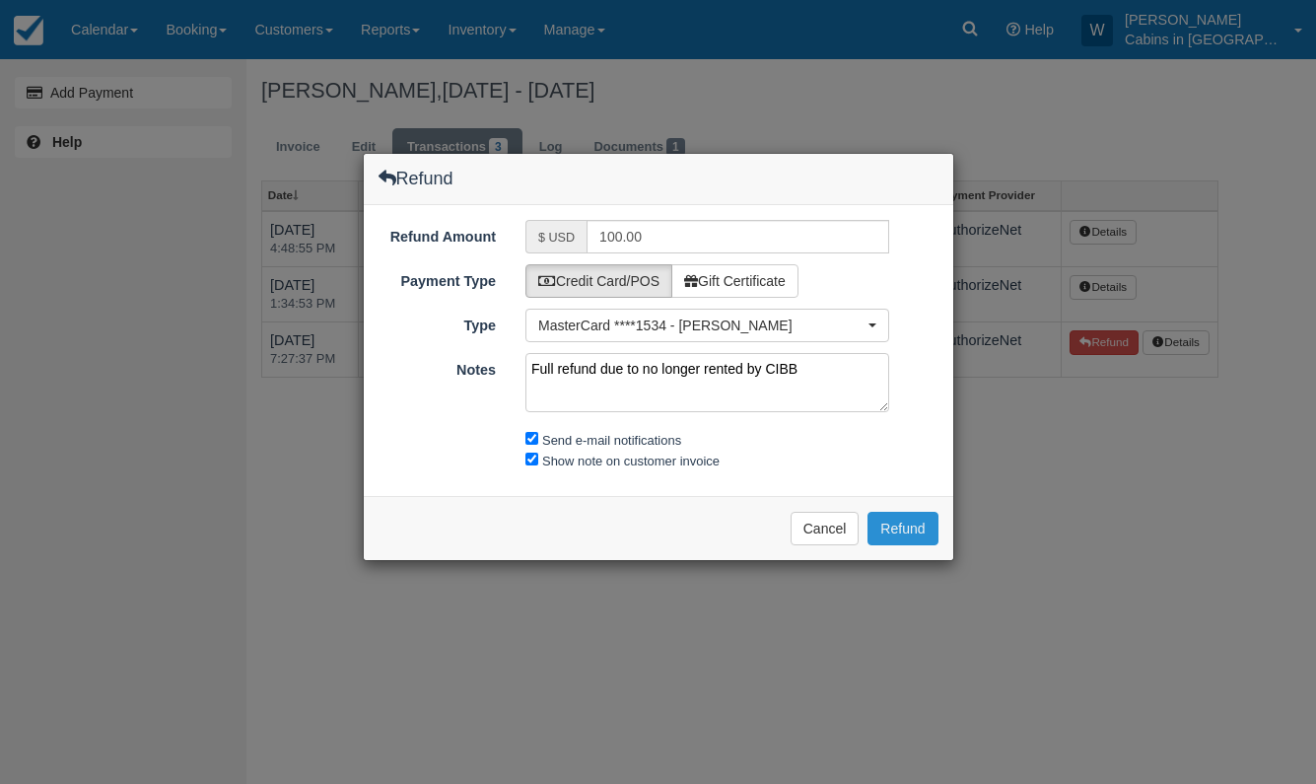
type textarea "Full refund due to no longer rented by CIBB"
click at [901, 525] on button "Refund" at bounding box center [903, 529] width 70 height 34
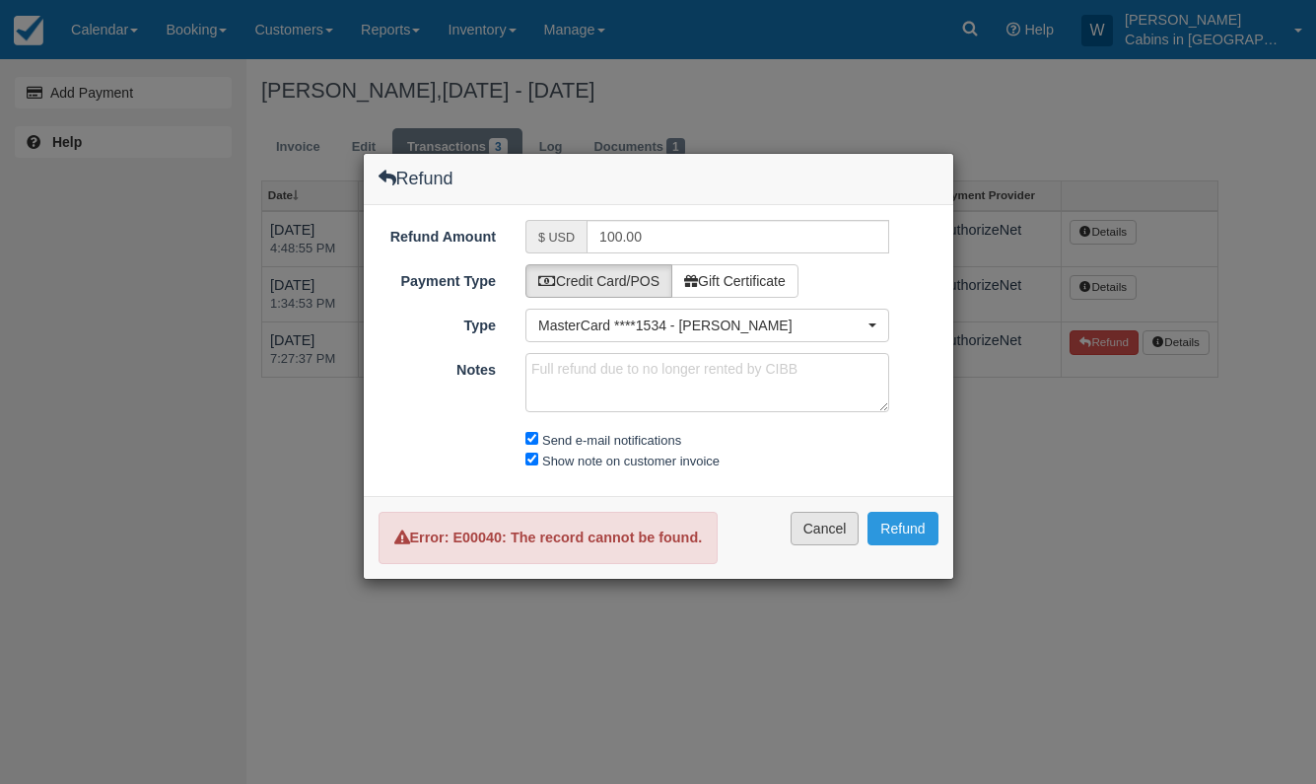
click at [832, 527] on button "Cancel" at bounding box center [825, 529] width 69 height 34
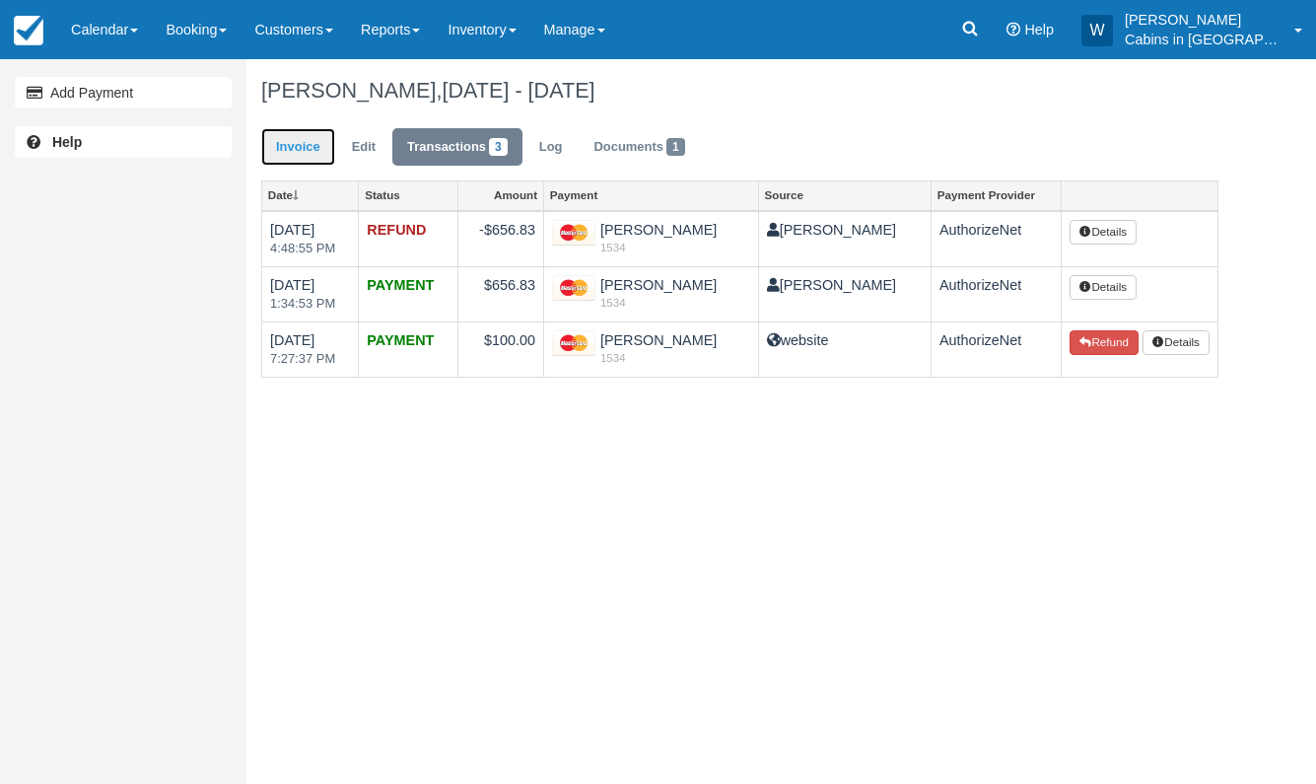
click at [299, 147] on link "Invoice" at bounding box center [298, 147] width 74 height 38
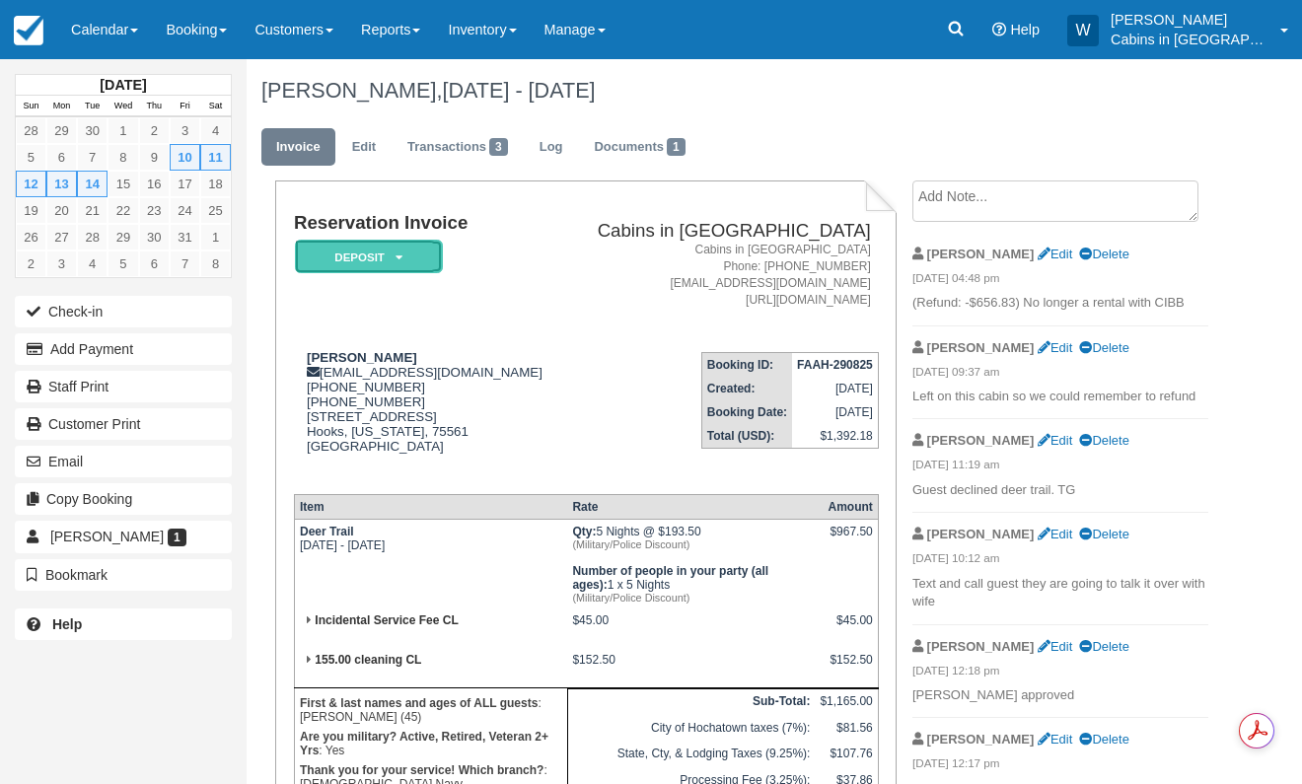
click at [403, 249] on em "Deposit" at bounding box center [369, 257] width 148 height 35
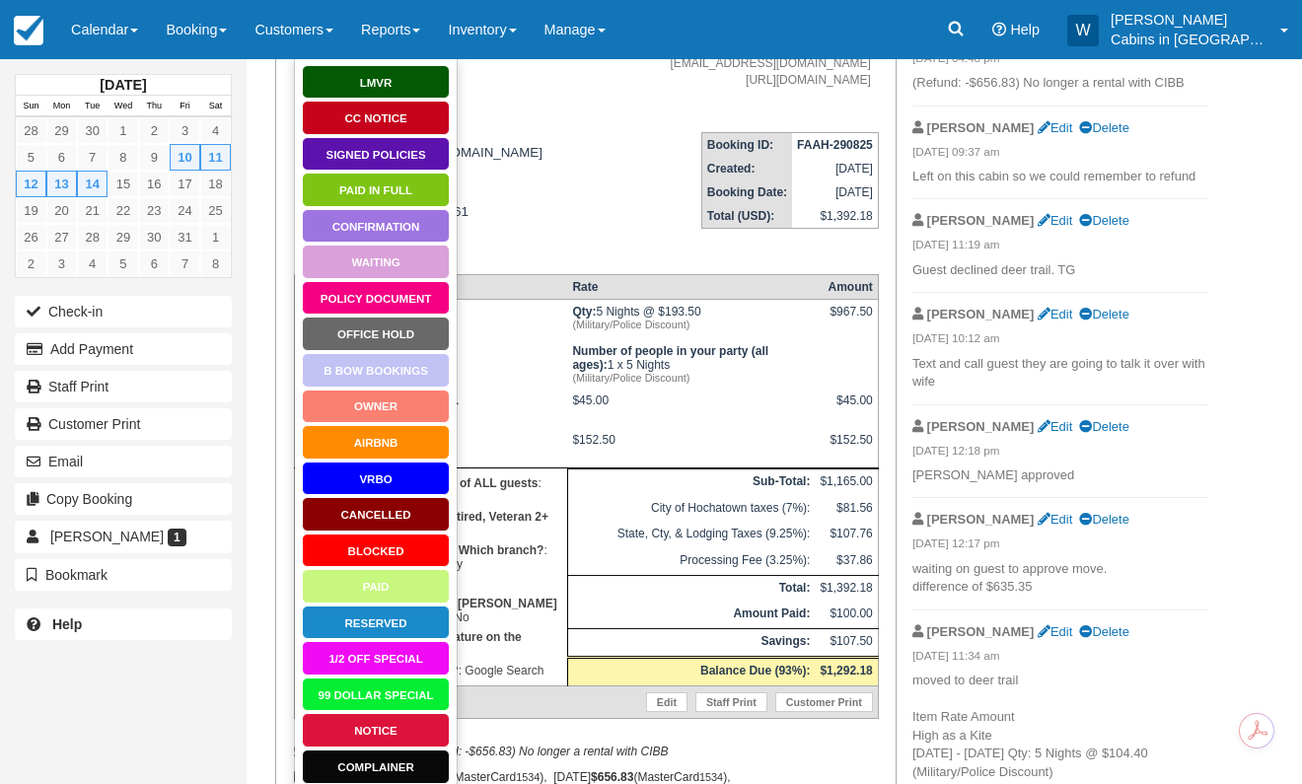
scroll to position [238, 0]
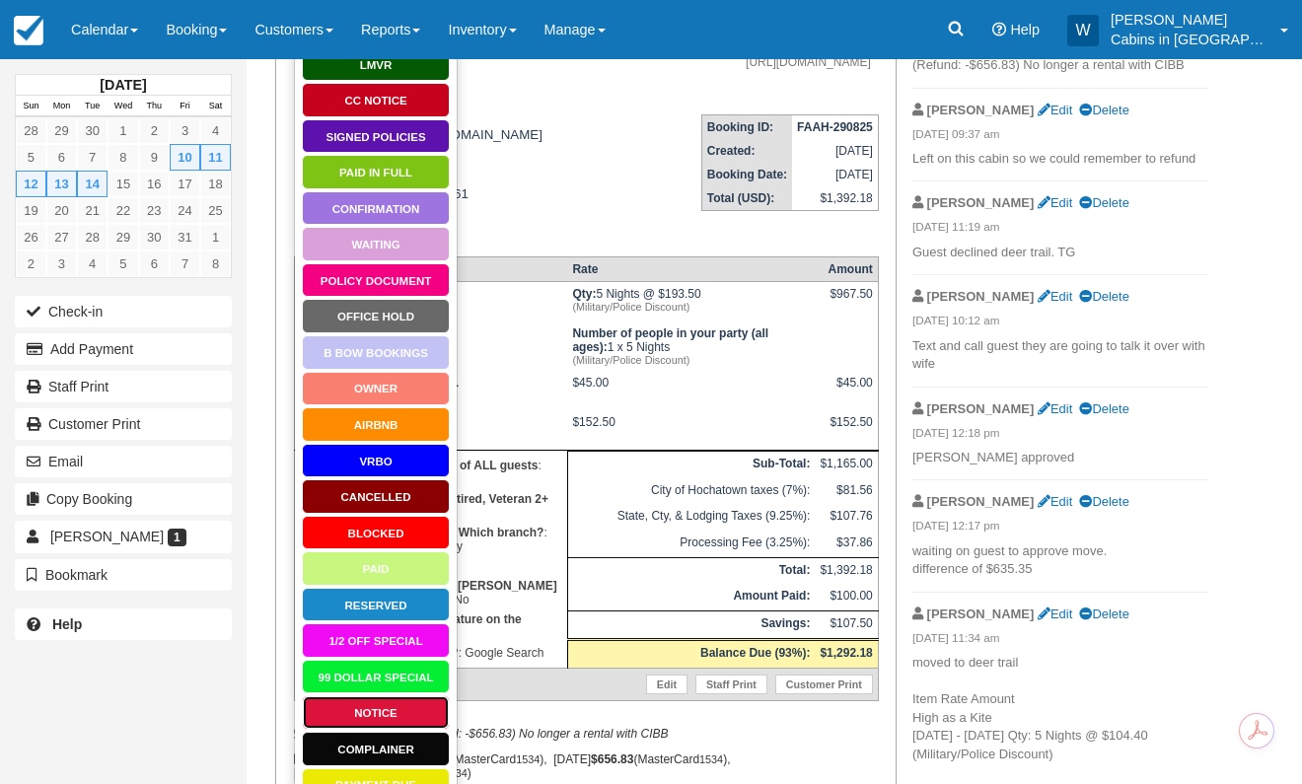
click at [384, 705] on link "Notice" at bounding box center [376, 712] width 148 height 35
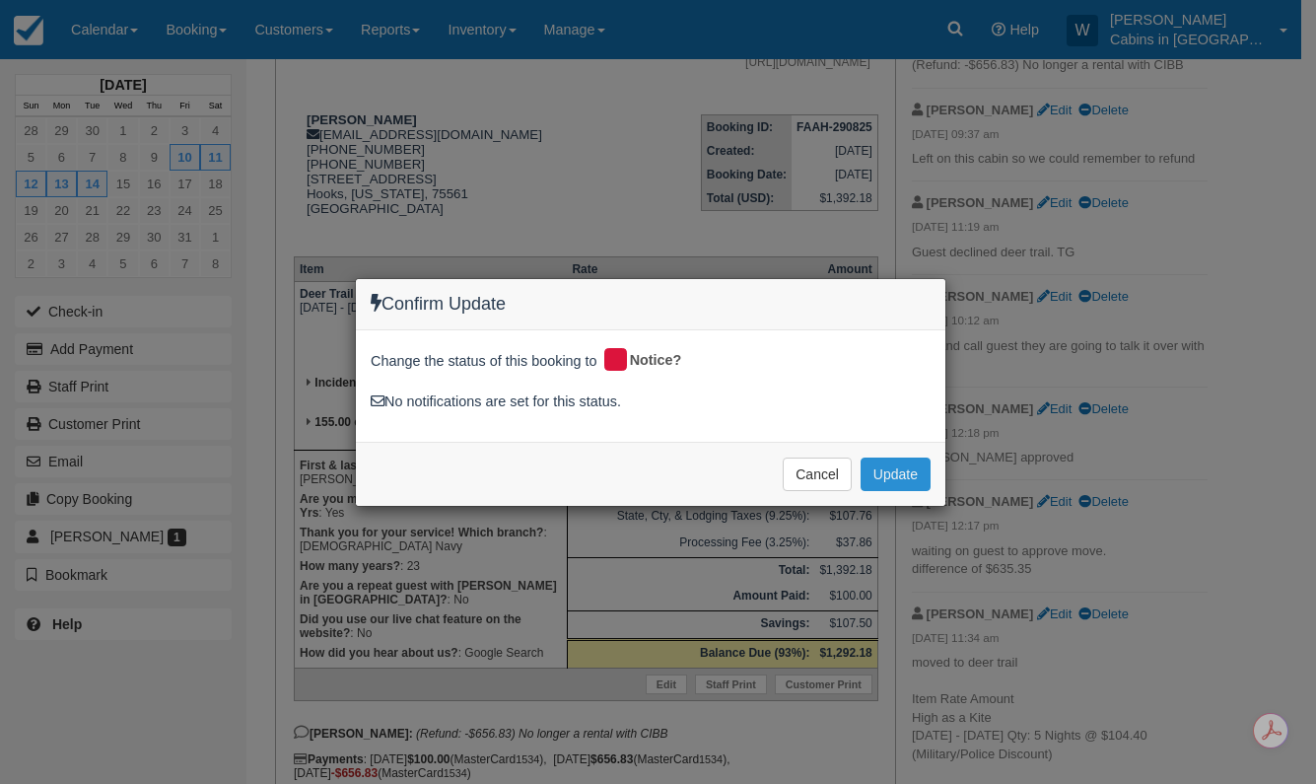
click at [882, 477] on button "Update" at bounding box center [896, 475] width 70 height 34
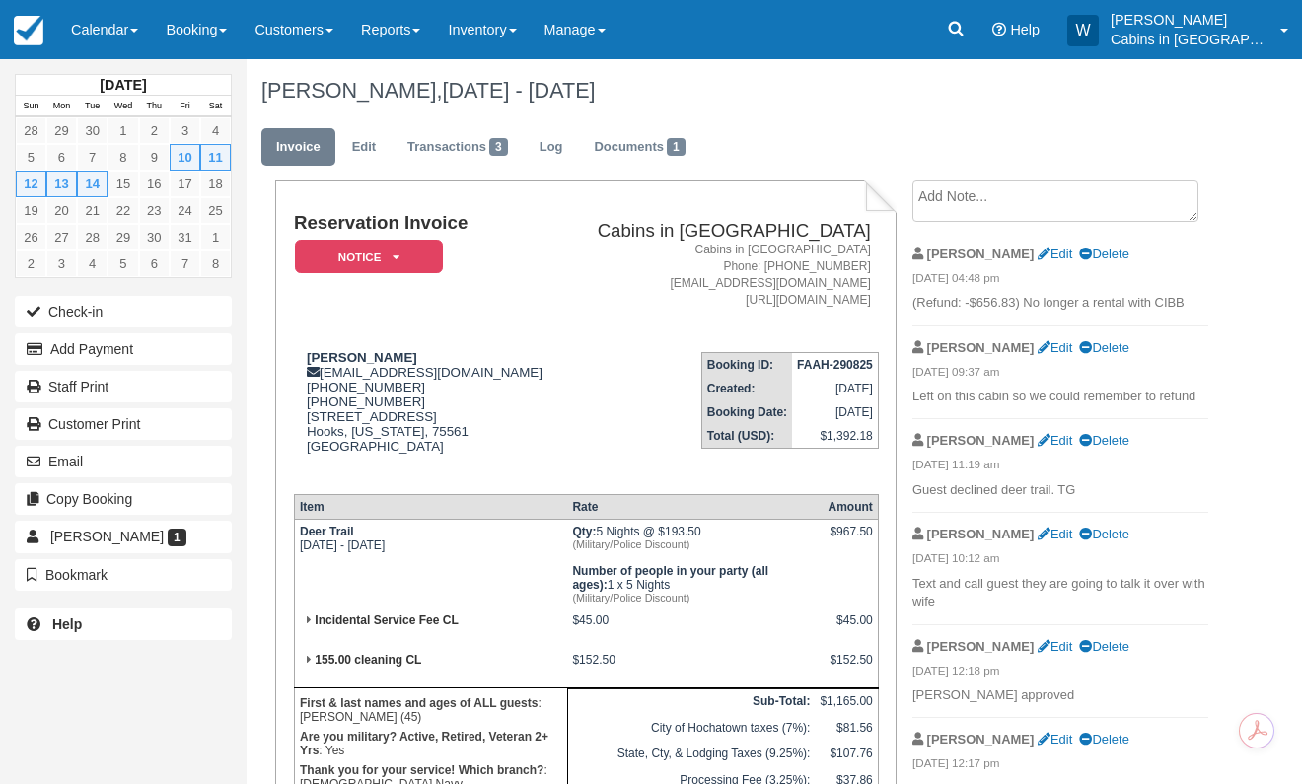
click at [1005, 193] on textarea at bounding box center [1055, 200] width 286 height 41
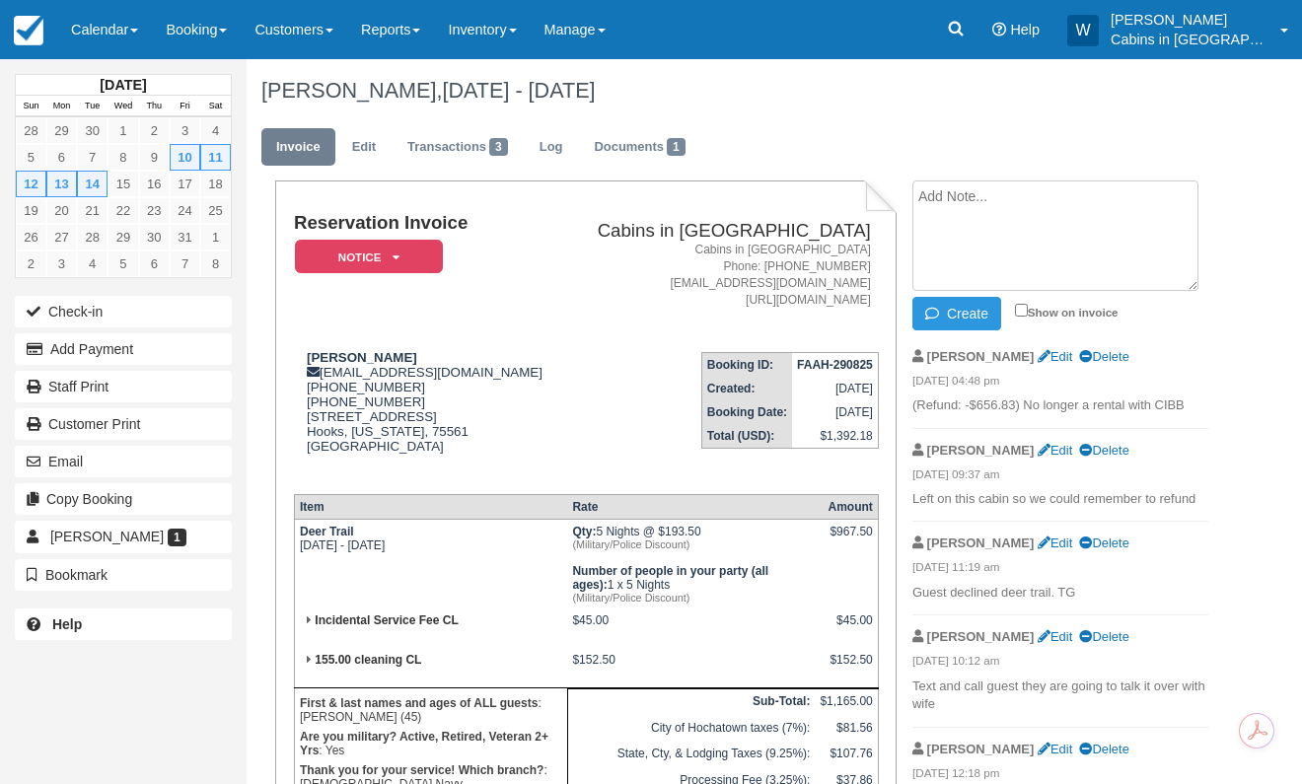
click at [962, 227] on textarea at bounding box center [1055, 235] width 286 height 110
type textarea "refunded but couldn't refund the $100.00 check again in a couple of days."
click at [961, 313] on button "Create" at bounding box center [956, 314] width 89 height 34
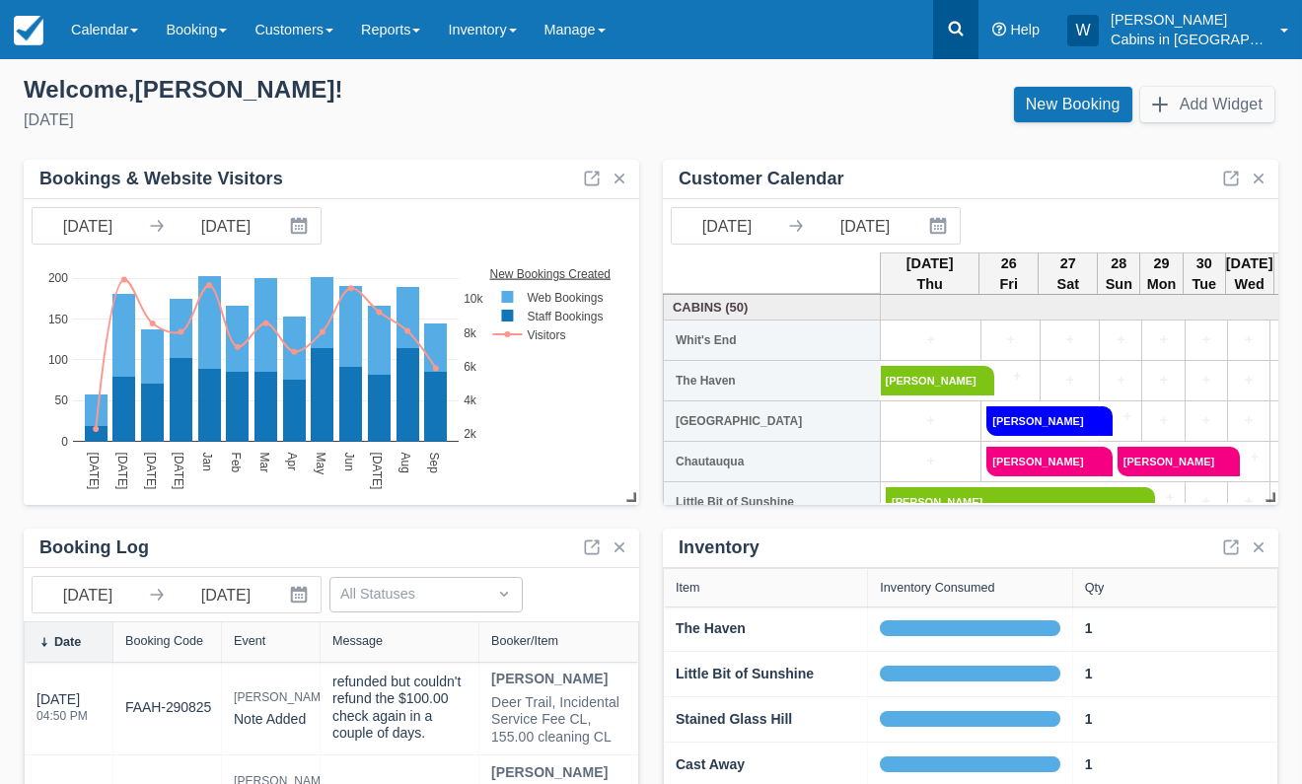
click at [965, 26] on icon at bounding box center [956, 29] width 20 height 20
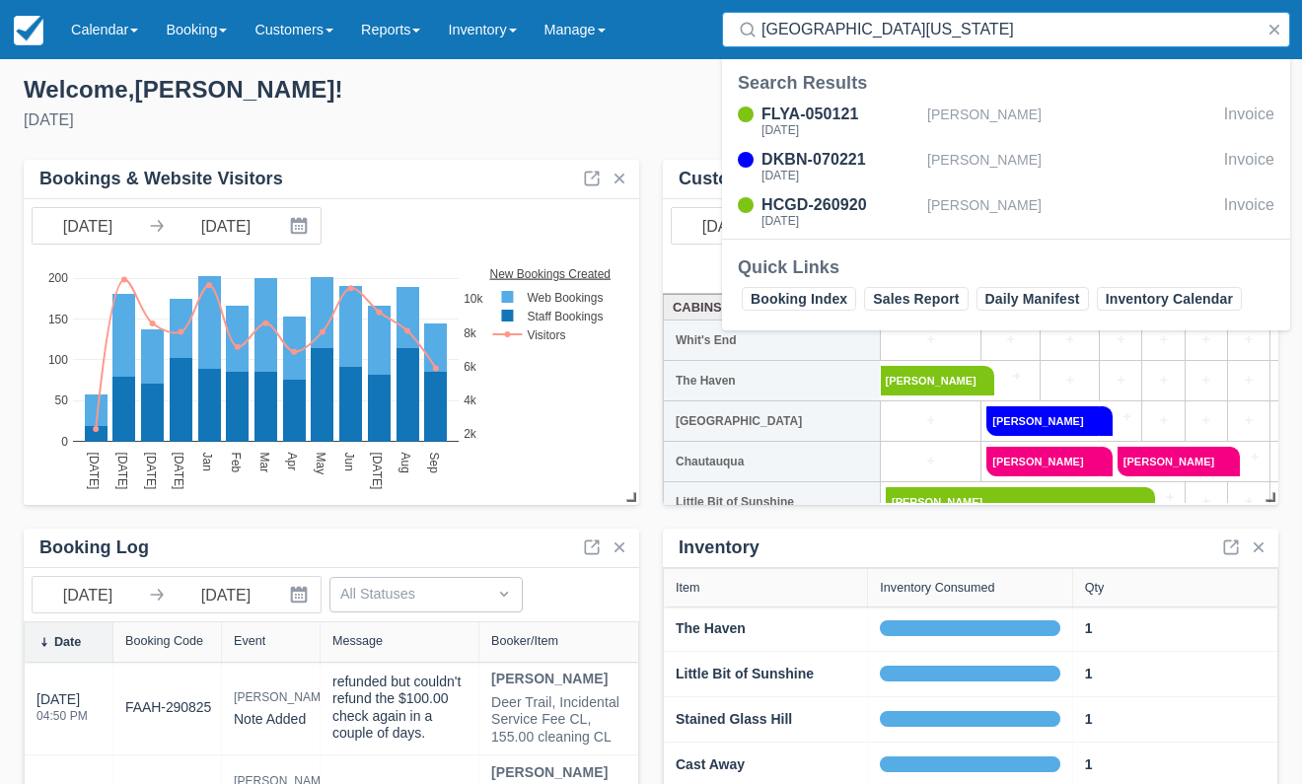
drag, startPoint x: 859, startPoint y: 29, endPoint x: 711, endPoint y: 25, distance: 148.0
click at [711, 25] on div "Search north texas" at bounding box center [1006, 29] width 592 height 59
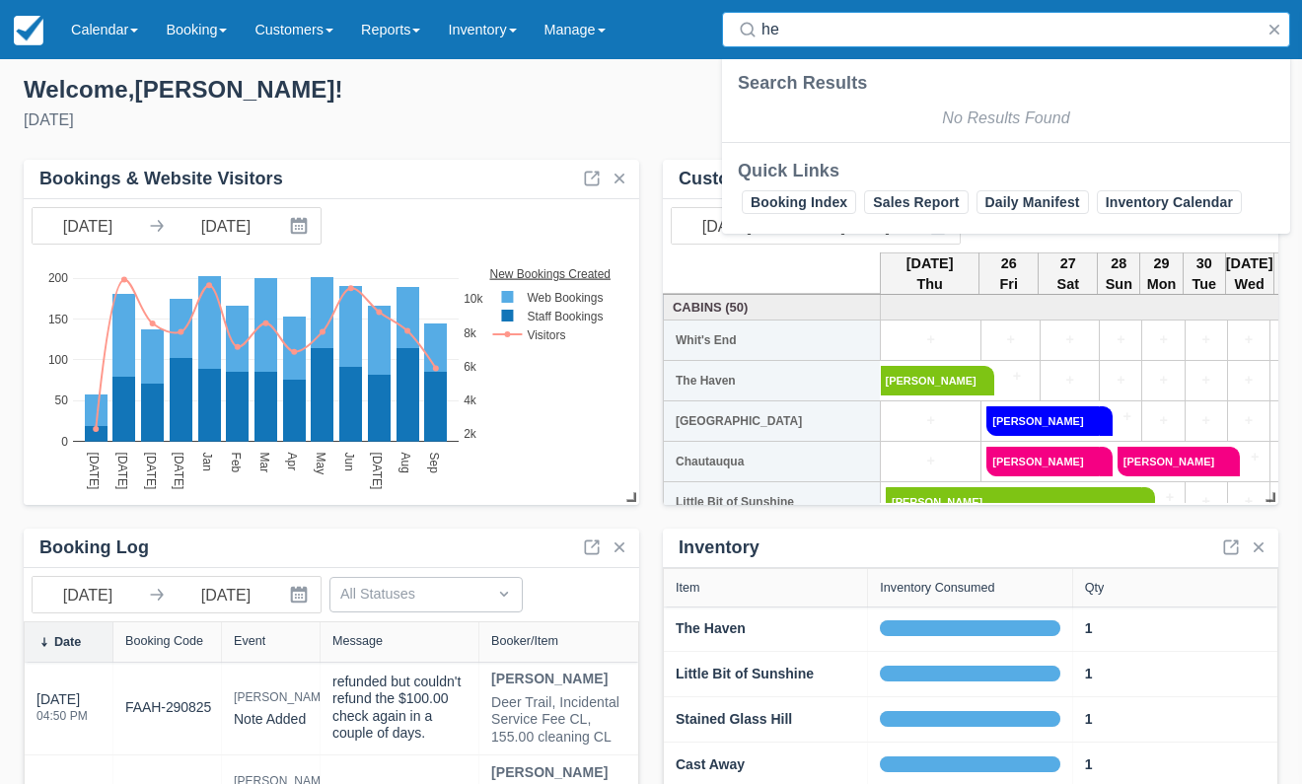
type input "h"
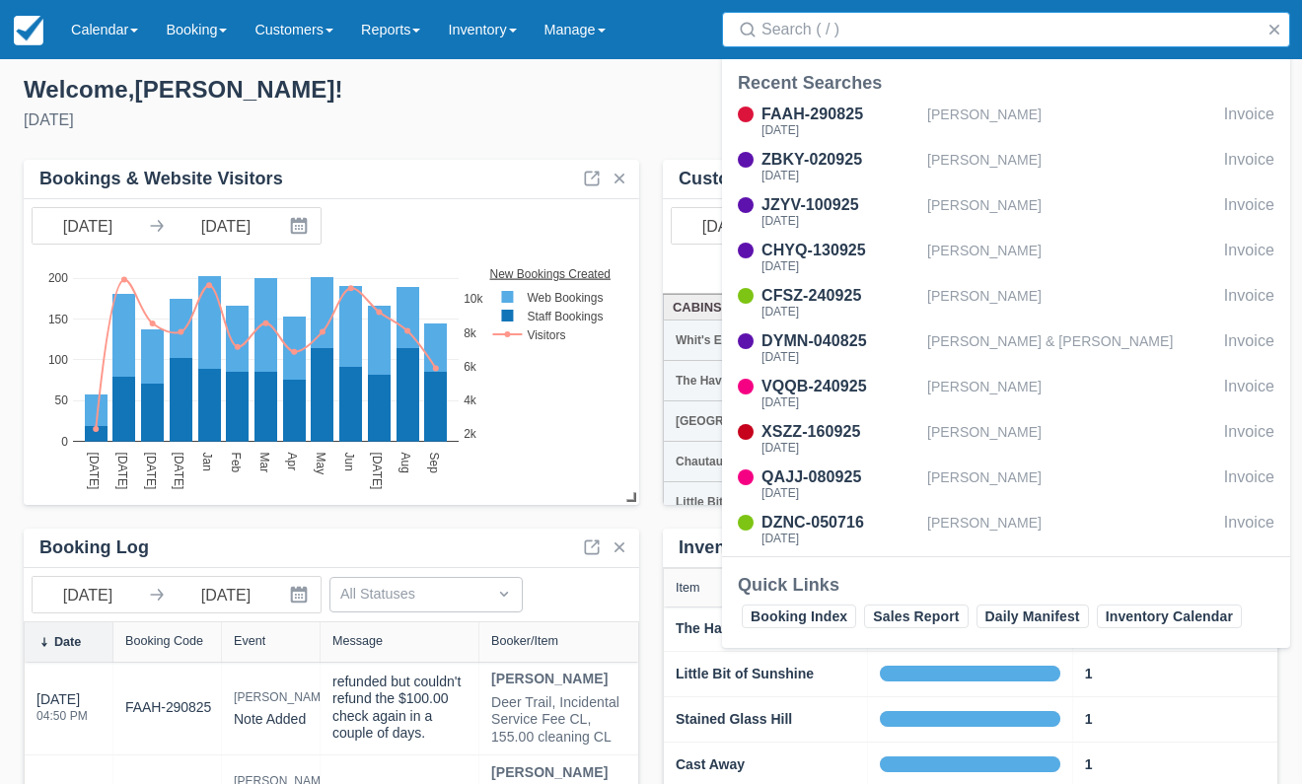
click at [672, 100] on div "New Booking Add Widget" at bounding box center [972, 109] width 643 height 53
click at [113, 26] on link "Calendar" at bounding box center [104, 29] width 95 height 59
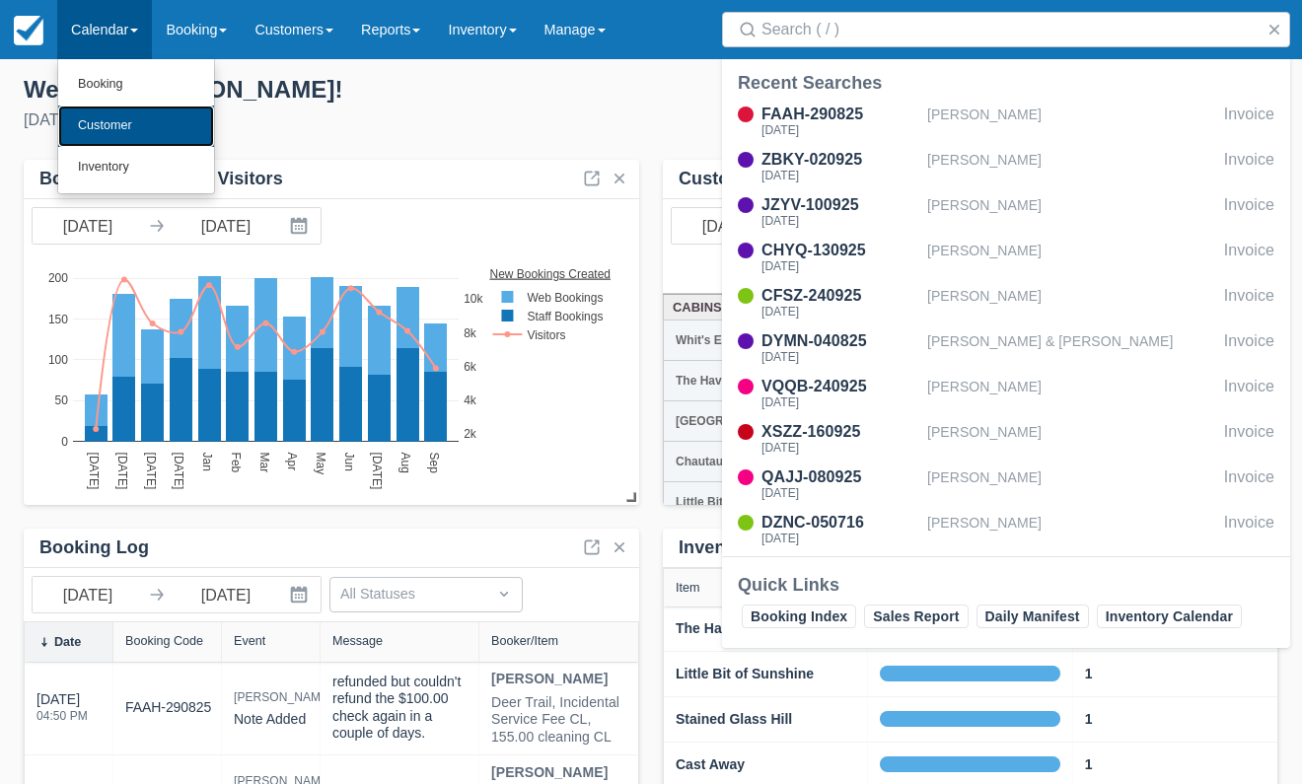
click at [114, 111] on link "Customer" at bounding box center [136, 126] width 156 height 41
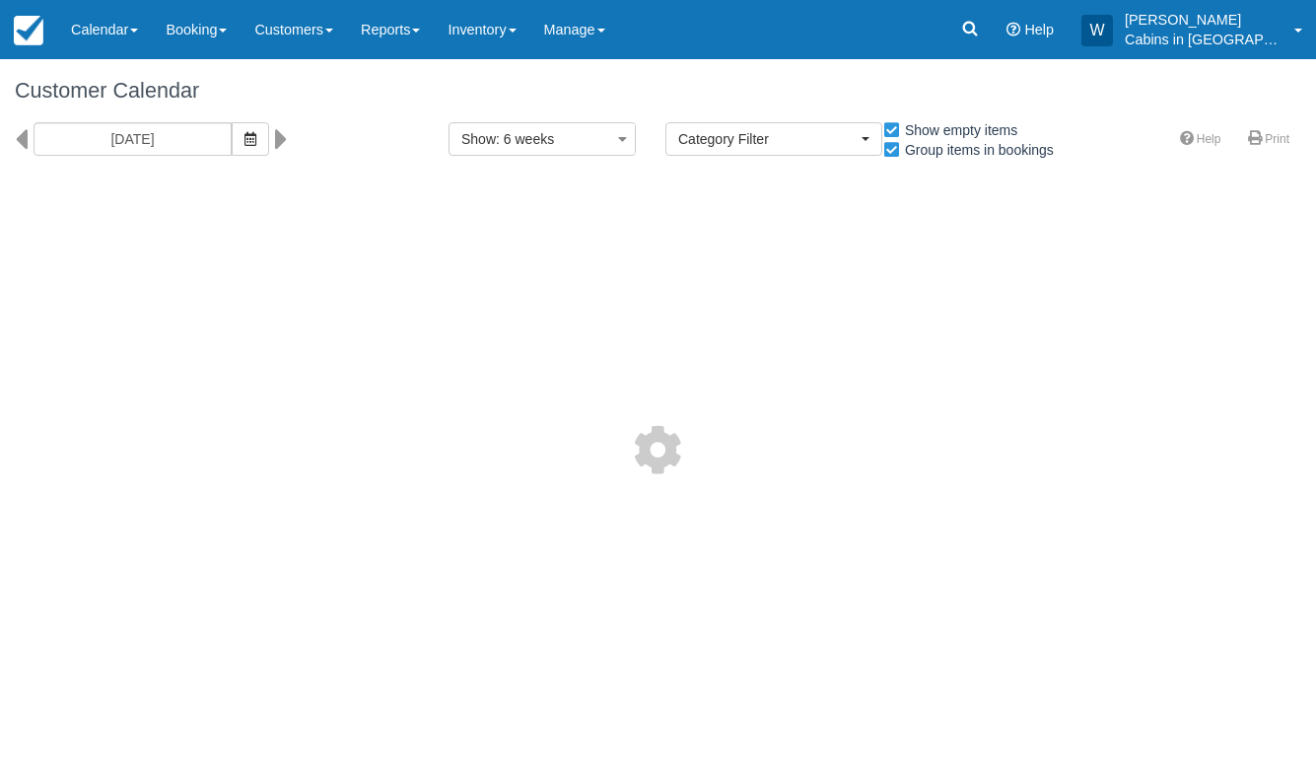
select select
